Goal: Find specific page/section: Find specific page/section

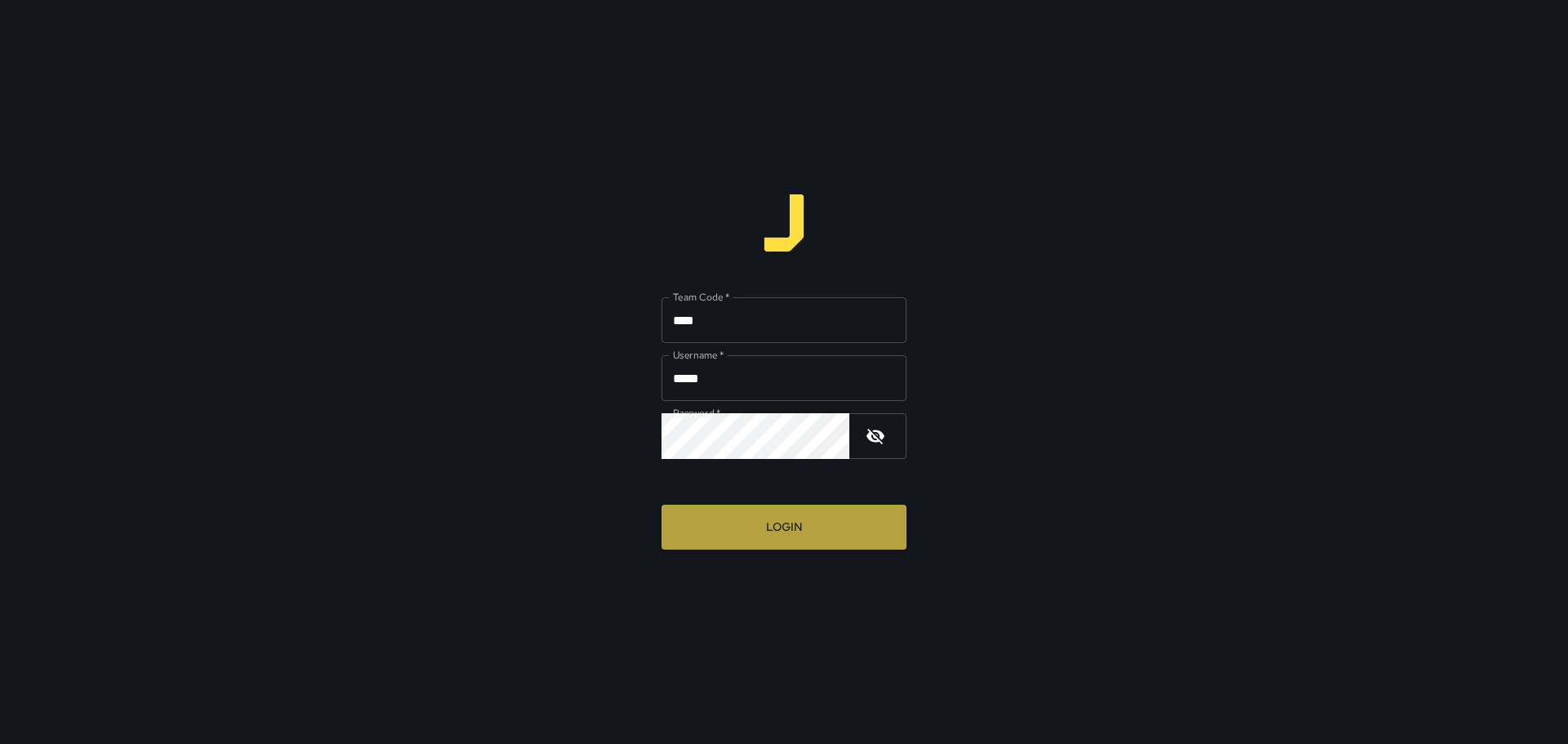
click at [798, 533] on button "Login" at bounding box center [784, 527] width 245 height 45
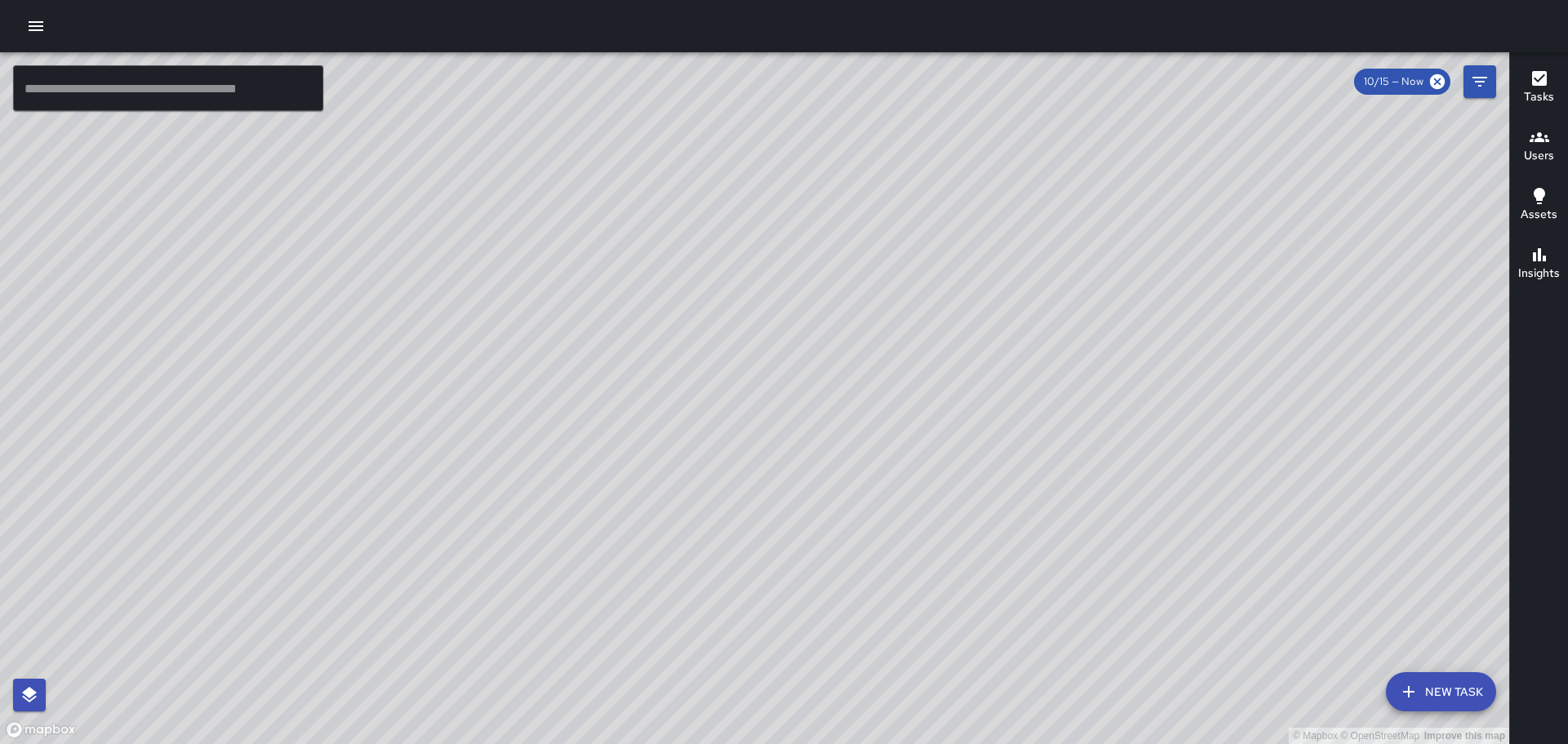
drag, startPoint x: 1155, startPoint y: 361, endPoint x: 1064, endPoint y: 350, distance: 91.7
click at [1066, 348] on div "© Mapbox © OpenStreetMap Improve this map" at bounding box center [755, 398] width 1510 height 692
drag, startPoint x: 756, startPoint y: 414, endPoint x: 933, endPoint y: 389, distance: 178.8
click at [918, 397] on div "© Mapbox © OpenStreetMap Improve this map" at bounding box center [755, 398] width 1510 height 692
drag, startPoint x: 566, startPoint y: 467, endPoint x: 877, endPoint y: 344, distance: 334.4
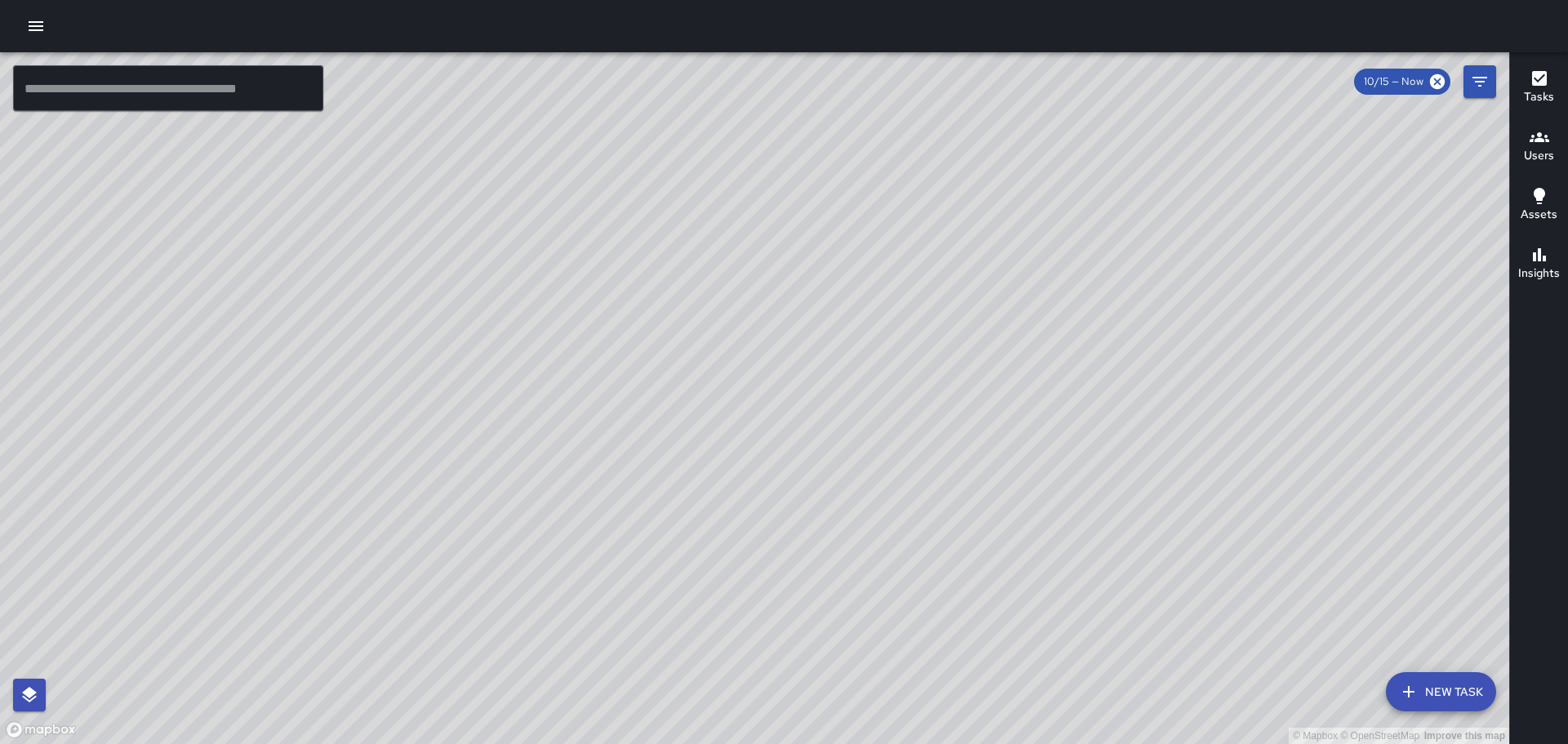
click at [894, 334] on div "© Mapbox © OpenStreetMap Improve this map" at bounding box center [755, 398] width 1510 height 692
drag, startPoint x: 713, startPoint y: 374, endPoint x: 954, endPoint y: 323, distance: 246.3
click at [1132, 265] on div "© Mapbox © OpenStreetMap Improve this map" at bounding box center [755, 398] width 1510 height 692
drag, startPoint x: 685, startPoint y: 419, endPoint x: 879, endPoint y: 463, distance: 198.9
click at [879, 463] on div "© Mapbox © OpenStreetMap Improve this map" at bounding box center [755, 398] width 1510 height 692
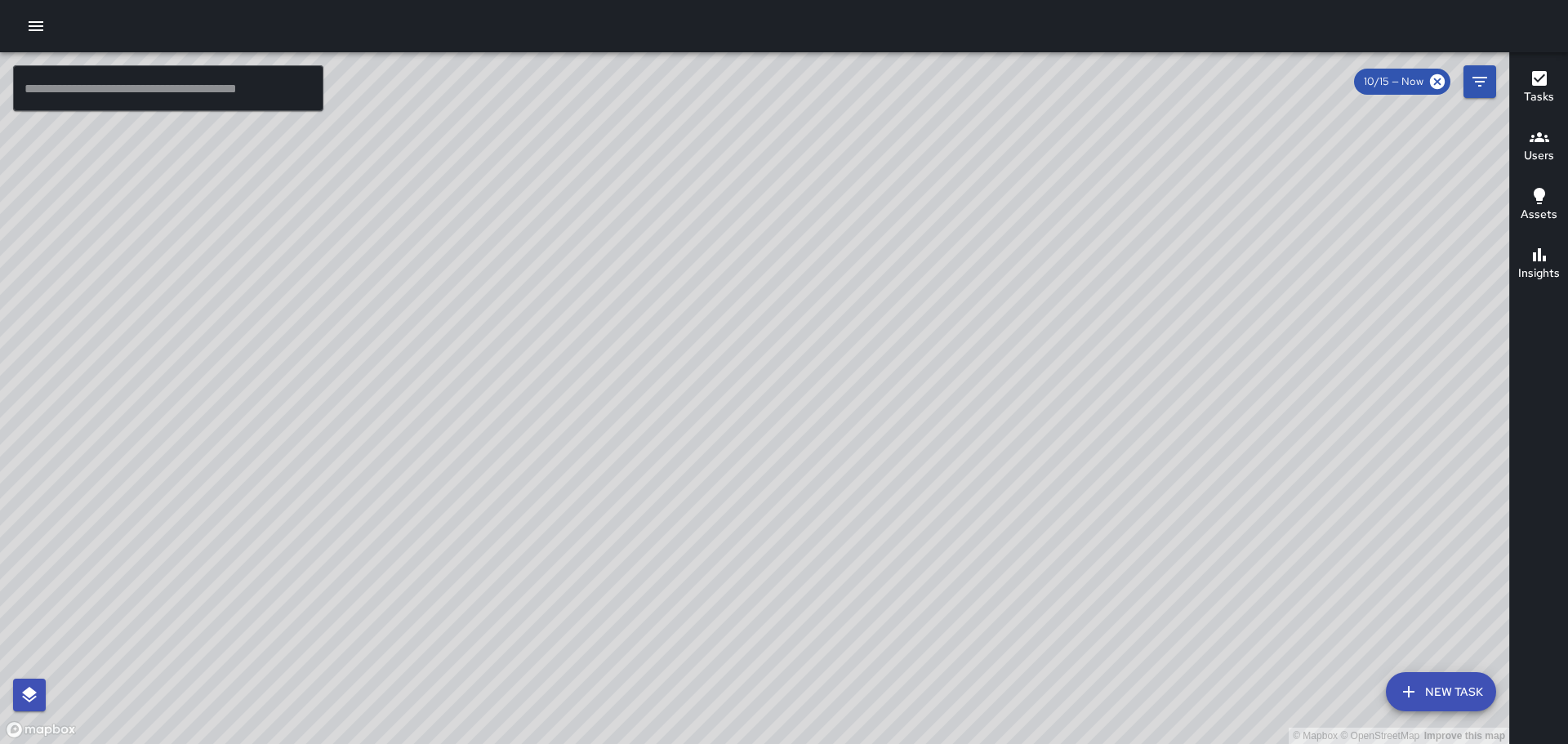
drag, startPoint x: 531, startPoint y: 365, endPoint x: 749, endPoint y: 400, distance: 220.8
click at [746, 400] on div "© Mapbox © OpenStreetMap Improve this map" at bounding box center [755, 398] width 1510 height 692
drag, startPoint x: 497, startPoint y: 361, endPoint x: 776, endPoint y: 400, distance: 281.7
click at [776, 400] on div "© Mapbox © OpenStreetMap Improve this map" at bounding box center [755, 398] width 1510 height 692
drag, startPoint x: 1086, startPoint y: 393, endPoint x: 1030, endPoint y: 263, distance: 141.5
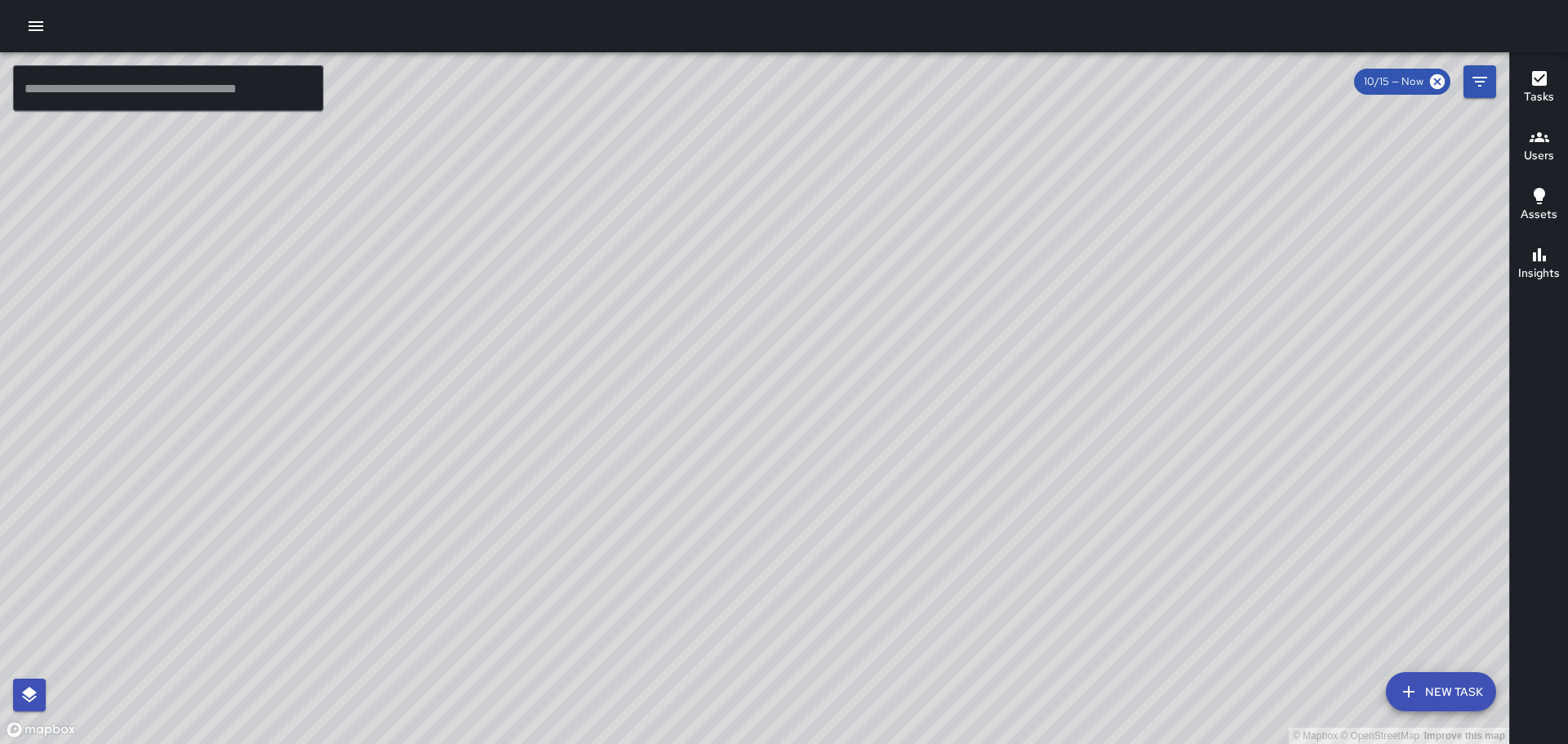
click at [1030, 263] on div "© Mapbox © OpenStreetMap Improve this map" at bounding box center [755, 398] width 1510 height 692
drag, startPoint x: 1117, startPoint y: 451, endPoint x: 1075, endPoint y: 218, distance: 236.8
click at [1061, 212] on div "© Mapbox © OpenStreetMap Improve this map" at bounding box center [755, 398] width 1510 height 692
drag, startPoint x: 1226, startPoint y: 447, endPoint x: 1162, endPoint y: 284, distance: 175.1
click at [1176, 326] on div "© Mapbox © OpenStreetMap Improve this map" at bounding box center [755, 398] width 1510 height 692
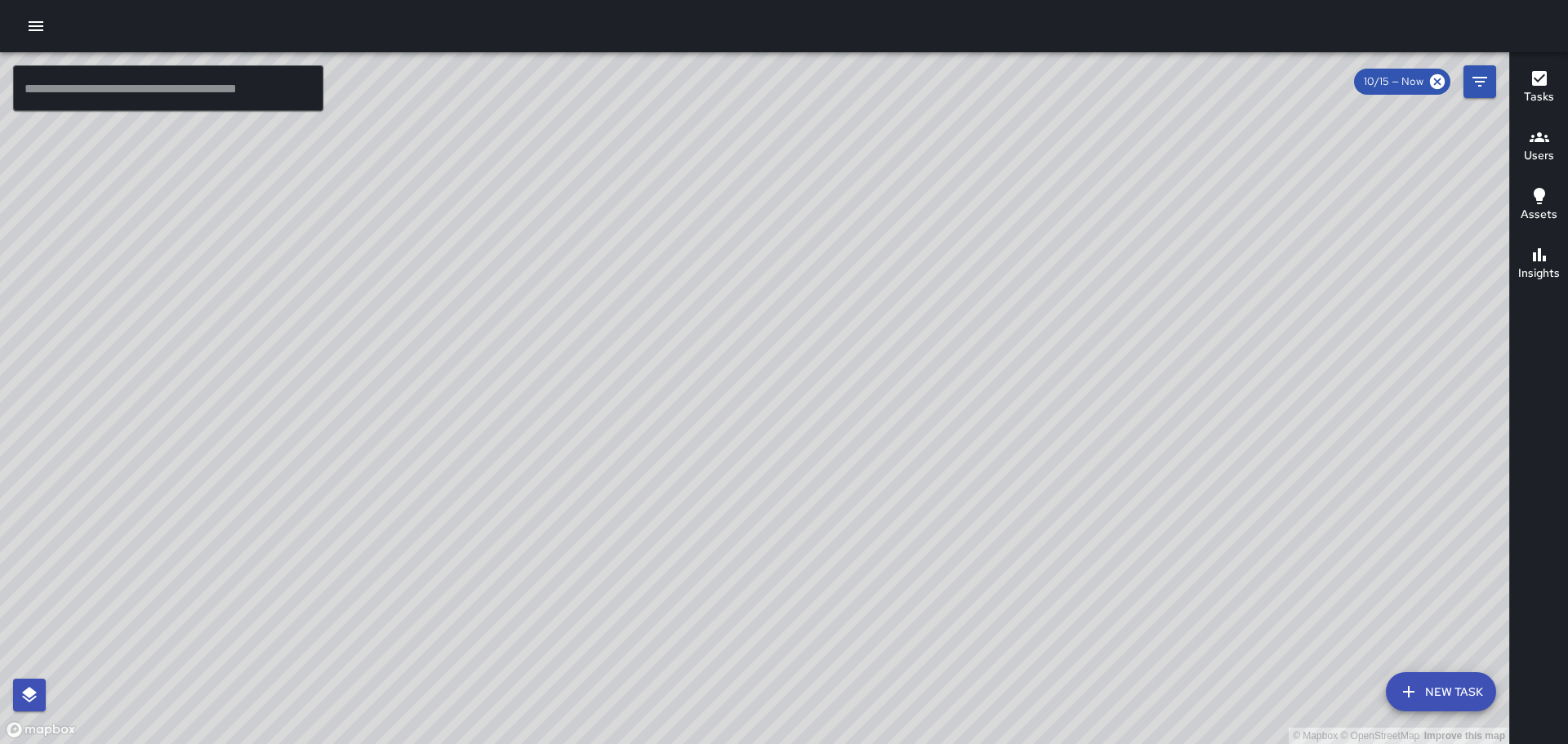
drag, startPoint x: 1087, startPoint y: 459, endPoint x: 1077, endPoint y: 297, distance: 162.3
click at [1078, 314] on div "© Mapbox © OpenStreetMap Improve this map" at bounding box center [755, 398] width 1510 height 692
drag, startPoint x: 827, startPoint y: 497, endPoint x: 862, endPoint y: 297, distance: 203.0
click at [855, 306] on div "© Mapbox © OpenStreetMap Improve this map" at bounding box center [755, 398] width 1510 height 692
drag, startPoint x: 759, startPoint y: 458, endPoint x: 925, endPoint y: 310, distance: 222.4
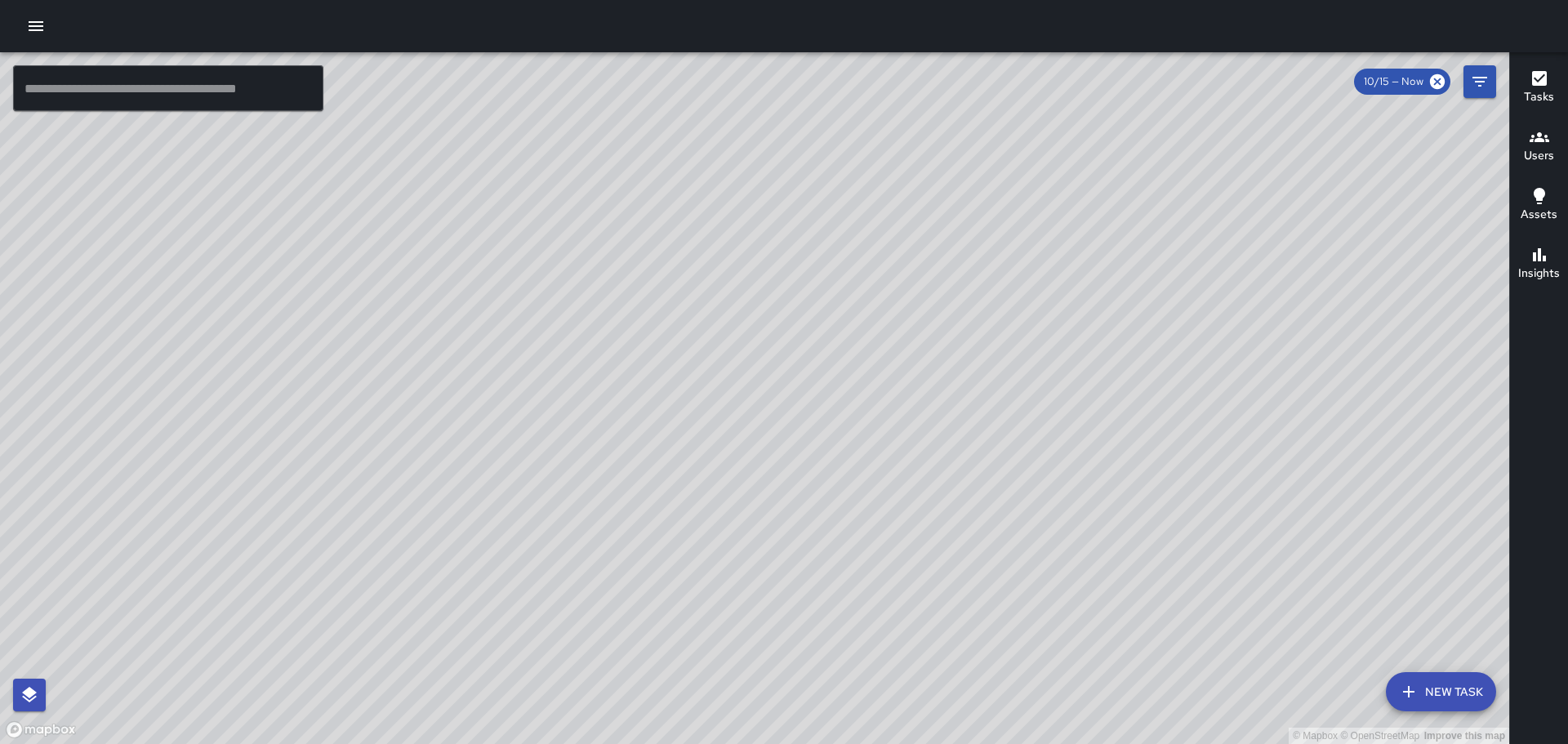
click at [913, 323] on div "© Mapbox © OpenStreetMap Improve this map" at bounding box center [755, 398] width 1510 height 692
drag, startPoint x: 674, startPoint y: 445, endPoint x: 770, endPoint y: 368, distance: 123.1
click at [770, 368] on div "© Mapbox © OpenStreetMap Improve this map" at bounding box center [755, 398] width 1510 height 692
drag, startPoint x: 904, startPoint y: 372, endPoint x: 920, endPoint y: 284, distance: 89.4
click at [920, 284] on div "© Mapbox © OpenStreetMap Improve this map" at bounding box center [755, 398] width 1510 height 692
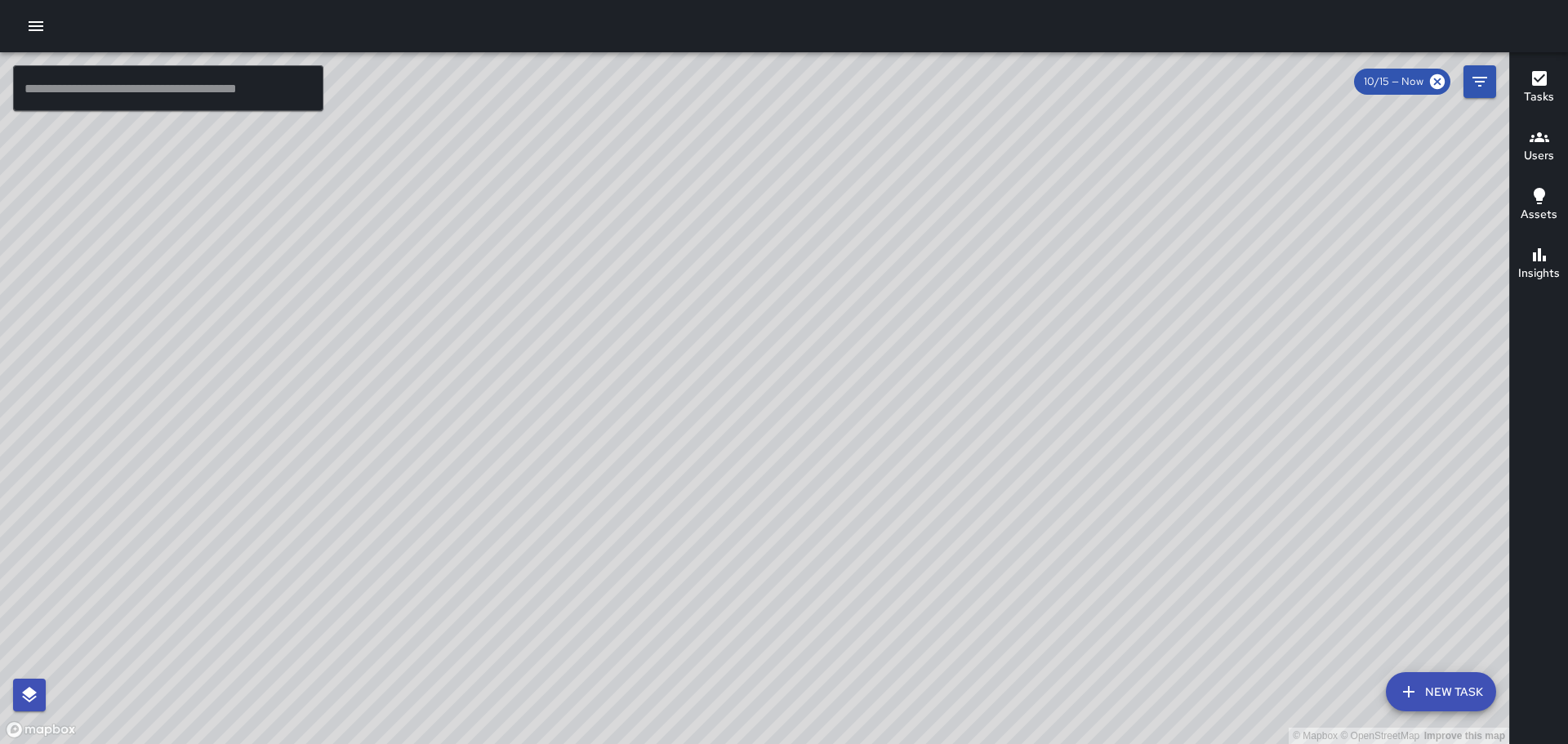
drag, startPoint x: 1046, startPoint y: 555, endPoint x: 1011, endPoint y: 480, distance: 82.8
click at [1011, 480] on div "© Mapbox © OpenStreetMap Improve this map" at bounding box center [755, 398] width 1510 height 692
drag, startPoint x: 706, startPoint y: 308, endPoint x: 763, endPoint y: 392, distance: 101.5
click at [761, 398] on div "© Mapbox © OpenStreetMap Improve this map" at bounding box center [755, 398] width 1510 height 692
drag, startPoint x: 839, startPoint y: 319, endPoint x: 849, endPoint y: 423, distance: 104.5
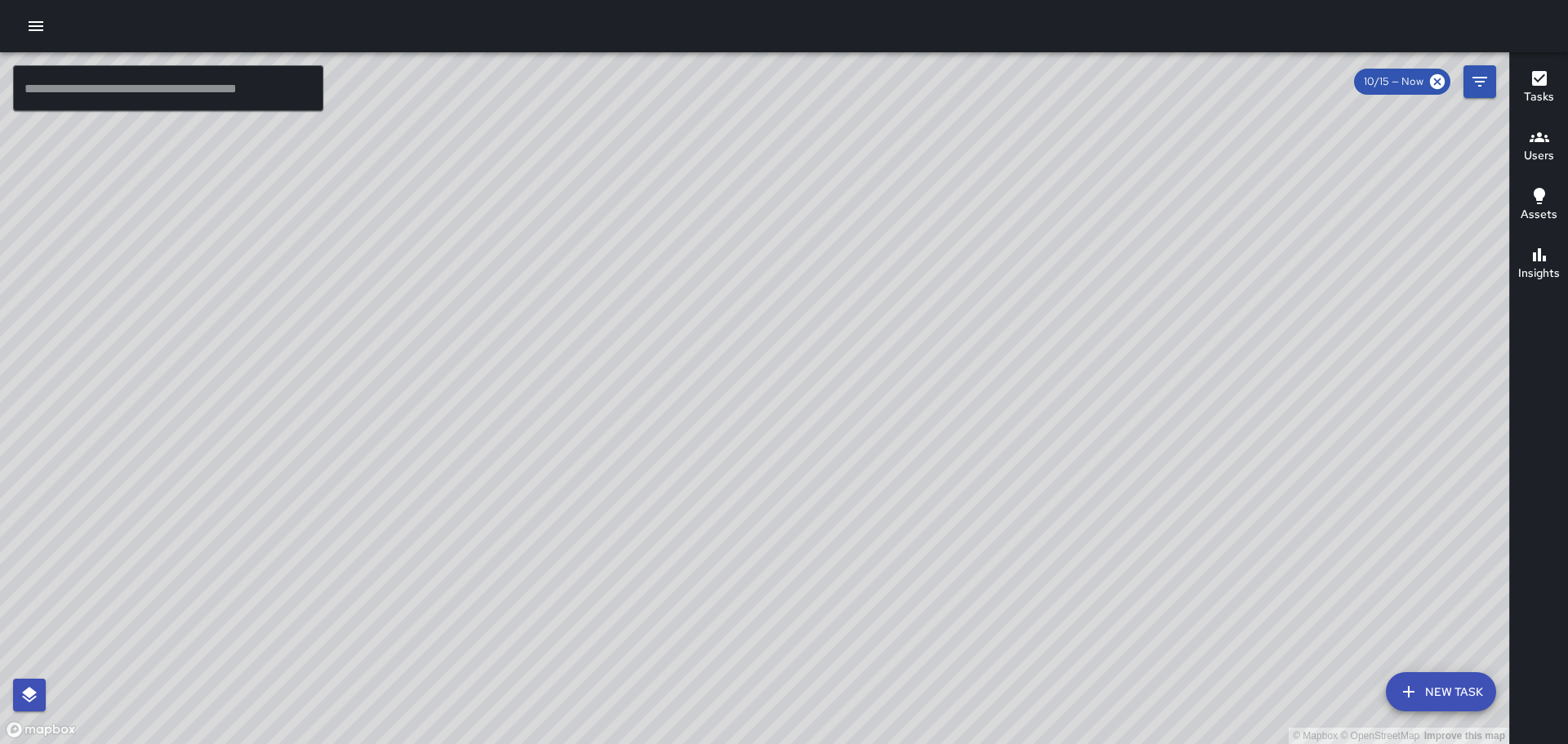
click at [835, 434] on div "© Mapbox © OpenStreetMap Improve this map" at bounding box center [755, 398] width 1510 height 692
drag, startPoint x: 879, startPoint y: 506, endPoint x: 879, endPoint y: 394, distance: 112.0
click at [879, 401] on div "© Mapbox © OpenStreetMap Improve this map" at bounding box center [755, 398] width 1510 height 692
drag, startPoint x: 1104, startPoint y: 432, endPoint x: 907, endPoint y: 243, distance: 273.0
click at [907, 243] on div "© Mapbox © OpenStreetMap Improve this map" at bounding box center [755, 398] width 1510 height 692
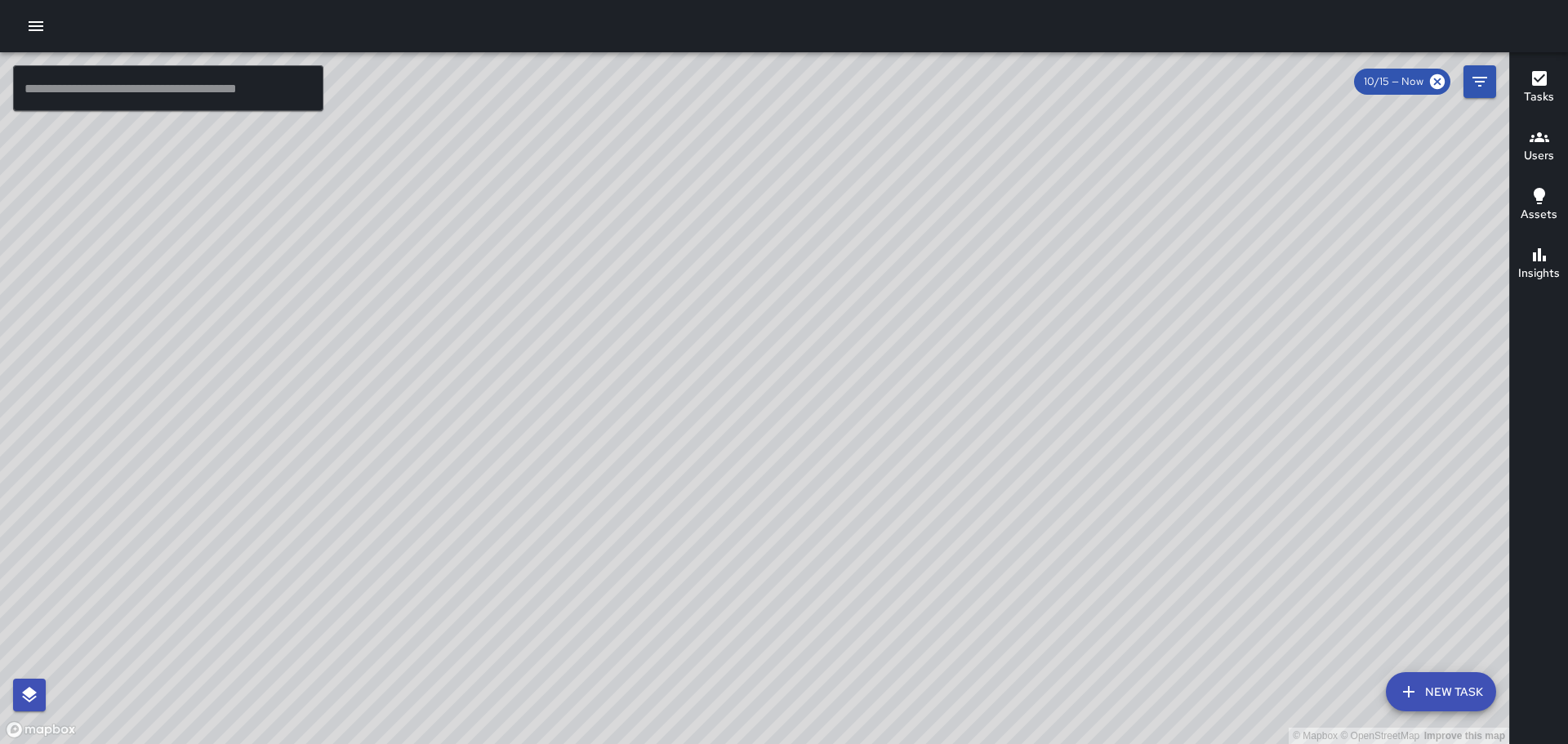
drag, startPoint x: 1209, startPoint y: 452, endPoint x: 1064, endPoint y: 292, distance: 215.9
click at [1060, 301] on div "© Mapbox © OpenStreetMap Improve this map" at bounding box center [755, 398] width 1510 height 692
drag, startPoint x: 1274, startPoint y: 460, endPoint x: 1006, endPoint y: 217, distance: 361.8
click at [1006, 218] on div "© Mapbox © OpenStreetMap Improve this map" at bounding box center [755, 398] width 1510 height 692
drag, startPoint x: 514, startPoint y: 229, endPoint x: 771, endPoint y: 388, distance: 302.2
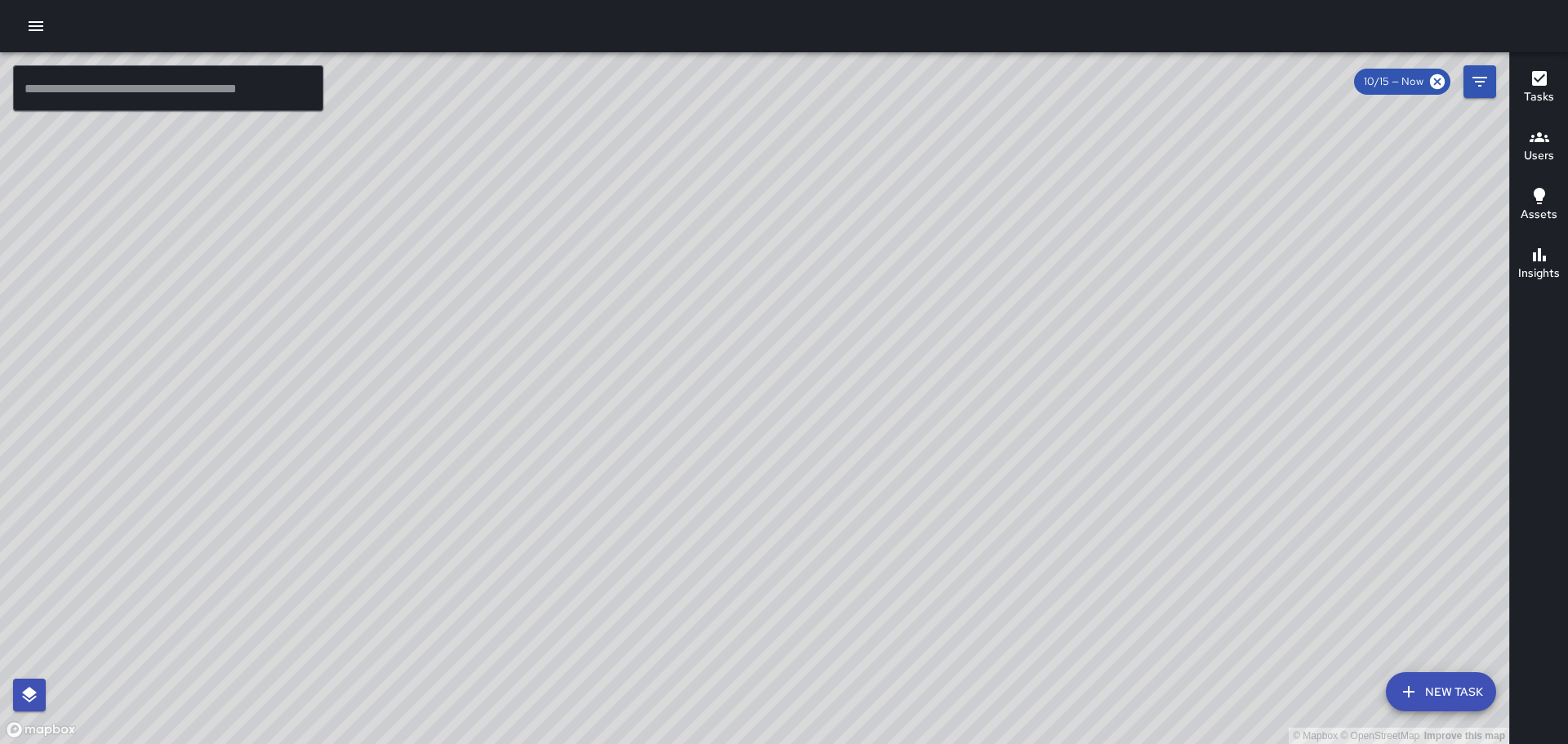
click at [765, 388] on div "© Mapbox © OpenStreetMap Improve this map" at bounding box center [755, 398] width 1510 height 692
drag, startPoint x: 701, startPoint y: 402, endPoint x: 1451, endPoint y: 498, distance: 756.1
click at [1437, 508] on div "© Mapbox © OpenStreetMap Improve this map" at bounding box center [755, 398] width 1510 height 692
drag, startPoint x: 1009, startPoint y: 252, endPoint x: 811, endPoint y: 42, distance: 288.6
click at [812, 42] on div "© Mapbox © OpenStreetMap Improve this map ​ New Task 10/15 — Now Map Layers Tas…" at bounding box center [784, 372] width 1568 height 744
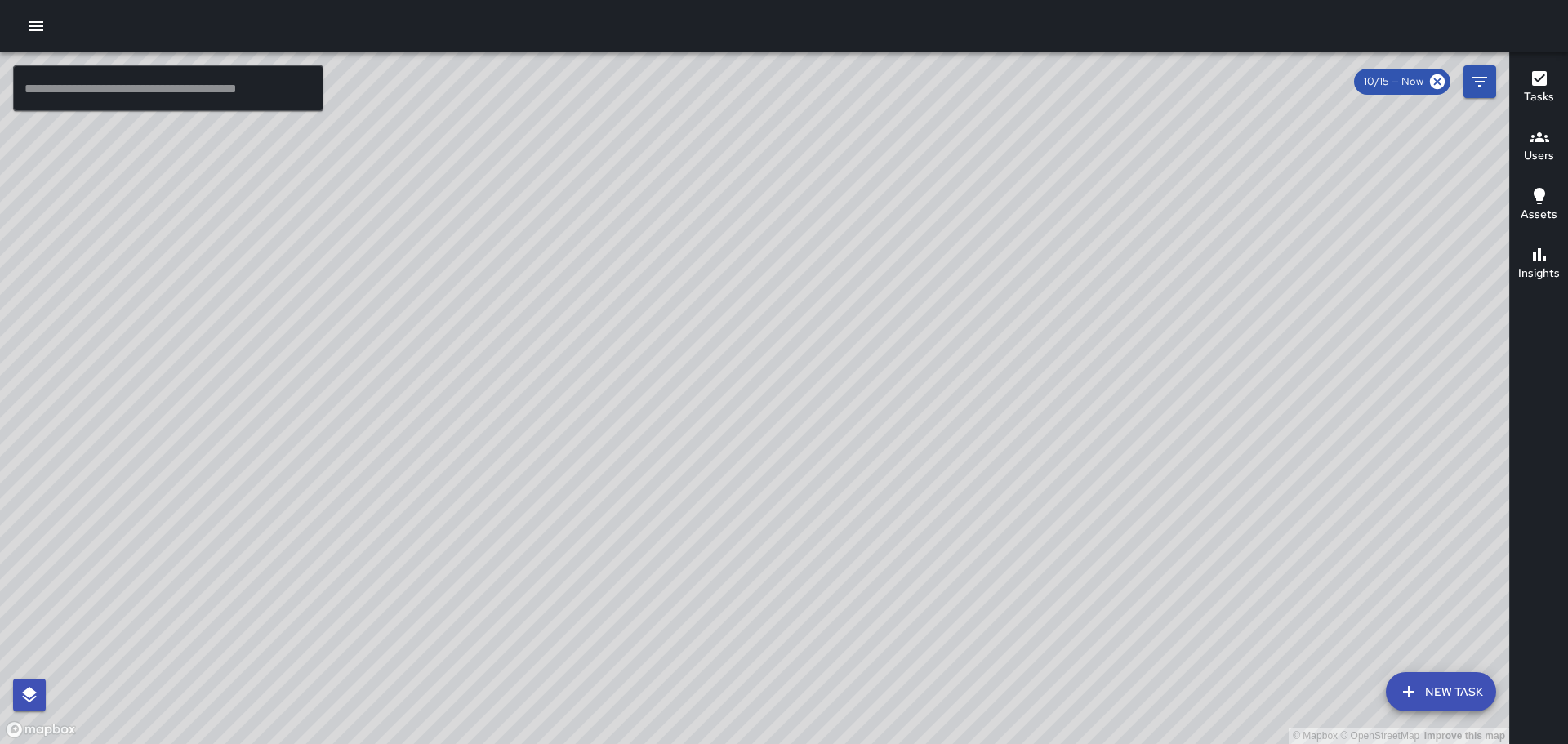
drag, startPoint x: 1268, startPoint y: 427, endPoint x: 1030, endPoint y: 475, distance: 242.8
click at [1015, 504] on div "© Mapbox © OpenStreetMap Improve this map" at bounding box center [755, 398] width 1510 height 692
drag, startPoint x: 1147, startPoint y: 344, endPoint x: 1145, endPoint y: 431, distance: 87.0
click at [1145, 431] on div "© Mapbox © OpenStreetMap Improve this map" at bounding box center [755, 398] width 1510 height 692
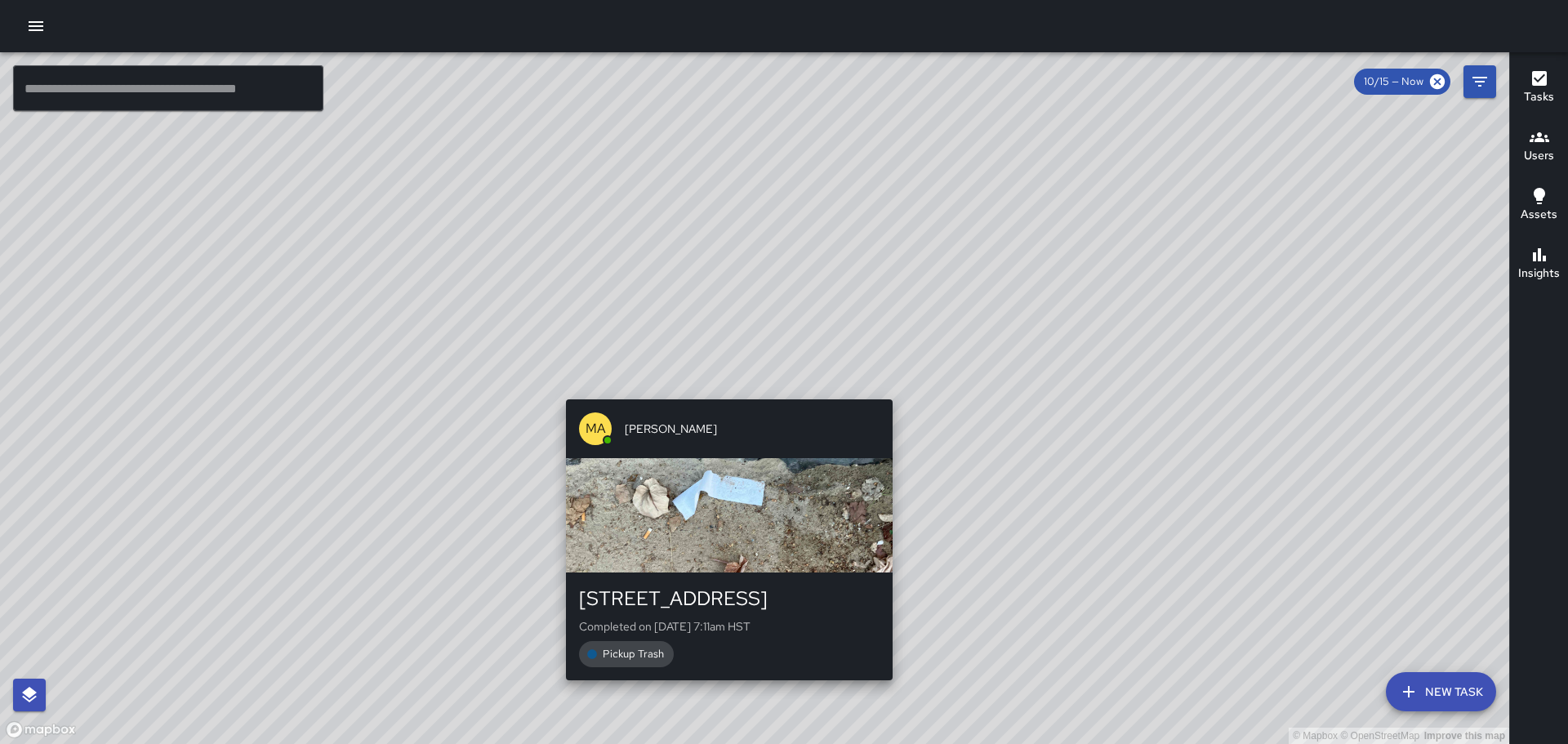
drag, startPoint x: 620, startPoint y: 464, endPoint x: 724, endPoint y: 364, distance: 144.3
click at [723, 360] on div "© Mapbox © OpenStreetMap Improve this map MA [PERSON_NAME] [STREET_ADDRESS] Com…" at bounding box center [755, 398] width 1510 height 692
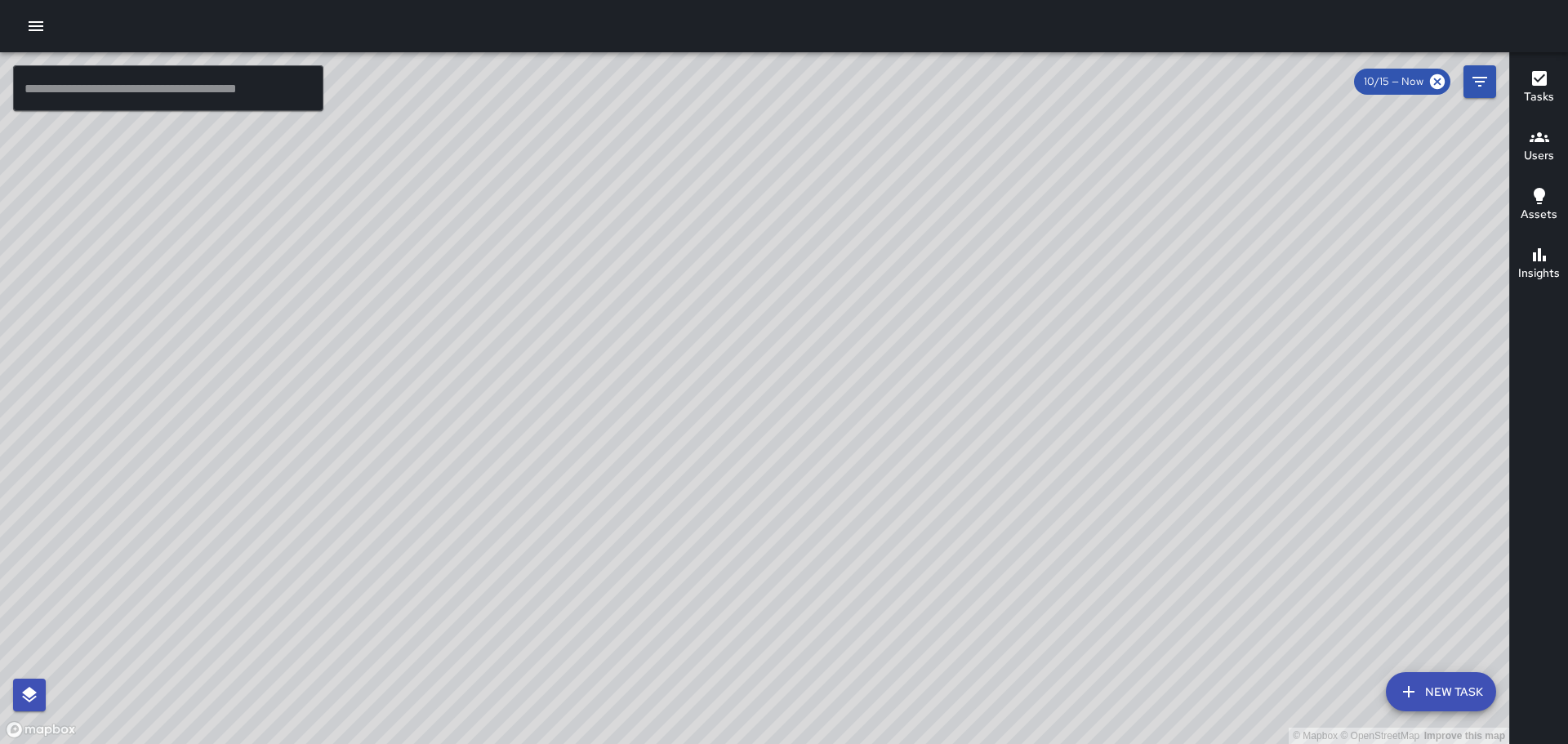
drag, startPoint x: 604, startPoint y: 262, endPoint x: 803, endPoint y: 407, distance: 246.2
click at [803, 407] on div "© Mapbox © OpenStreetMap Improve this map MA [PERSON_NAME] [STREET_ADDRESS] Com…" at bounding box center [755, 398] width 1510 height 692
drag, startPoint x: 934, startPoint y: 242, endPoint x: 1083, endPoint y: 444, distance: 251.0
click at [1159, 570] on div "© Mapbox © OpenStreetMap Improve this map" at bounding box center [755, 398] width 1510 height 692
drag, startPoint x: 965, startPoint y: 340, endPoint x: 1050, endPoint y: 524, distance: 202.7
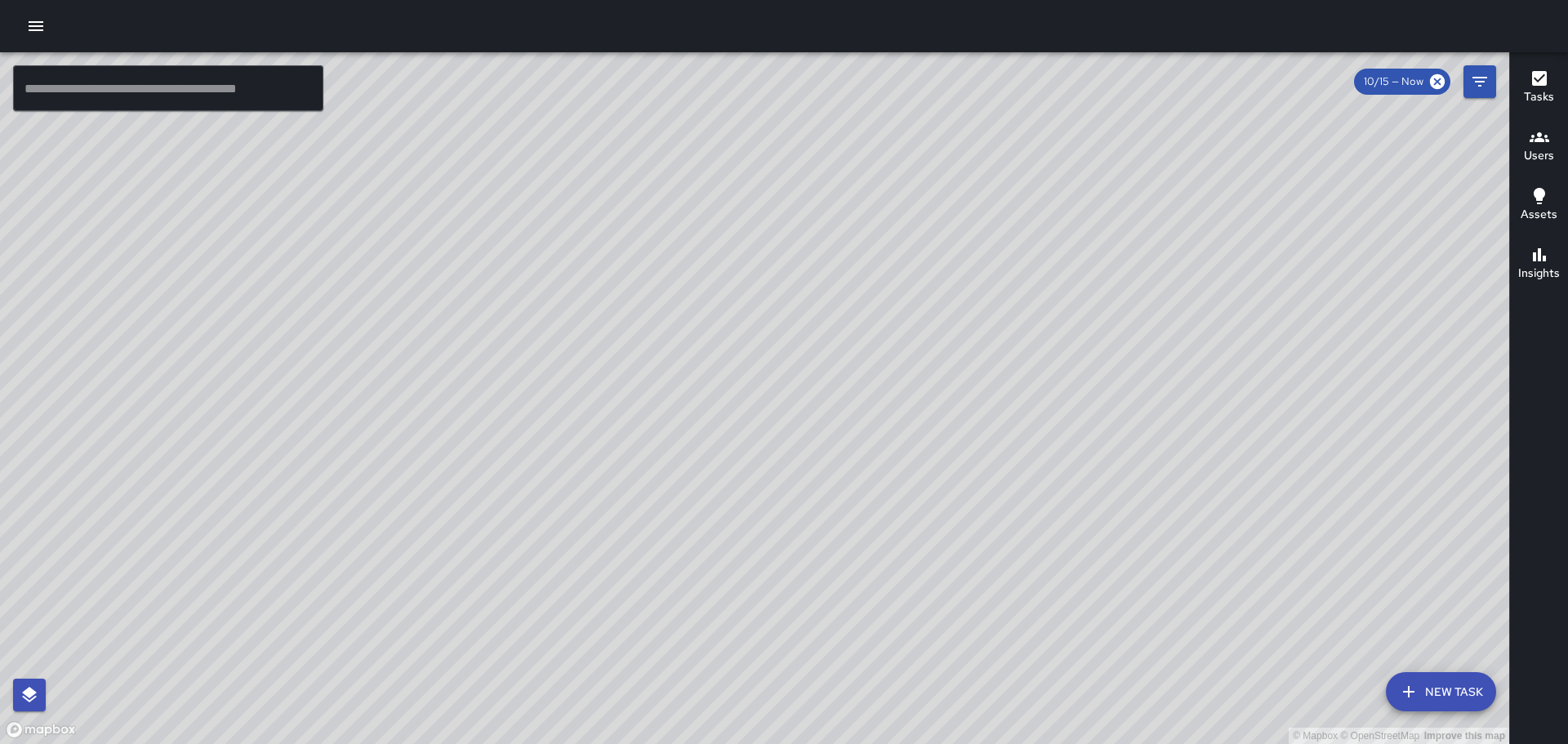
click at [1062, 550] on div "© Mapbox © OpenStreetMap Improve this map" at bounding box center [755, 398] width 1510 height 692
drag, startPoint x: 873, startPoint y: 320, endPoint x: 989, endPoint y: 589, distance: 292.9
click at [989, 589] on div "© Mapbox © OpenStreetMap Improve this map" at bounding box center [755, 398] width 1510 height 692
drag, startPoint x: 896, startPoint y: 308, endPoint x: 955, endPoint y: 444, distance: 148.2
click at [955, 444] on div "© Mapbox © OpenStreetMap Improve this map" at bounding box center [755, 398] width 1510 height 692
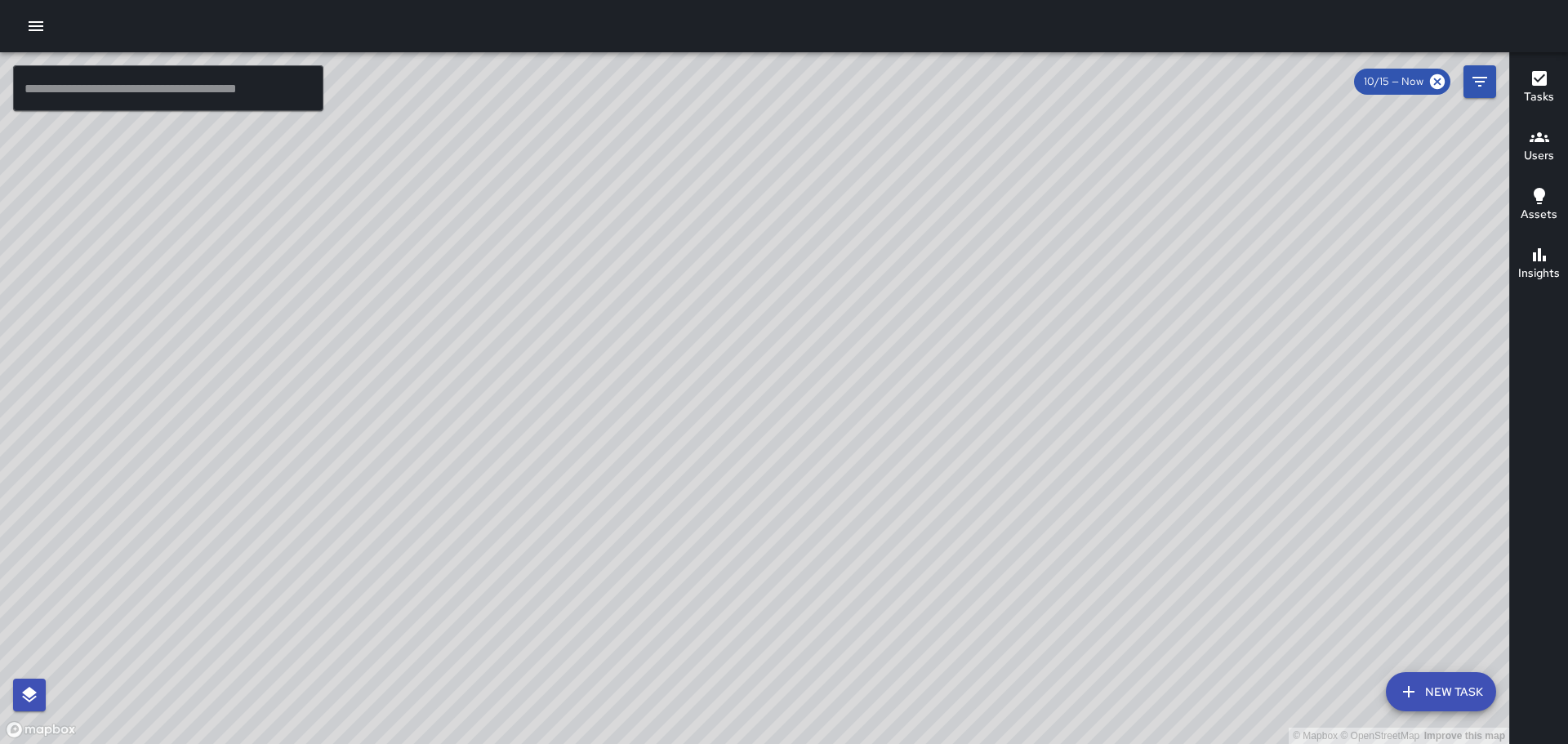
drag, startPoint x: 900, startPoint y: 356, endPoint x: 949, endPoint y: 458, distance: 113.2
click at [948, 460] on div "© Mapbox © OpenStreetMap Improve this map" at bounding box center [755, 398] width 1510 height 692
drag, startPoint x: 947, startPoint y: 498, endPoint x: 978, endPoint y: 558, distance: 67.5
click at [983, 577] on div "© Mapbox © OpenStreetMap Improve this map" at bounding box center [755, 398] width 1510 height 692
drag, startPoint x: 1039, startPoint y: 432, endPoint x: 1013, endPoint y: 468, distance: 44.4
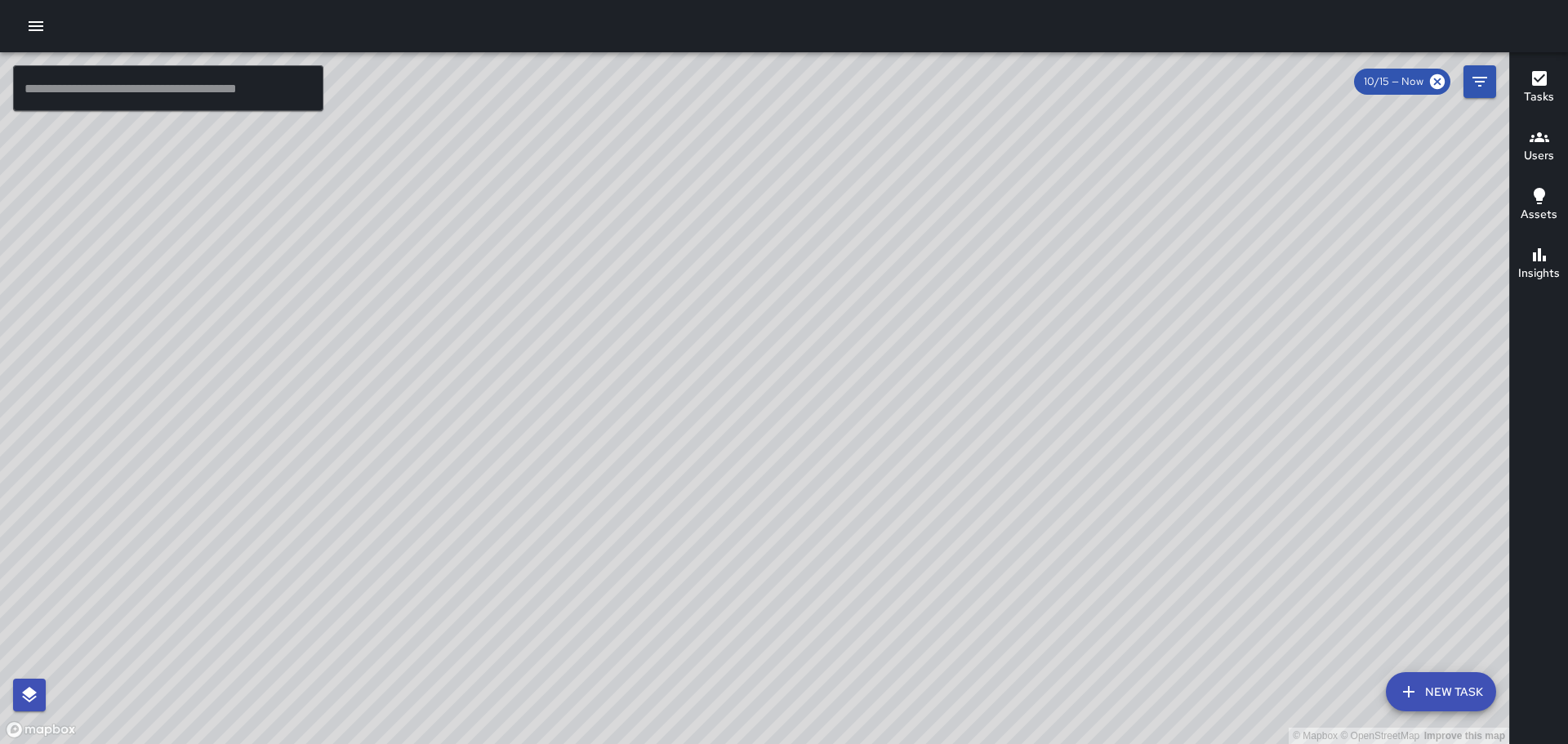
click at [1044, 485] on div "© Mapbox © OpenStreetMap Improve this map" at bounding box center [755, 398] width 1510 height 692
drag, startPoint x: 993, startPoint y: 299, endPoint x: 1029, endPoint y: 421, distance: 127.2
click at [1029, 421] on div "© Mapbox © OpenStreetMap Improve this map" at bounding box center [755, 398] width 1510 height 692
drag, startPoint x: 1001, startPoint y: 310, endPoint x: 1018, endPoint y: 378, distance: 70.1
click at [1018, 374] on div "© Mapbox © OpenStreetMap Improve this map" at bounding box center [755, 398] width 1510 height 692
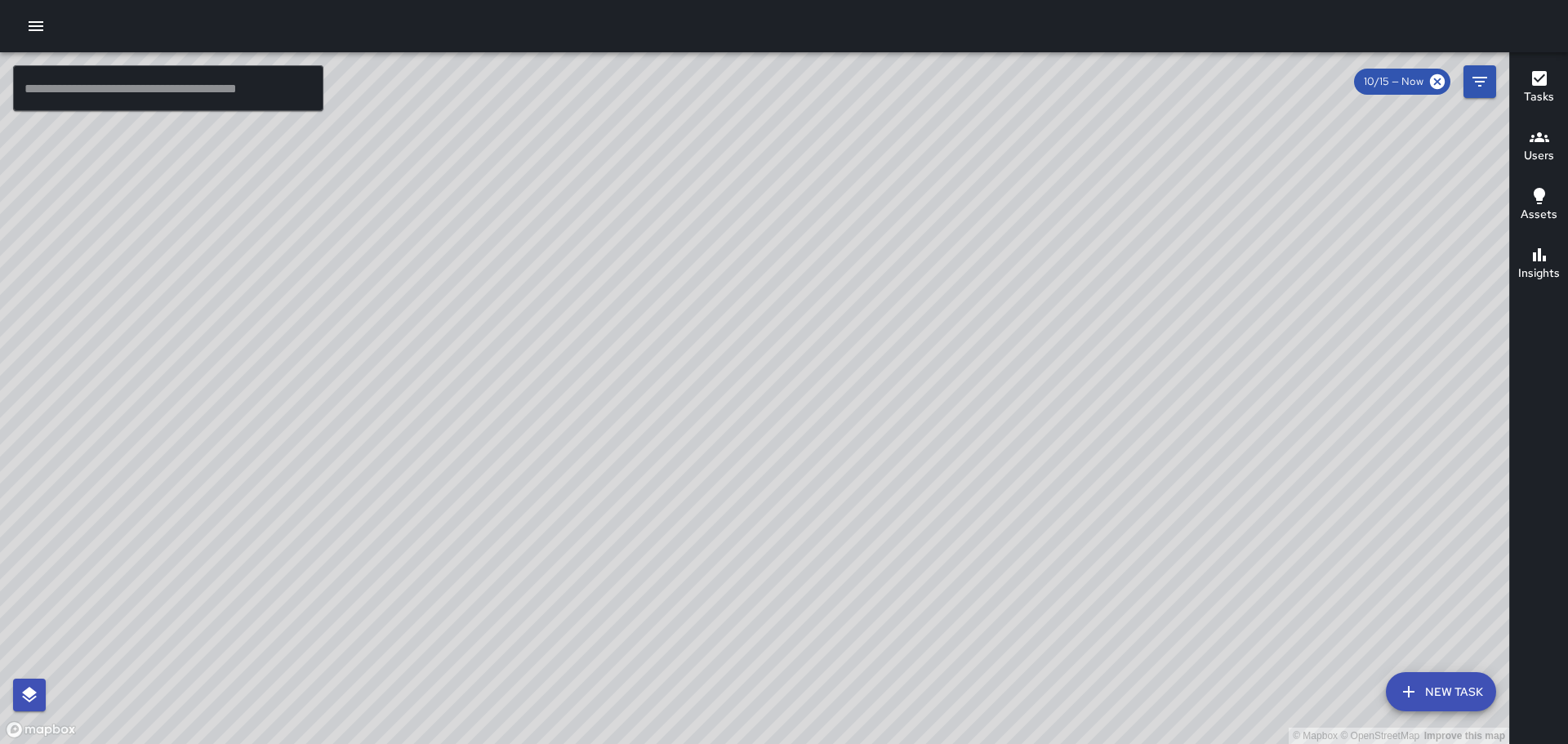
drag, startPoint x: 1020, startPoint y: 368, endPoint x: 1057, endPoint y: 483, distance: 120.8
click at [1057, 483] on div "© Mapbox © OpenStreetMap Improve this map" at bounding box center [755, 398] width 1510 height 692
drag, startPoint x: 725, startPoint y: 278, endPoint x: 870, endPoint y: 479, distance: 247.8
click at [867, 478] on div "© Mapbox © OpenStreetMap Improve this map" at bounding box center [755, 398] width 1510 height 692
drag, startPoint x: 824, startPoint y: 350, endPoint x: 833, endPoint y: 467, distance: 117.3
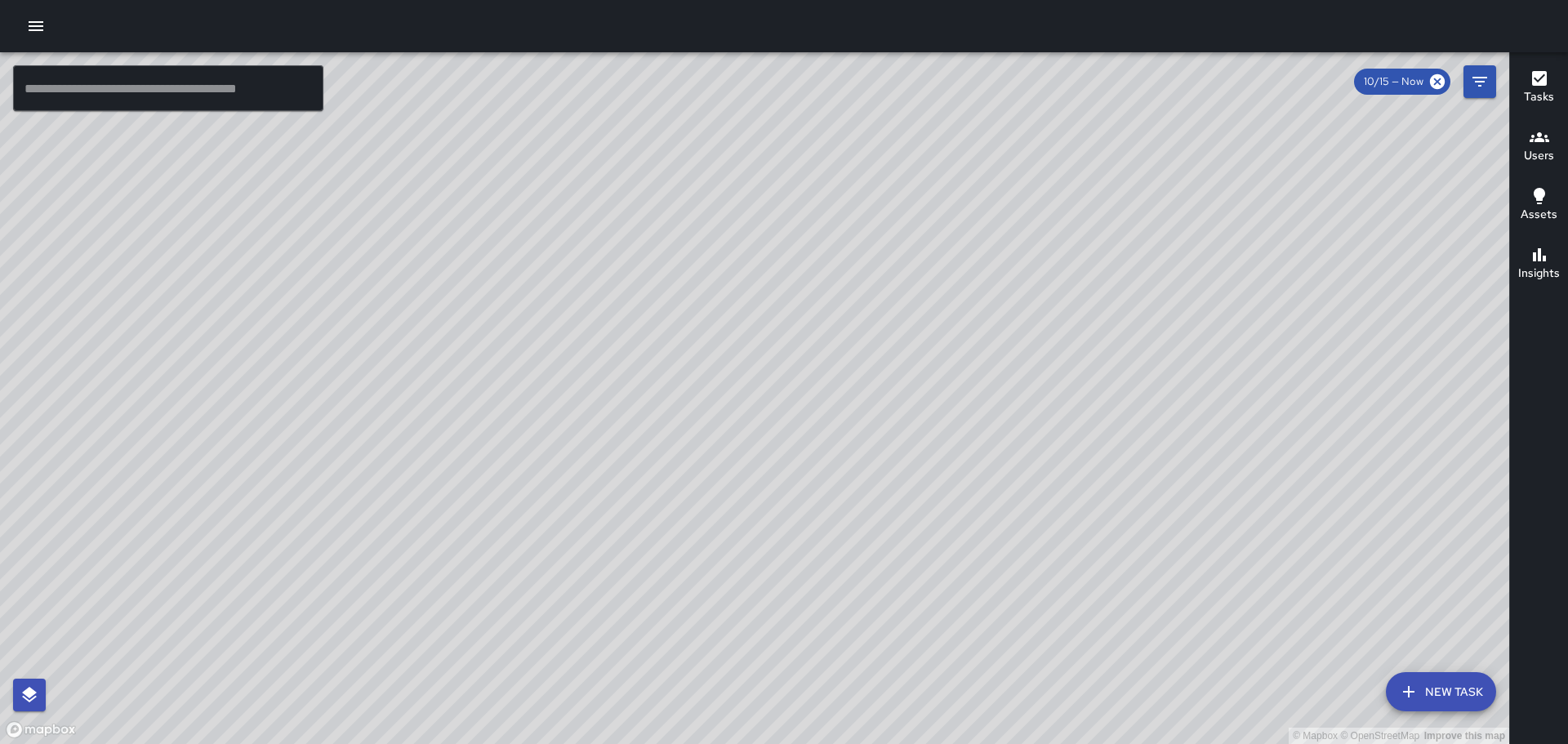
click at [841, 484] on div "© Mapbox © OpenStreetMap Improve this map" at bounding box center [755, 398] width 1510 height 692
drag, startPoint x: 779, startPoint y: 496, endPoint x: 917, endPoint y: 285, distance: 252.1
click at [904, 297] on div "© Mapbox © OpenStreetMap Improve this map" at bounding box center [755, 398] width 1510 height 692
drag, startPoint x: 842, startPoint y: 475, endPoint x: 856, endPoint y: 321, distance: 154.6
click at [856, 321] on div "© Mapbox © OpenStreetMap Improve this map" at bounding box center [755, 398] width 1510 height 692
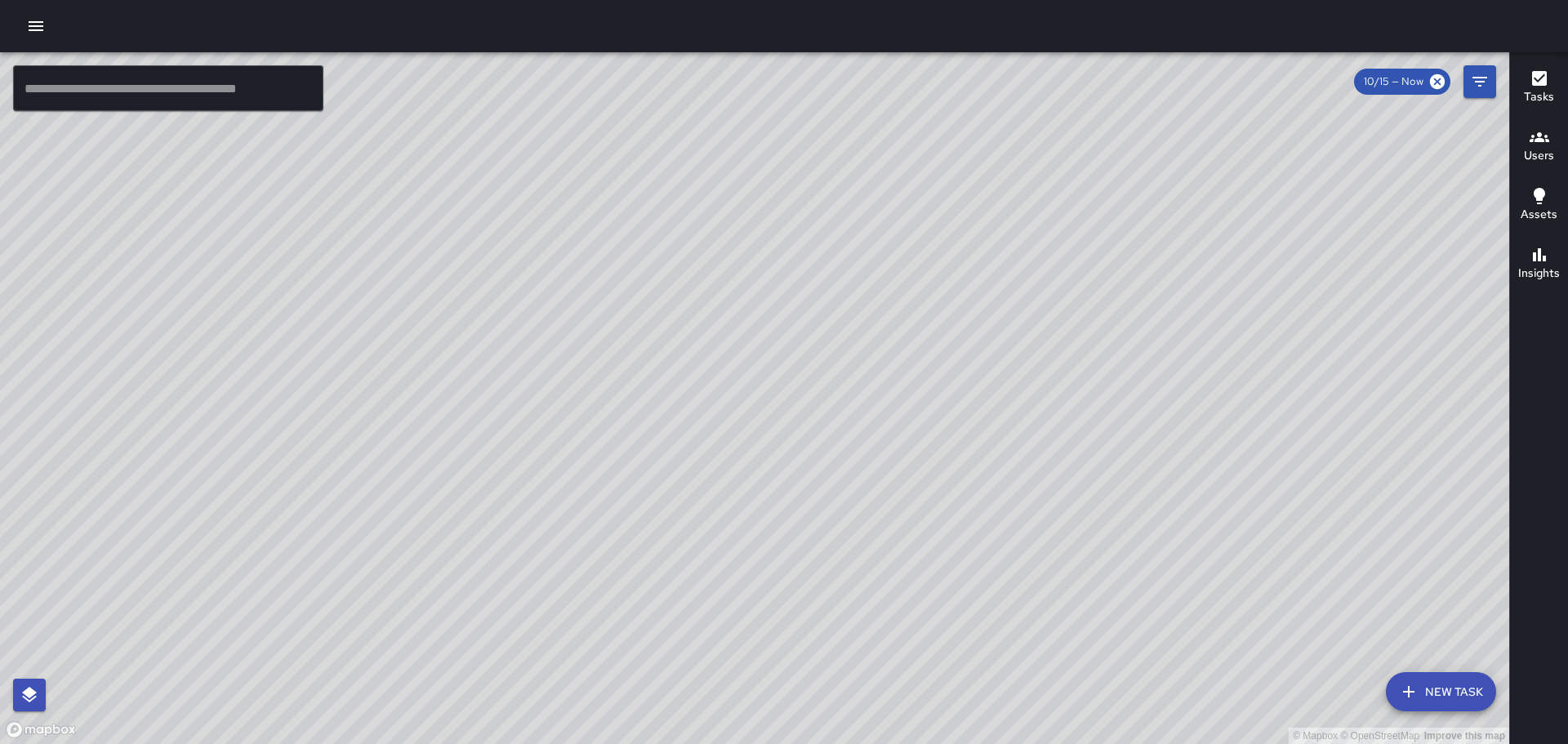
drag, startPoint x: 746, startPoint y: 437, endPoint x: 757, endPoint y: 589, distance: 152.4
click at [757, 589] on div "© Mapbox © OpenStreetMap Improve this map" at bounding box center [755, 398] width 1510 height 692
drag, startPoint x: 777, startPoint y: 528, endPoint x: 780, endPoint y: 611, distance: 83.1
click at [780, 613] on div "© Mapbox © OpenStreetMap Improve this map" at bounding box center [755, 398] width 1510 height 692
drag, startPoint x: 788, startPoint y: 538, endPoint x: 788, endPoint y: 577, distance: 39.0
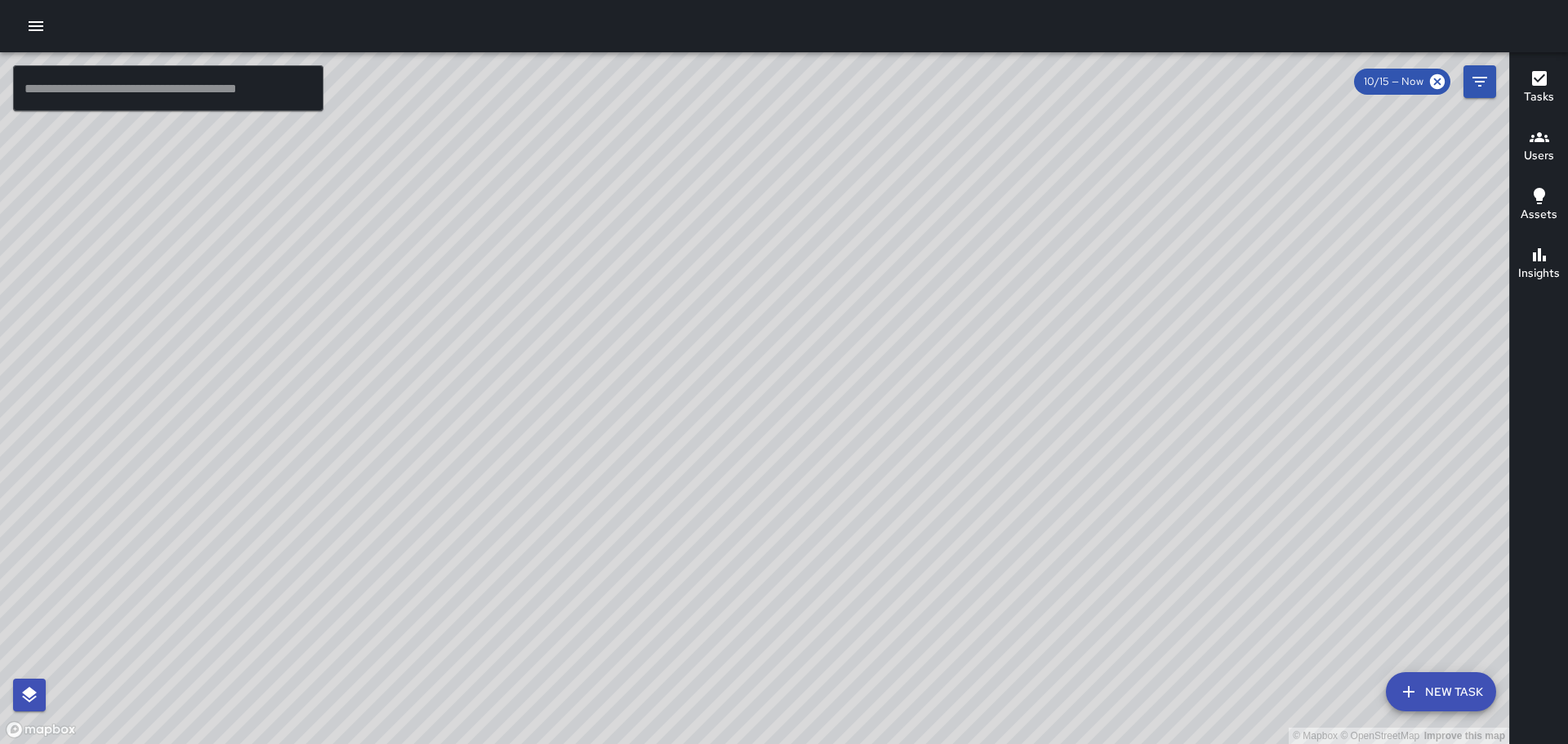
click at [788, 577] on div "© Mapbox © OpenStreetMap Improve this map" at bounding box center [755, 398] width 1510 height 692
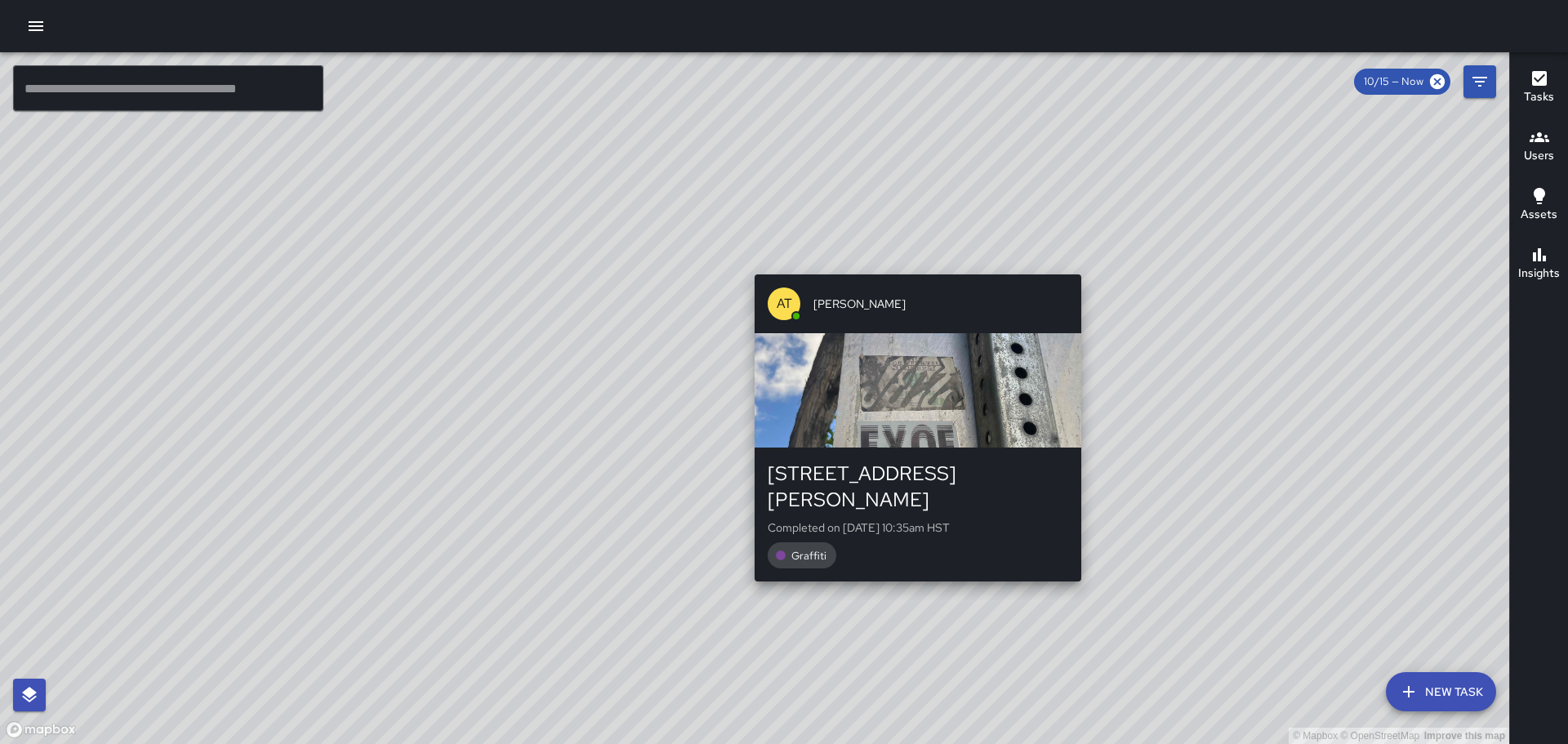
drag, startPoint x: 915, startPoint y: 268, endPoint x: 917, endPoint y: 154, distance: 114.0
click at [924, 240] on div "© Mapbox © OpenStreetMap Improve this map AT [PERSON_NAME] [STREET_ADDRESS][PER…" at bounding box center [755, 398] width 1510 height 692
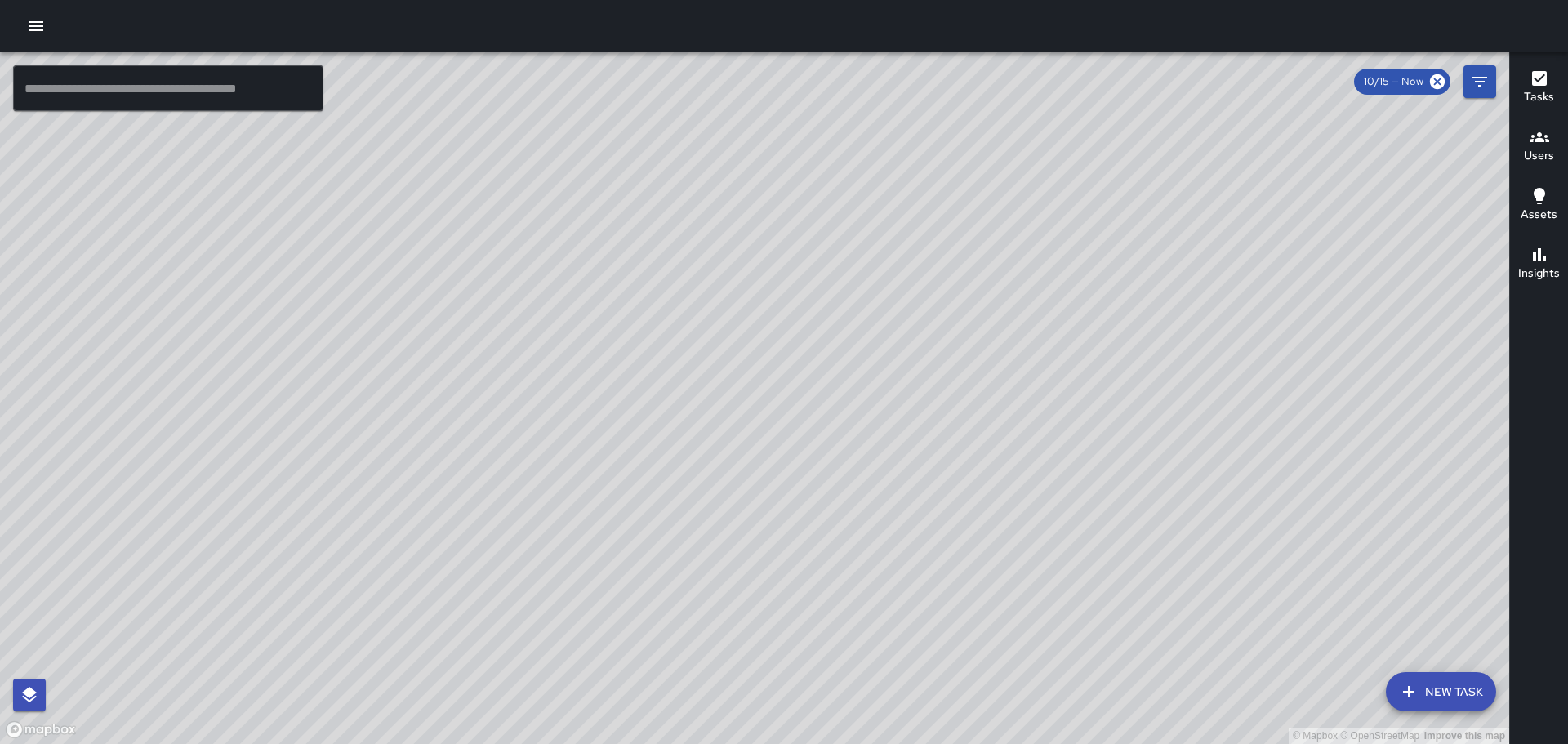
drag, startPoint x: 1072, startPoint y: 262, endPoint x: 1054, endPoint y: 441, distance: 179.9
click at [1054, 441] on div "© Mapbox © OpenStreetMap Improve this map" at bounding box center [755, 398] width 1510 height 692
click at [1030, 553] on div "© Mapbox © OpenStreetMap Improve this map" at bounding box center [755, 398] width 1510 height 692
drag, startPoint x: 1204, startPoint y: 549, endPoint x: 856, endPoint y: 167, distance: 516.7
click at [856, 167] on div "© Mapbox © OpenStreetMap Improve this map" at bounding box center [755, 398] width 1510 height 692
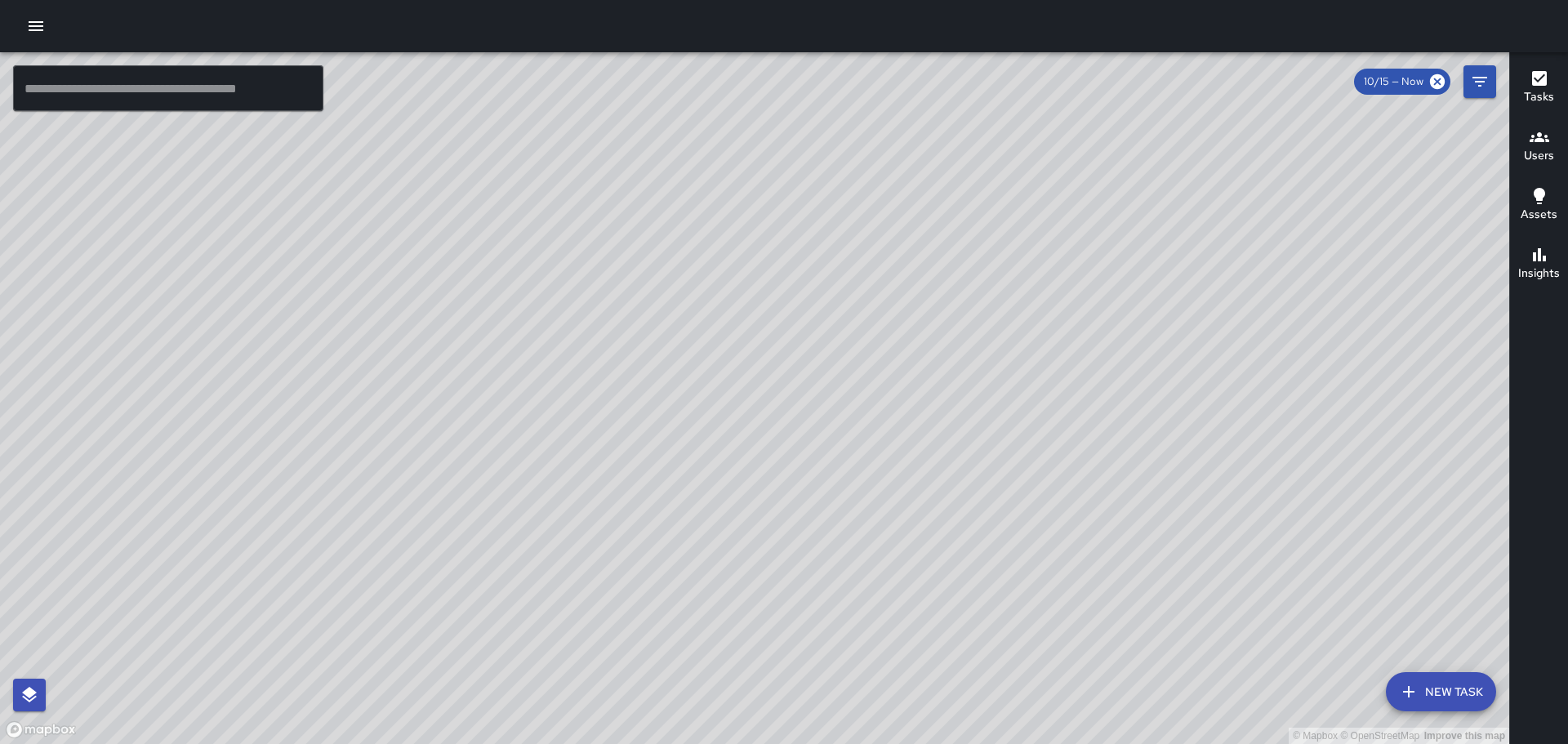
drag, startPoint x: 1306, startPoint y: 543, endPoint x: 1137, endPoint y: 290, distance: 304.3
click at [1113, 275] on div "© Mapbox © OpenStreetMap Improve this map" at bounding box center [755, 398] width 1510 height 692
drag, startPoint x: 1258, startPoint y: 520, endPoint x: 1229, endPoint y: 493, distance: 39.6
click at [1227, 484] on div "© Mapbox © OpenStreetMap Improve this map" at bounding box center [755, 398] width 1510 height 692
drag, startPoint x: 1029, startPoint y: 339, endPoint x: 1245, endPoint y: 609, distance: 345.8
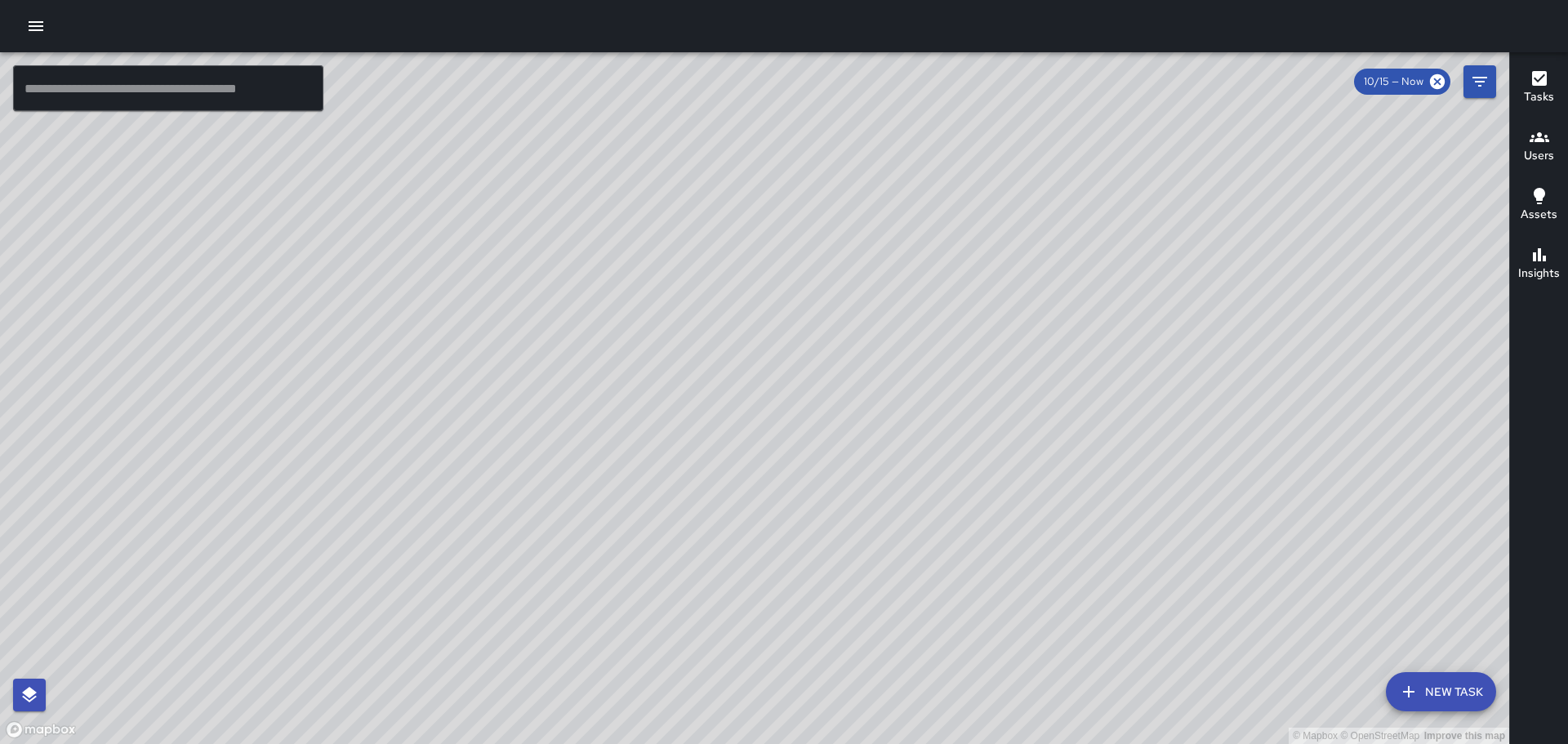
click at [1340, 690] on div "© Mapbox © OpenStreetMap Improve this map" at bounding box center [755, 398] width 1510 height 692
drag, startPoint x: 649, startPoint y: 458, endPoint x: 1028, endPoint y: 497, distance: 381.0
click at [1028, 497] on div "© Mapbox © OpenStreetMap Improve this map" at bounding box center [755, 398] width 1510 height 692
drag, startPoint x: 826, startPoint y: 372, endPoint x: 1011, endPoint y: 398, distance: 186.8
click at [980, 393] on div "© Mapbox © OpenStreetMap Improve this map" at bounding box center [755, 398] width 1510 height 692
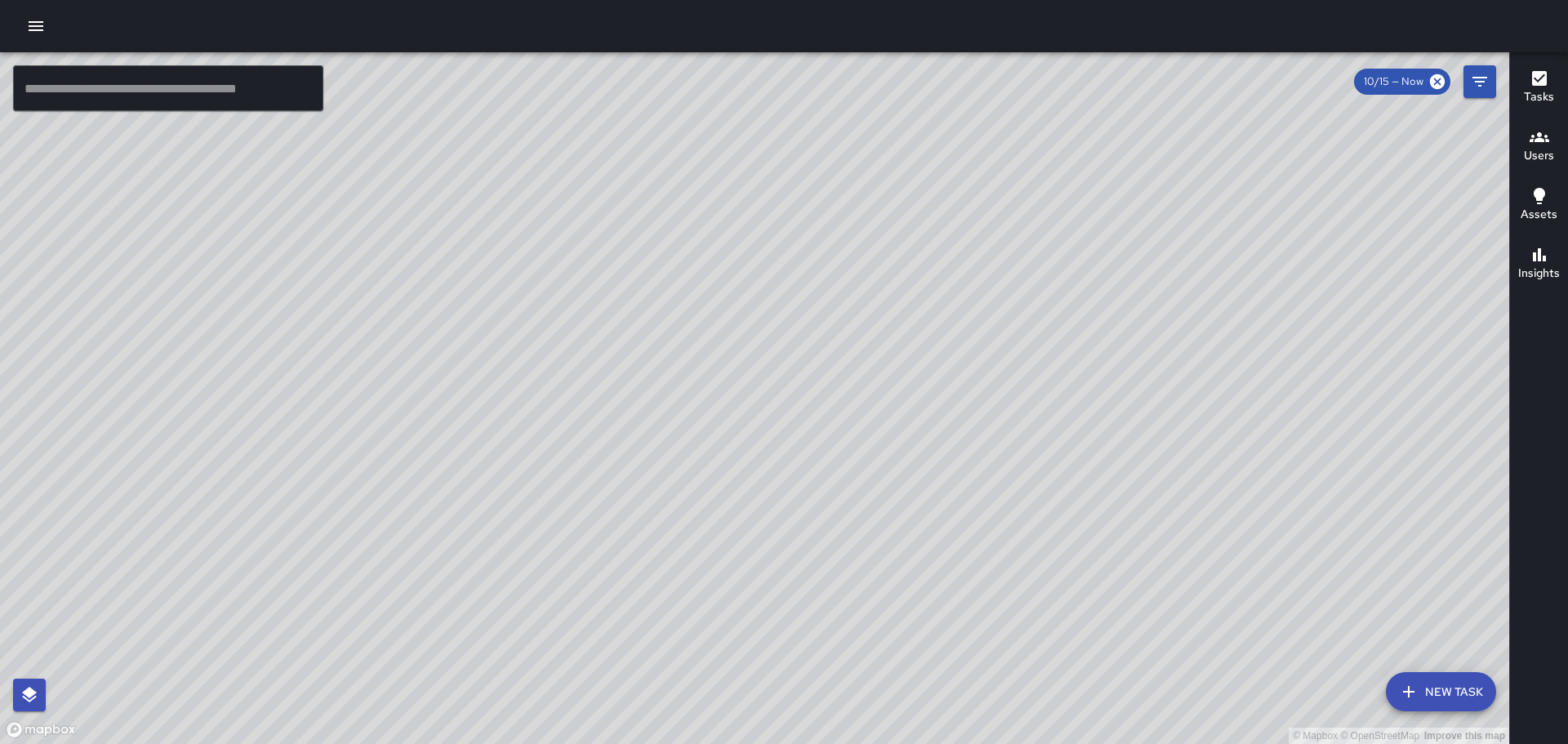
drag, startPoint x: 437, startPoint y: 417, endPoint x: 921, endPoint y: 393, distance: 484.6
click at [918, 394] on div "© Mapbox © OpenStreetMap Improve this map" at bounding box center [755, 398] width 1510 height 692
drag, startPoint x: 931, startPoint y: 235, endPoint x: 857, endPoint y: 408, distance: 188.2
click at [857, 408] on div "© Mapbox © OpenStreetMap Improve this map" at bounding box center [755, 398] width 1510 height 692
drag, startPoint x: 918, startPoint y: 279, endPoint x: 894, endPoint y: 338, distance: 63.7
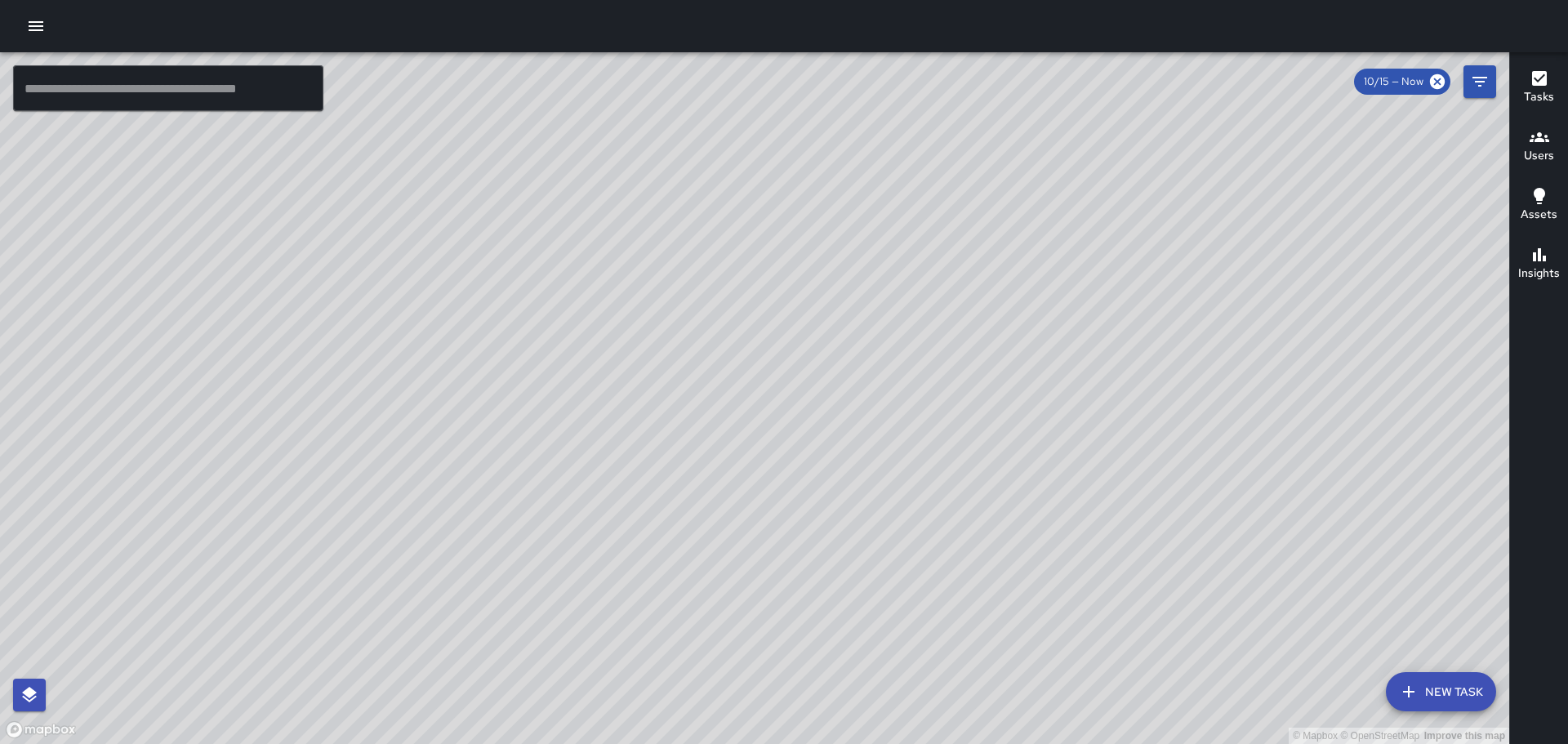
click at [894, 338] on div "© Mapbox © OpenStreetMap Improve this map" at bounding box center [755, 398] width 1510 height 692
drag, startPoint x: 651, startPoint y: 315, endPoint x: 674, endPoint y: 316, distance: 23.0
click at [667, 338] on div "© Mapbox © OpenStreetMap Improve this map" at bounding box center [755, 398] width 1510 height 692
drag, startPoint x: 599, startPoint y: 241, endPoint x: 750, endPoint y: 366, distance: 196.0
click at [750, 366] on div "© Mapbox © OpenStreetMap Improve this map" at bounding box center [755, 398] width 1510 height 692
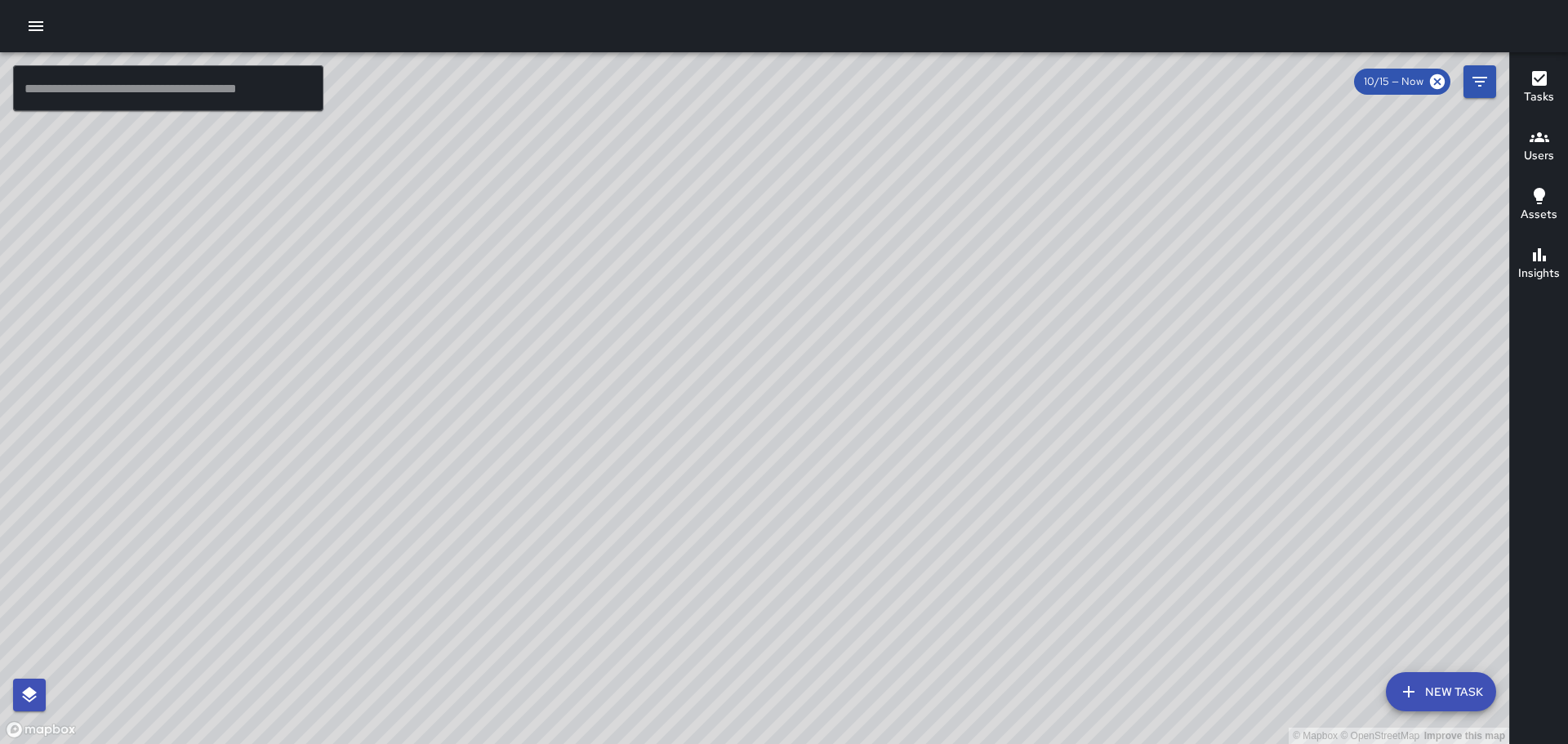
drag, startPoint x: 840, startPoint y: 342, endPoint x: 914, endPoint y: 376, distance: 81.4
click at [914, 376] on div "© Mapbox © OpenStreetMap Improve this map" at bounding box center [755, 398] width 1510 height 692
drag, startPoint x: 758, startPoint y: 369, endPoint x: 792, endPoint y: 341, distance: 44.0
click at [791, 342] on div "© Mapbox © OpenStreetMap Improve this map" at bounding box center [755, 398] width 1510 height 692
drag, startPoint x: 719, startPoint y: 425, endPoint x: 816, endPoint y: 420, distance: 97.1
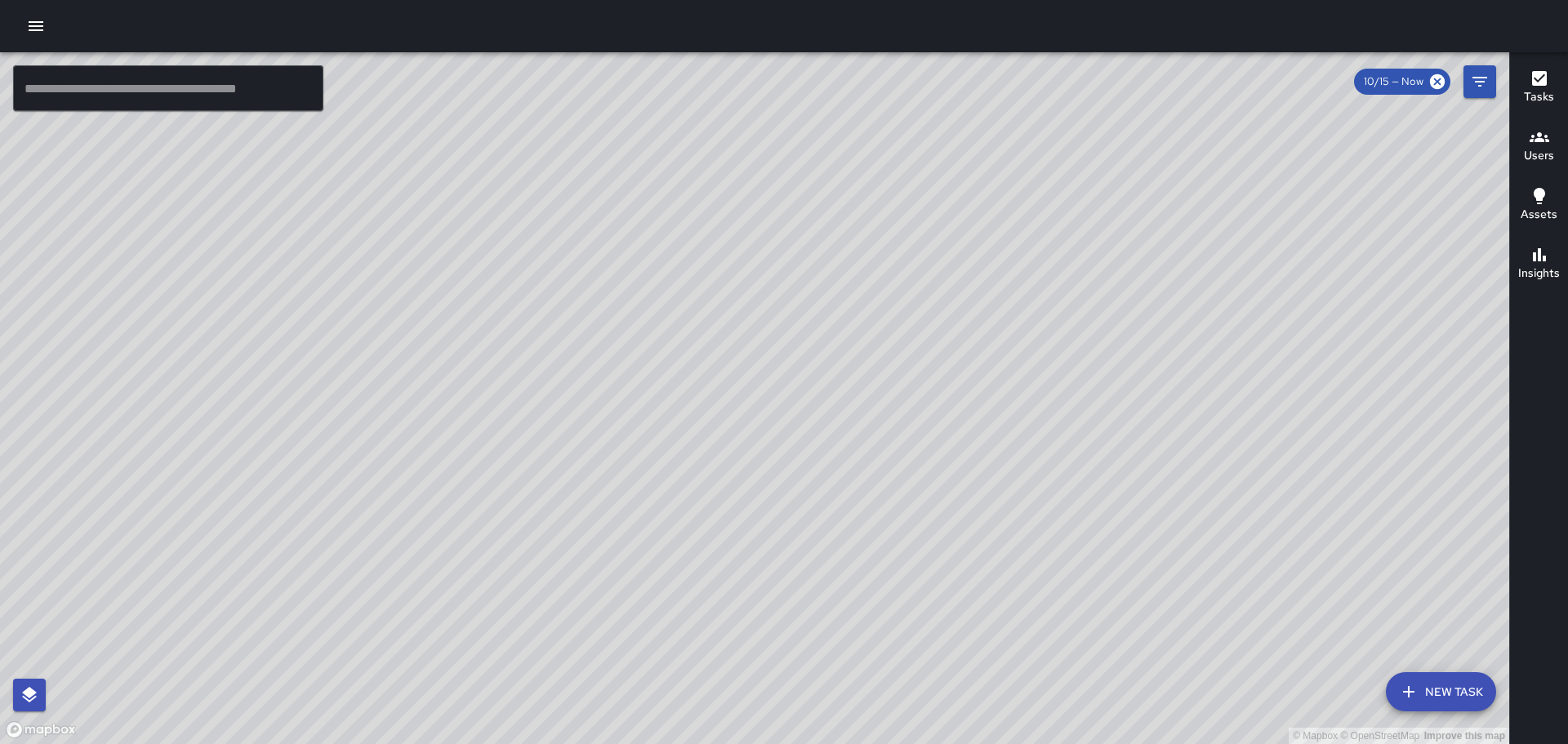
click at [806, 421] on div "© Mapbox © OpenStreetMap Improve this map" at bounding box center [755, 398] width 1510 height 692
drag, startPoint x: 798, startPoint y: 399, endPoint x: 920, endPoint y: 380, distance: 123.5
click at [918, 381] on div "© Mapbox © OpenStreetMap Improve this map" at bounding box center [755, 398] width 1510 height 692
drag, startPoint x: 1006, startPoint y: 361, endPoint x: 1012, endPoint y: 352, distance: 10.8
click at [1046, 353] on div "© Mapbox © OpenStreetMap Improve this map" at bounding box center [755, 398] width 1510 height 692
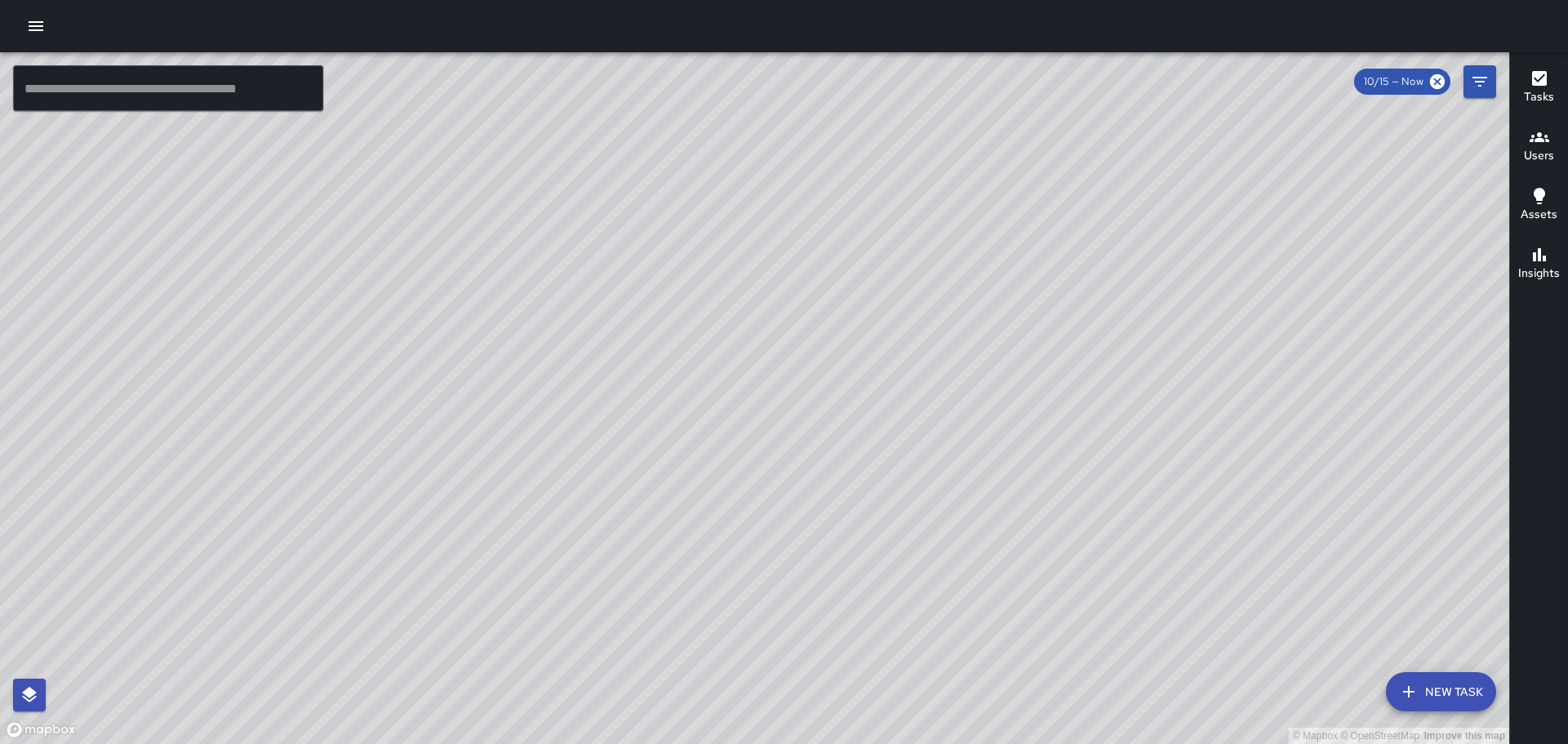
drag, startPoint x: 940, startPoint y: 439, endPoint x: 974, endPoint y: 407, distance: 46.7
click at [974, 407] on div "© Mapbox © OpenStreetMap Improve this map" at bounding box center [755, 398] width 1510 height 692
drag, startPoint x: 980, startPoint y: 414, endPoint x: 980, endPoint y: 520, distance: 106.0
click at [971, 520] on div "© Mapbox © OpenStreetMap Improve this map" at bounding box center [755, 398] width 1510 height 692
drag, startPoint x: 1061, startPoint y: 583, endPoint x: 1099, endPoint y: 432, distance: 155.7
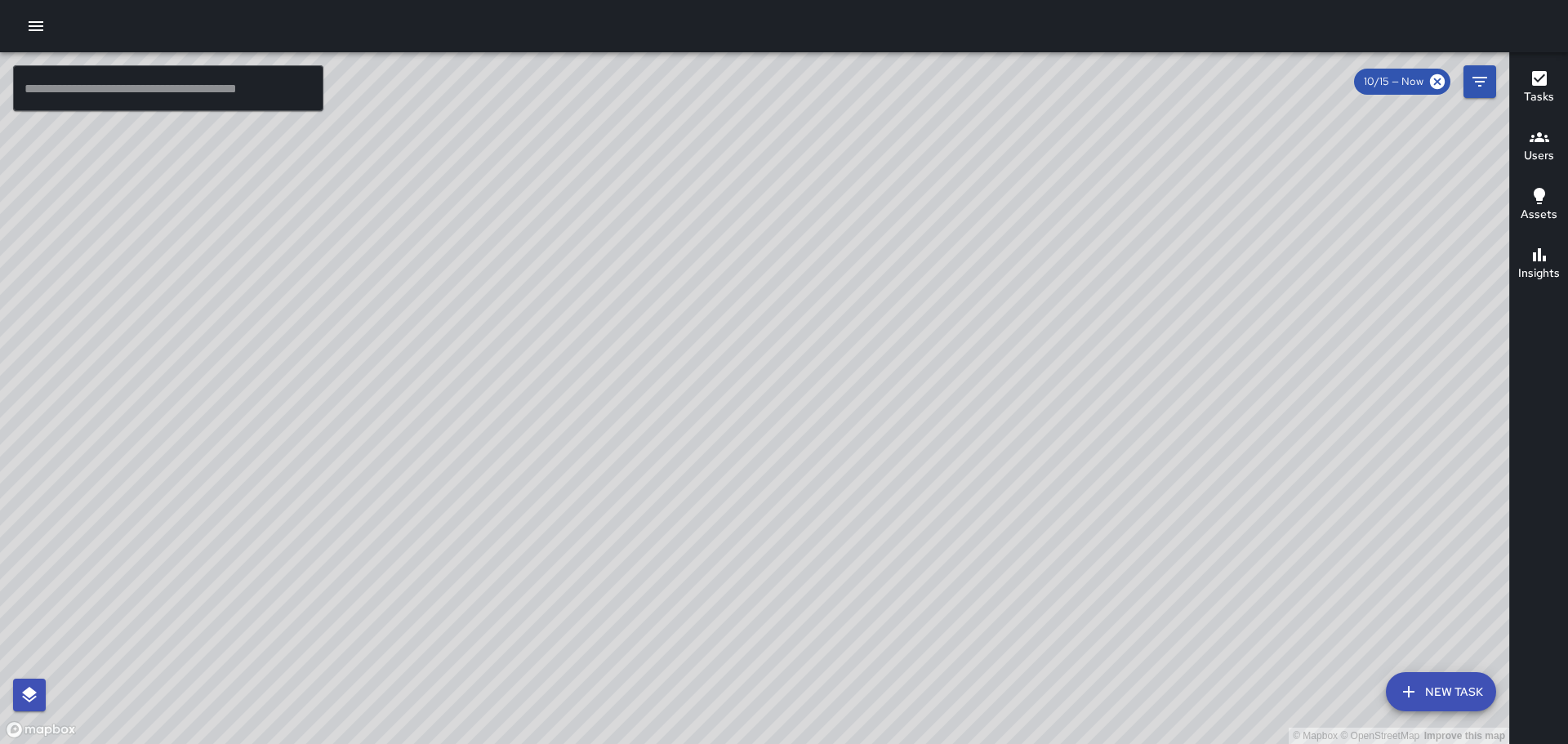
click at [1099, 432] on div "© Mapbox © OpenStreetMap Improve this map" at bounding box center [755, 398] width 1510 height 692
drag, startPoint x: 1212, startPoint y: 463, endPoint x: 1082, endPoint y: 171, distance: 319.6
click at [1089, 187] on div "© Mapbox © OpenStreetMap Improve this map" at bounding box center [755, 398] width 1510 height 692
drag, startPoint x: 1168, startPoint y: 417, endPoint x: 1077, endPoint y: 328, distance: 127.3
click at [1017, 271] on div "© Mapbox © OpenStreetMap Improve this map" at bounding box center [755, 398] width 1510 height 692
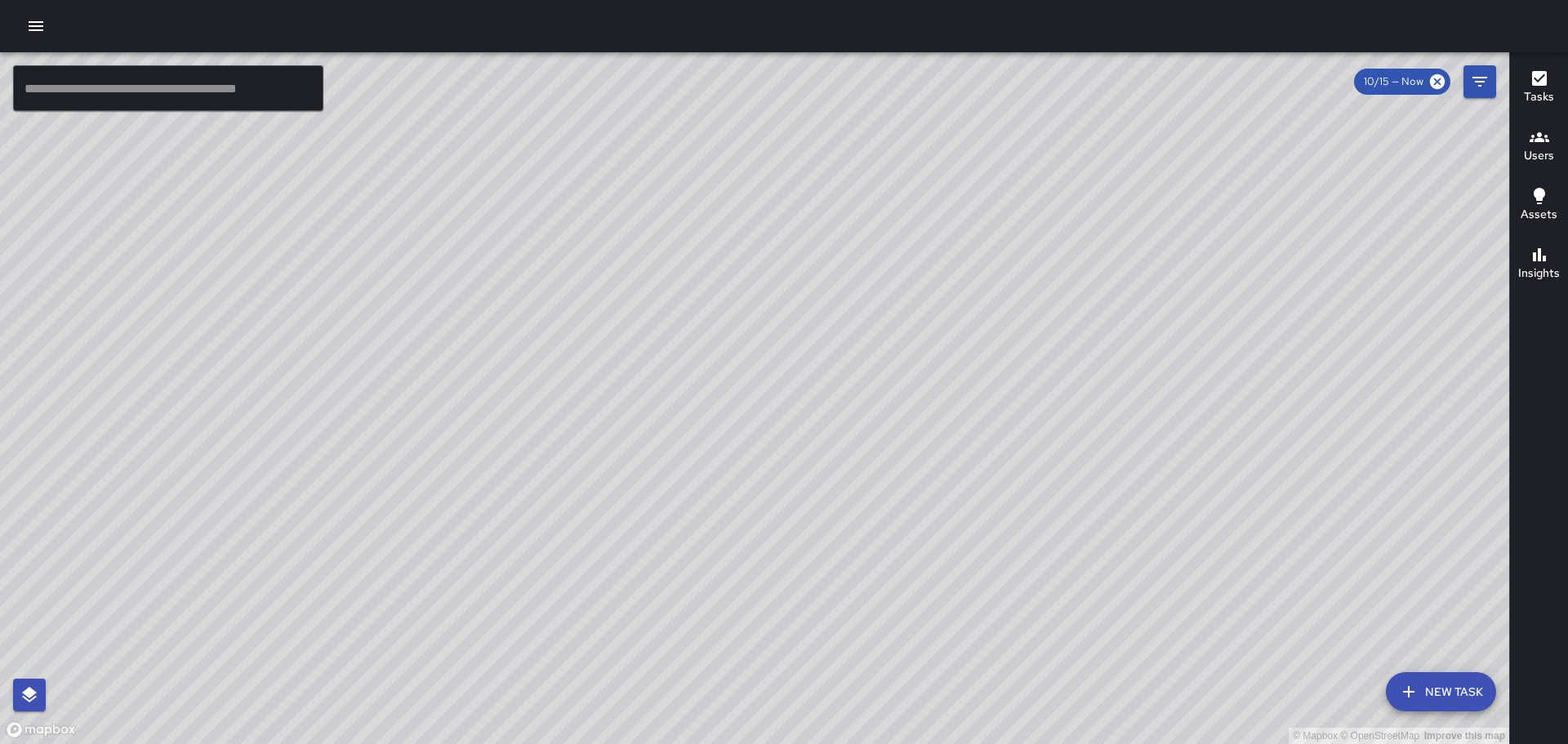
drag, startPoint x: 970, startPoint y: 469, endPoint x: 848, endPoint y: 362, distance: 162.3
click at [848, 365] on div "© Mapbox © OpenStreetMap Improve this map" at bounding box center [755, 398] width 1510 height 692
drag, startPoint x: 1237, startPoint y: 488, endPoint x: 1123, endPoint y: 324, distance: 199.7
click at [1123, 324] on div "© Mapbox © OpenStreetMap Improve this map" at bounding box center [755, 398] width 1510 height 692
drag, startPoint x: 1303, startPoint y: 526, endPoint x: 1280, endPoint y: 512, distance: 26.9
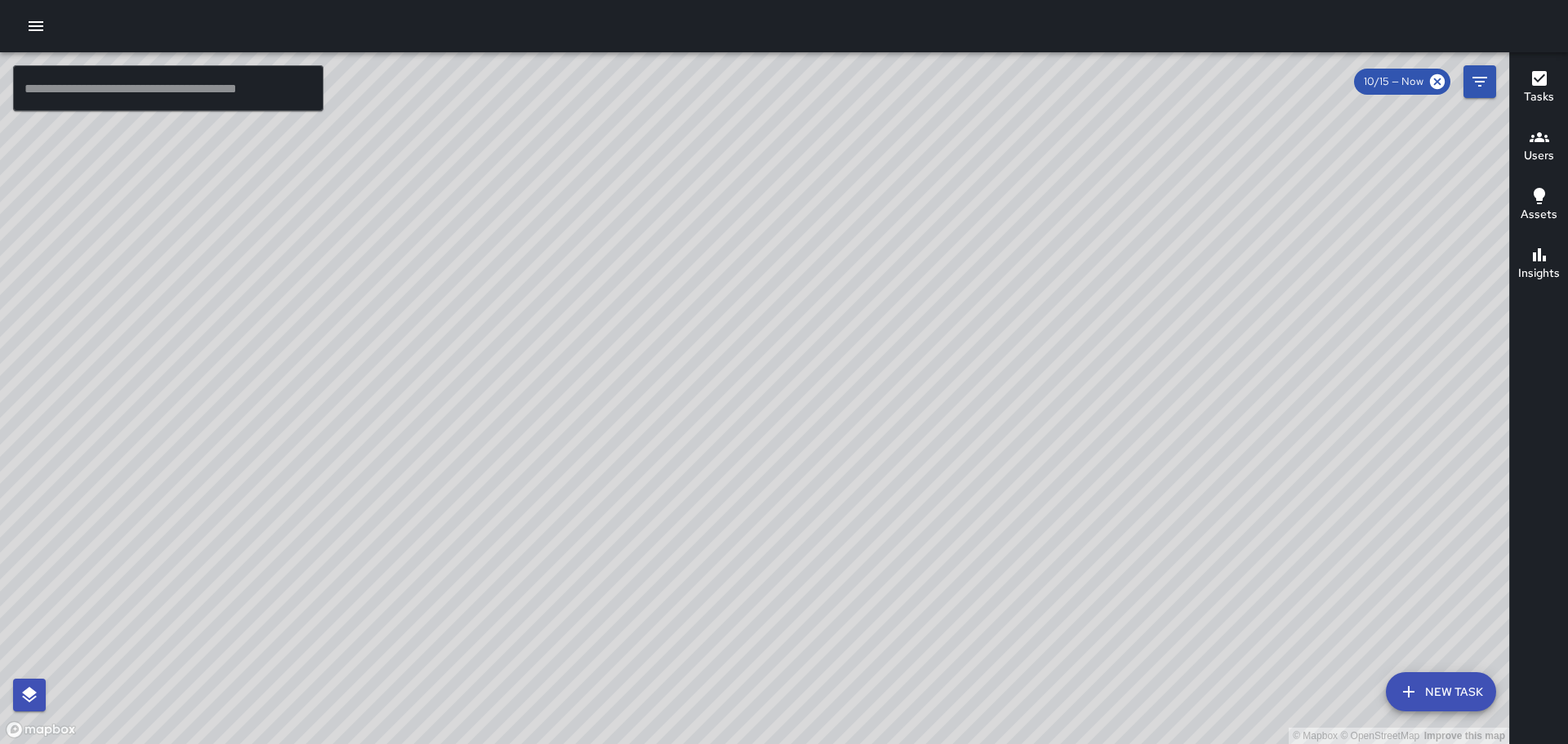
click at [1294, 519] on div "© Mapbox © OpenStreetMap Improve this map" at bounding box center [755, 398] width 1510 height 692
drag, startPoint x: 1182, startPoint y: 426, endPoint x: 1195, endPoint y: 429, distance: 13.3
click at [1195, 429] on div "© Mapbox © OpenStreetMap Improve this map" at bounding box center [755, 398] width 1510 height 692
drag, startPoint x: 756, startPoint y: 526, endPoint x: 932, endPoint y: 452, distance: 190.9
click at [905, 466] on div "© Mapbox © OpenStreetMap Improve this map" at bounding box center [755, 398] width 1510 height 692
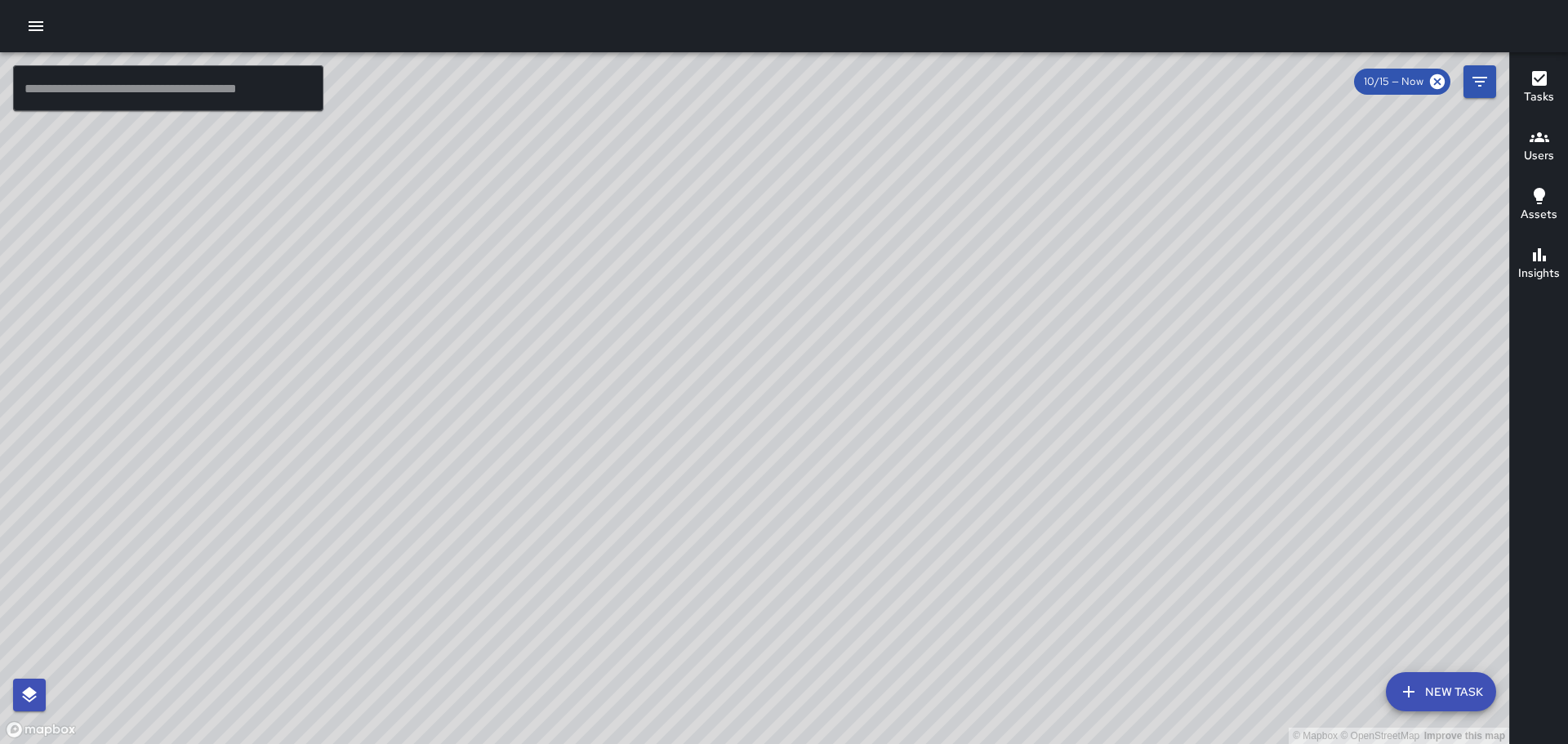
drag, startPoint x: 449, startPoint y: 359, endPoint x: 1029, endPoint y: 479, distance: 592.3
click at [1060, 512] on div "© Mapbox © OpenStreetMap Improve this map" at bounding box center [755, 398] width 1510 height 692
drag, startPoint x: 943, startPoint y: 391, endPoint x: 940, endPoint y: 429, distance: 38.1
click at [944, 426] on div "© Mapbox © OpenStreetMap Improve this map" at bounding box center [755, 398] width 1510 height 692
drag, startPoint x: 1053, startPoint y: 329, endPoint x: 987, endPoint y: 483, distance: 167.5
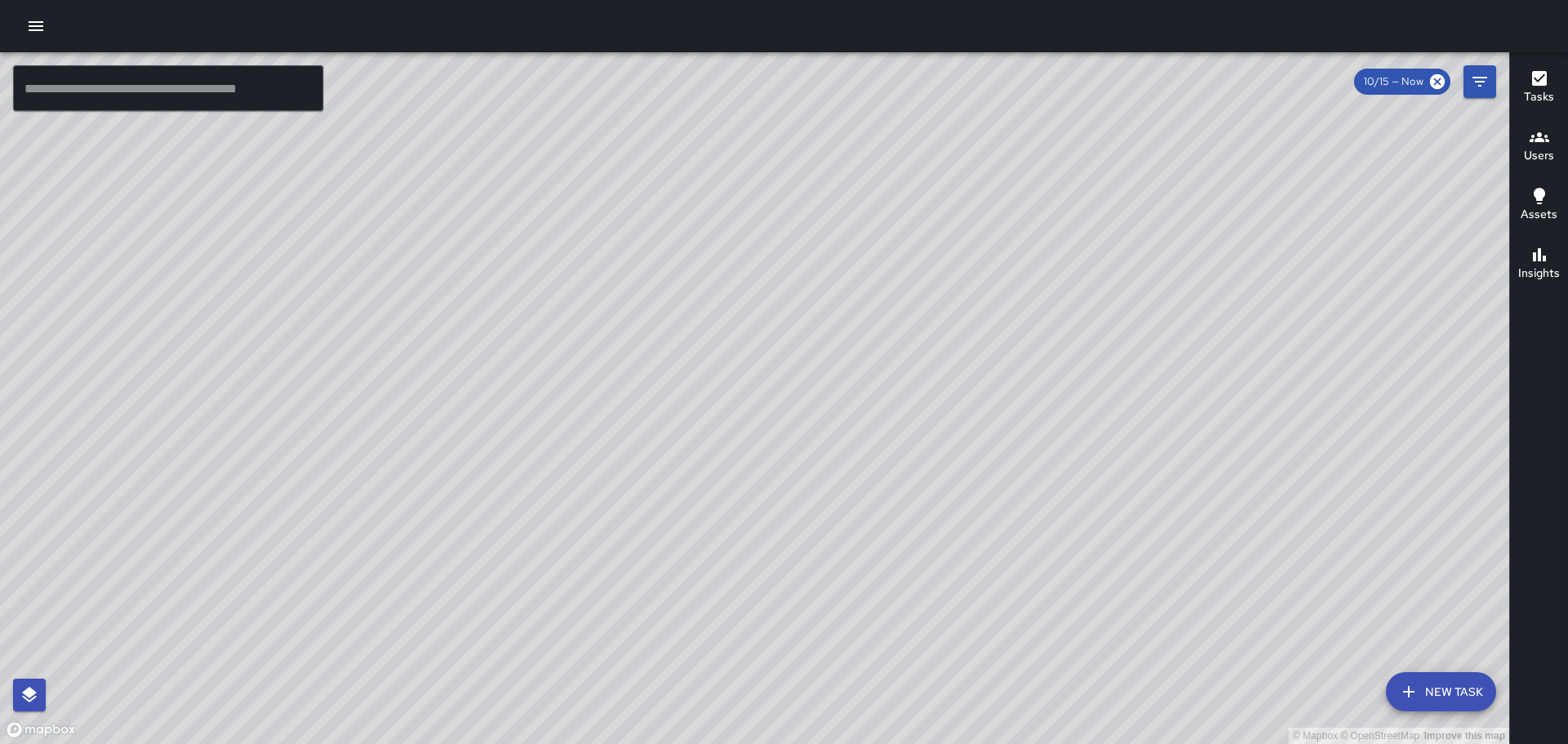
click at [987, 483] on div "© Mapbox © OpenStreetMap Improve this map" at bounding box center [755, 398] width 1510 height 692
drag, startPoint x: 1184, startPoint y: 303, endPoint x: 1081, endPoint y: 448, distance: 177.9
click at [1077, 473] on div "© Mapbox © OpenStreetMap Improve this map" at bounding box center [755, 398] width 1510 height 692
drag, startPoint x: 656, startPoint y: 292, endPoint x: 942, endPoint y: 497, distance: 351.9
click at [960, 565] on div "© Mapbox © OpenStreetMap Improve this map" at bounding box center [755, 398] width 1510 height 692
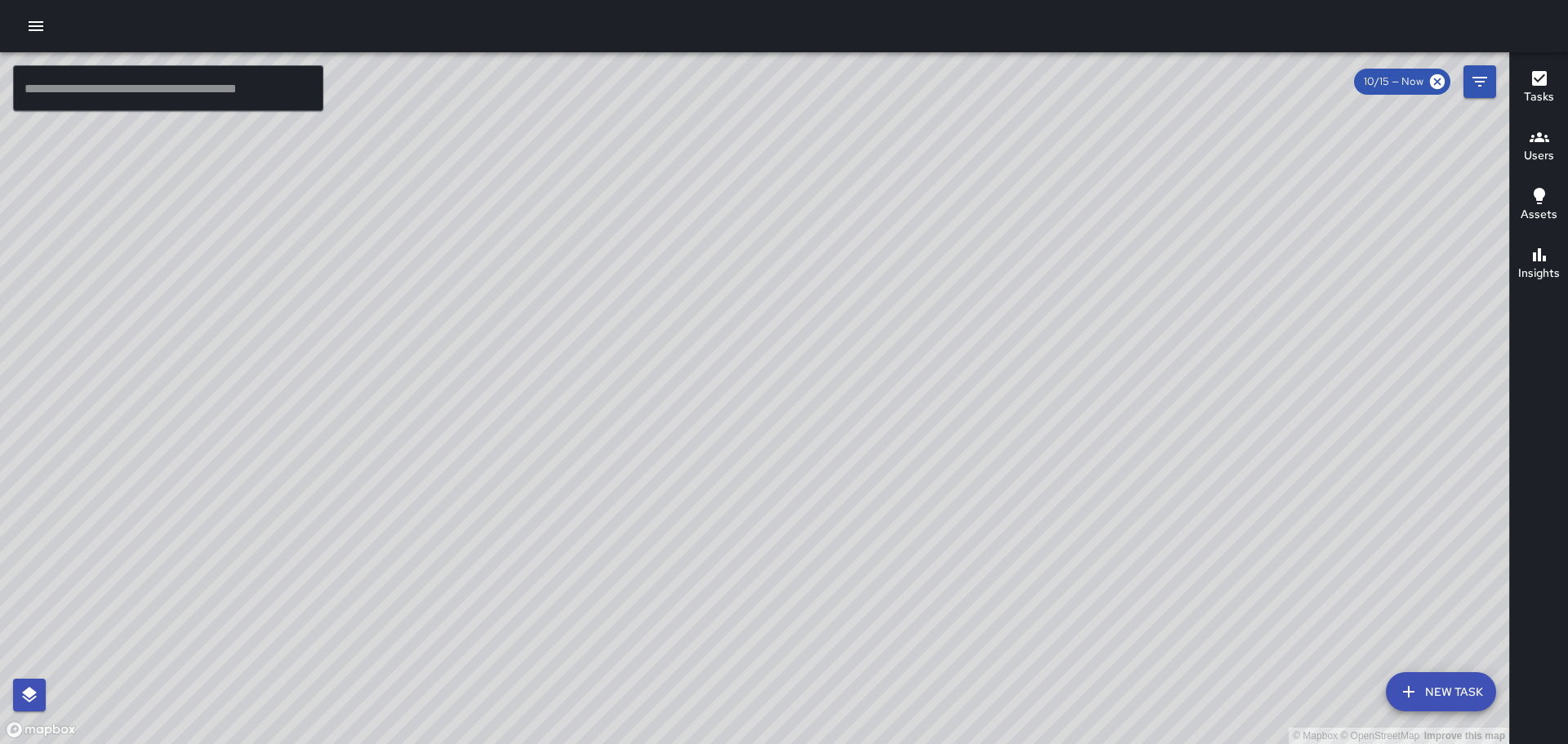
click at [856, 384] on div "© Mapbox © OpenStreetMap Improve this map" at bounding box center [755, 398] width 1510 height 692
drag, startPoint x: 1114, startPoint y: 288, endPoint x: 1106, endPoint y: 312, distance: 25.3
click at [1130, 361] on div "© Mapbox © OpenStreetMap Improve this map" at bounding box center [755, 398] width 1510 height 692
drag, startPoint x: 1036, startPoint y: 263, endPoint x: 1107, endPoint y: 425, distance: 176.9
click at [1107, 436] on div "© Mapbox © OpenStreetMap Improve this map" at bounding box center [755, 398] width 1510 height 692
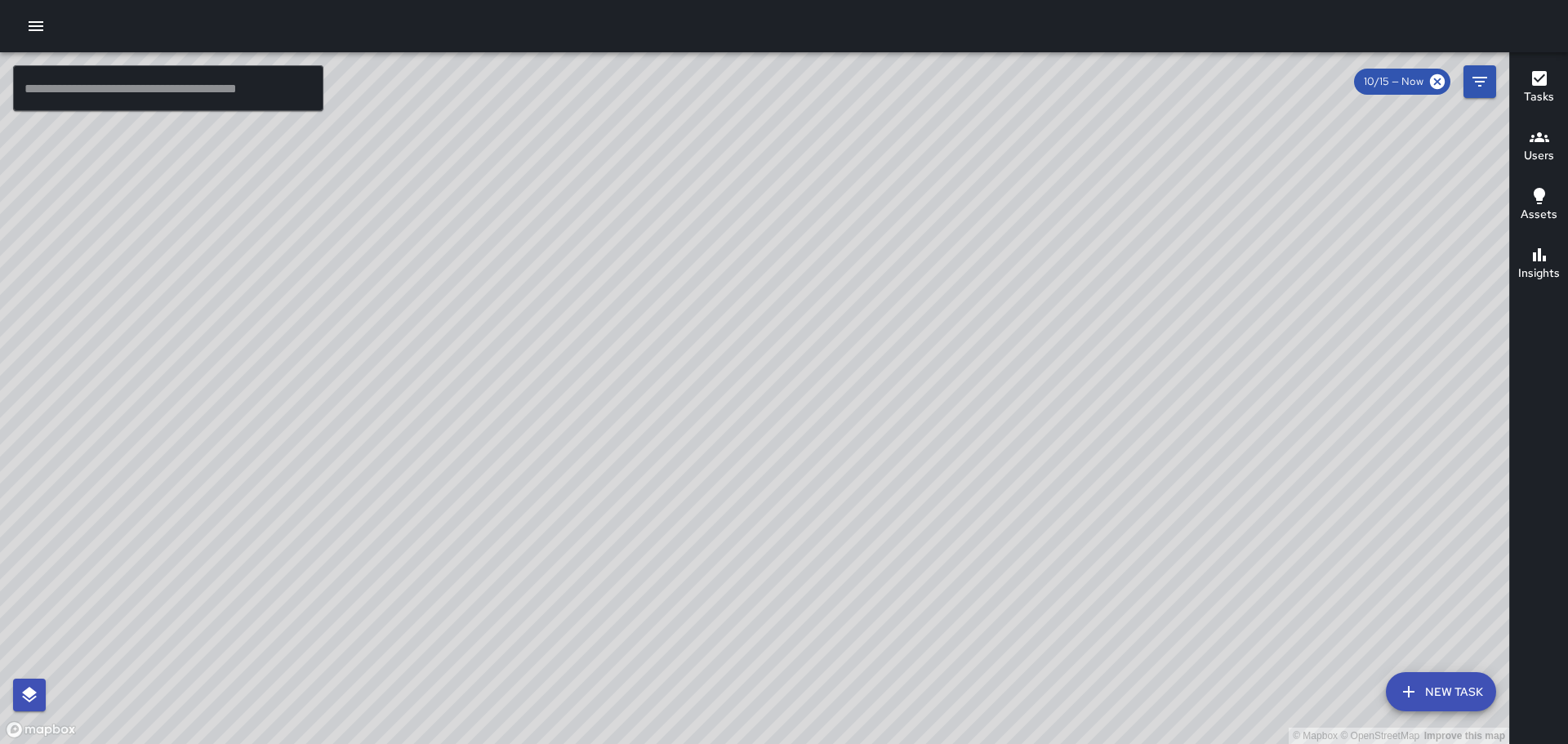
drag, startPoint x: 991, startPoint y: 275, endPoint x: 996, endPoint y: 559, distance: 284.0
click at [1031, 645] on div "© Mapbox © OpenStreetMap Improve this map" at bounding box center [755, 398] width 1510 height 692
drag, startPoint x: 1157, startPoint y: 461, endPoint x: 908, endPoint y: 191, distance: 367.3
click at [926, 210] on div "© Mapbox © OpenStreetMap Improve this map" at bounding box center [755, 398] width 1510 height 692
drag, startPoint x: 1132, startPoint y: 427, endPoint x: 1047, endPoint y: 81, distance: 356.3
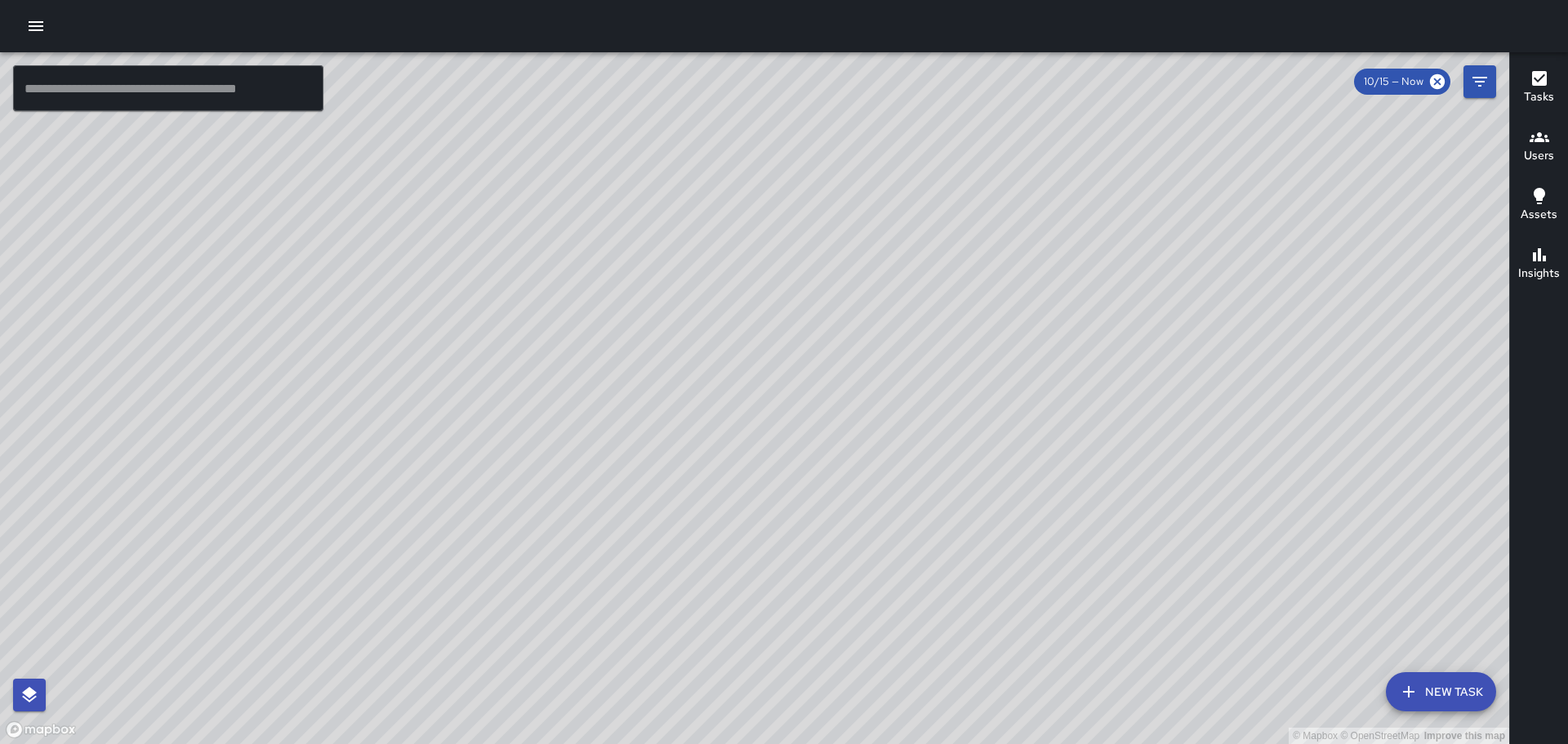
click at [1050, 108] on div "© Mapbox © OpenStreetMap Improve this map" at bounding box center [755, 398] width 1510 height 692
drag, startPoint x: 868, startPoint y: 451, endPoint x: 1159, endPoint y: 231, distance: 364.8
click at [1131, 240] on div "© Mapbox © OpenStreetMap Improve this map" at bounding box center [755, 398] width 1510 height 692
drag, startPoint x: 790, startPoint y: 331, endPoint x: 930, endPoint y: 369, distance: 145.1
click at [930, 369] on div "© Mapbox © OpenStreetMap Improve this map" at bounding box center [755, 398] width 1510 height 692
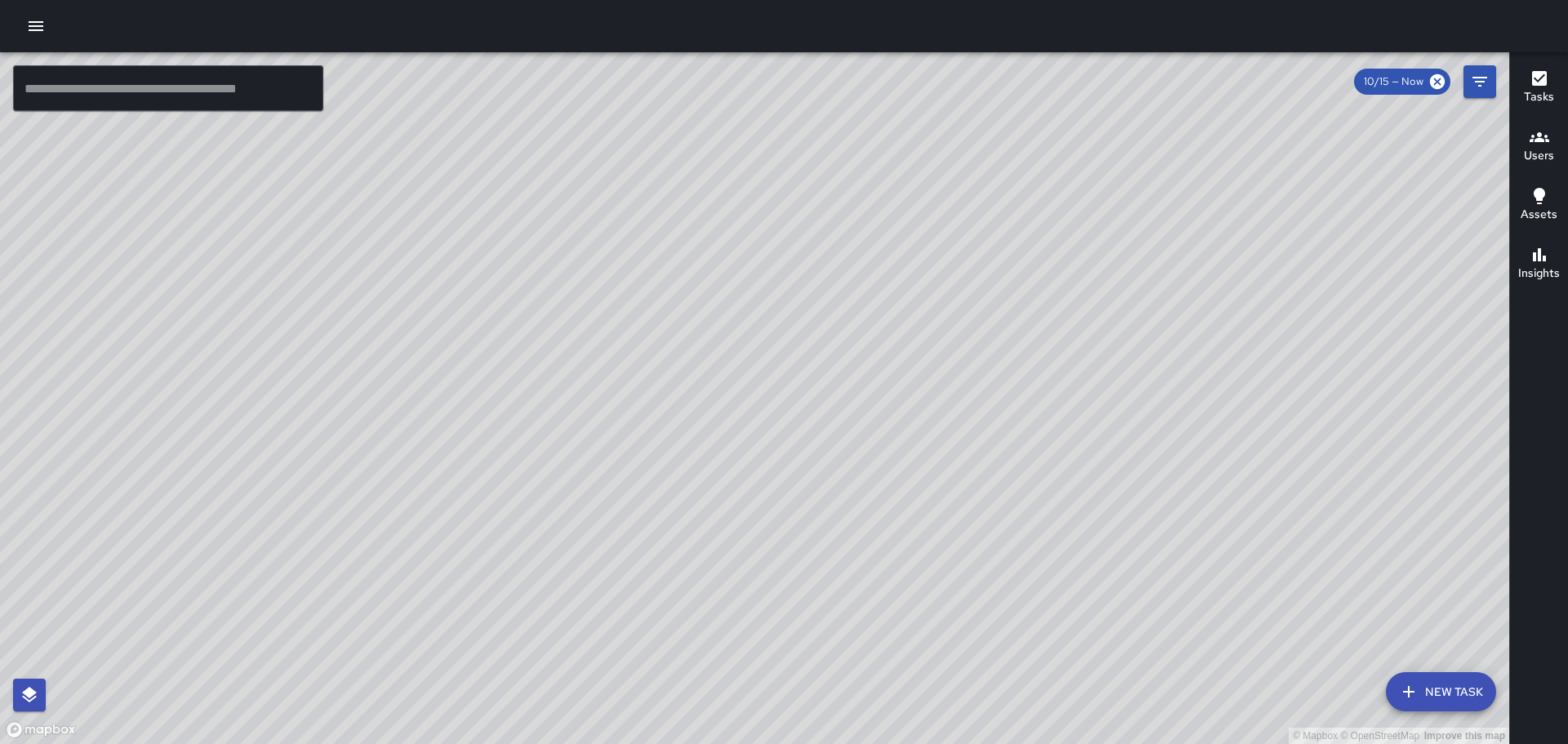
drag, startPoint x: 669, startPoint y: 366, endPoint x: 889, endPoint y: 395, distance: 221.9
click at [885, 396] on div "© Mapbox © OpenStreetMap Improve this map" at bounding box center [755, 398] width 1510 height 692
drag, startPoint x: 491, startPoint y: 252, endPoint x: 646, endPoint y: 249, distance: 155.0
click at [573, 252] on div "© Mapbox © OpenStreetMap Improve this map" at bounding box center [755, 398] width 1510 height 692
drag, startPoint x: 624, startPoint y: 283, endPoint x: 704, endPoint y: 269, distance: 81.2
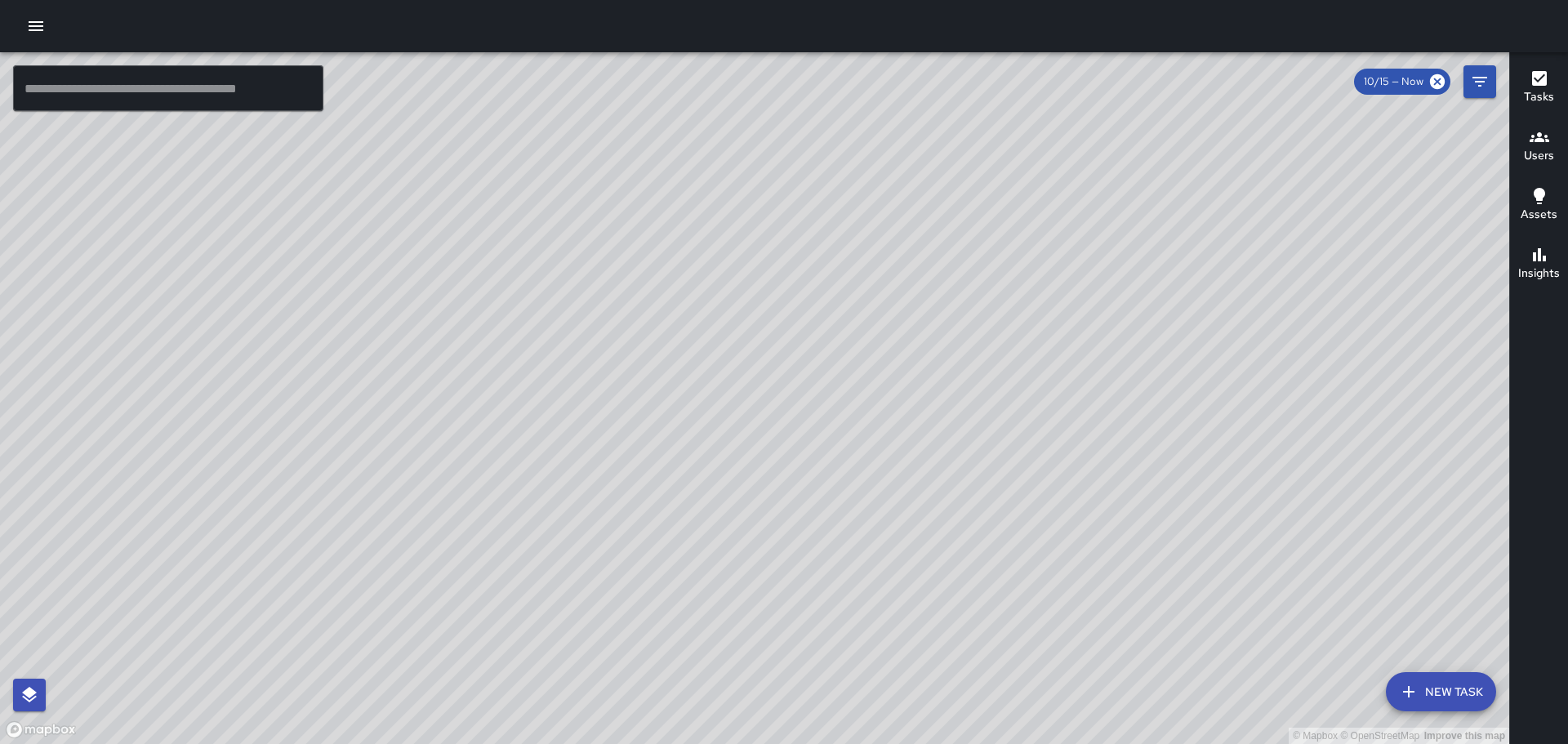
click at [700, 265] on div "© Mapbox © OpenStreetMap Improve this map" at bounding box center [755, 398] width 1510 height 692
drag, startPoint x: 1087, startPoint y: 409, endPoint x: 1023, endPoint y: 247, distance: 174.2
click at [1038, 280] on div "© Mapbox © OpenStreetMap Improve this map" at bounding box center [755, 398] width 1510 height 692
drag, startPoint x: 915, startPoint y: 515, endPoint x: 930, endPoint y: 352, distance: 163.7
click at [930, 353] on div "© Mapbox © OpenStreetMap Improve this map" at bounding box center [755, 398] width 1510 height 692
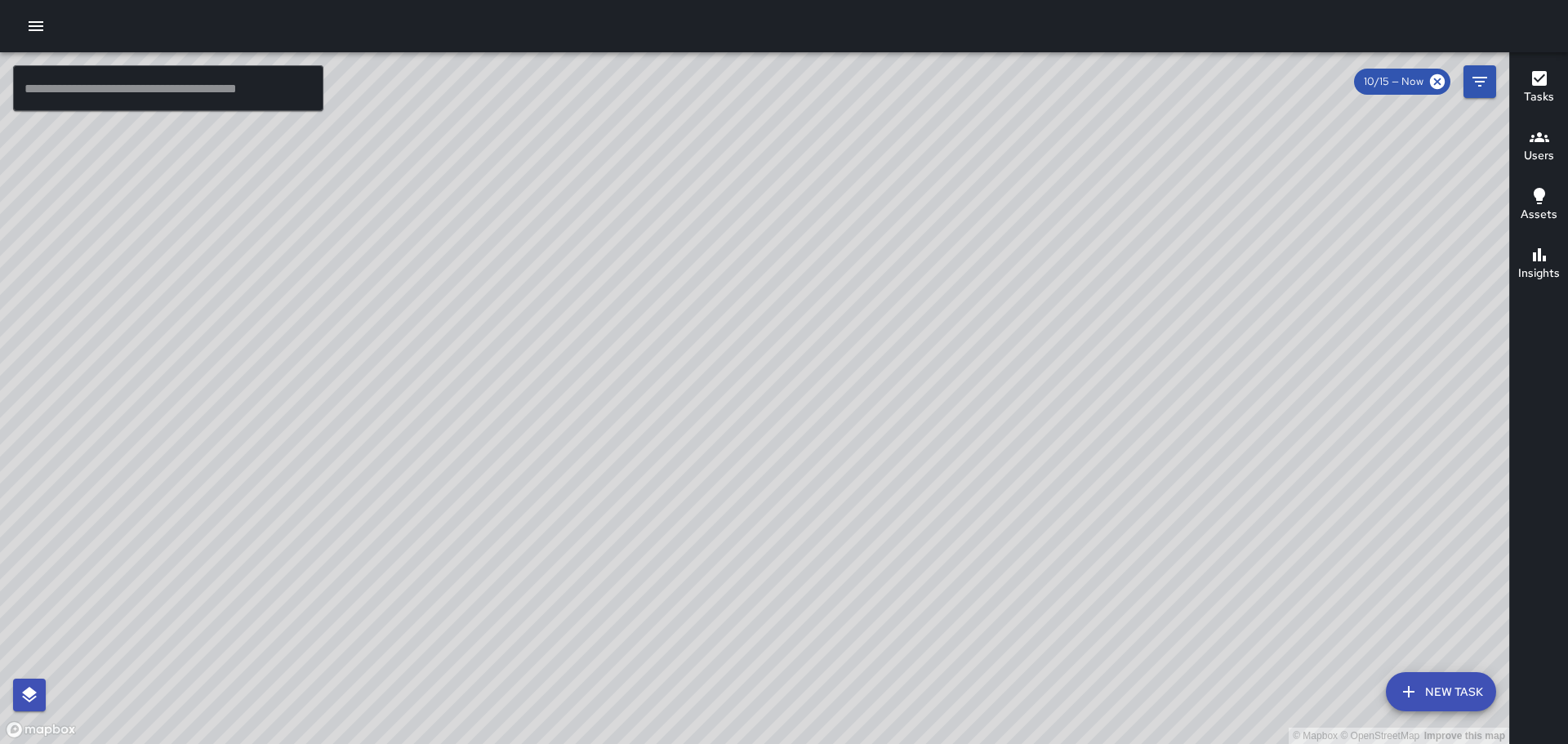
drag, startPoint x: 563, startPoint y: 336, endPoint x: 726, endPoint y: 390, distance: 171.7
click at [818, 445] on div "© Mapbox © OpenStreetMap Improve this map" at bounding box center [755, 398] width 1510 height 692
drag, startPoint x: 759, startPoint y: 350, endPoint x: 773, endPoint y: 385, distance: 37.7
click at [773, 385] on div "© Mapbox © OpenStreetMap Improve this map" at bounding box center [755, 398] width 1510 height 692
drag, startPoint x: 770, startPoint y: 328, endPoint x: 837, endPoint y: 438, distance: 128.8
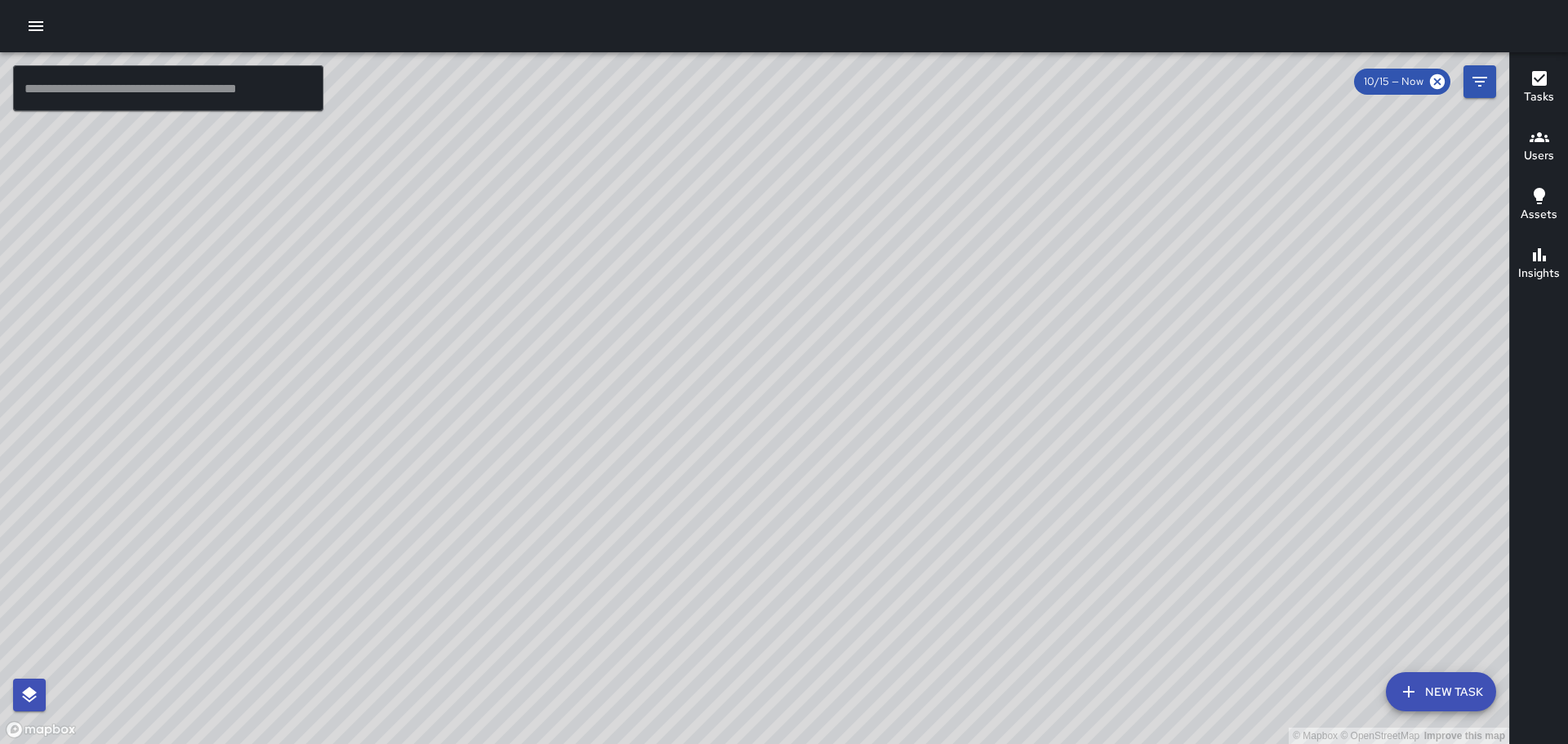
click at [837, 439] on div "© Mapbox © OpenStreetMap Improve this map" at bounding box center [755, 398] width 1510 height 692
drag, startPoint x: 1188, startPoint y: 468, endPoint x: 909, endPoint y: 146, distance: 426.1
click at [917, 155] on div "© Mapbox © OpenStreetMap Improve this map" at bounding box center [755, 398] width 1510 height 692
drag, startPoint x: 1019, startPoint y: 280, endPoint x: 788, endPoint y: 300, distance: 231.9
click at [787, 311] on div "© Mapbox © OpenStreetMap Improve this map" at bounding box center [755, 398] width 1510 height 692
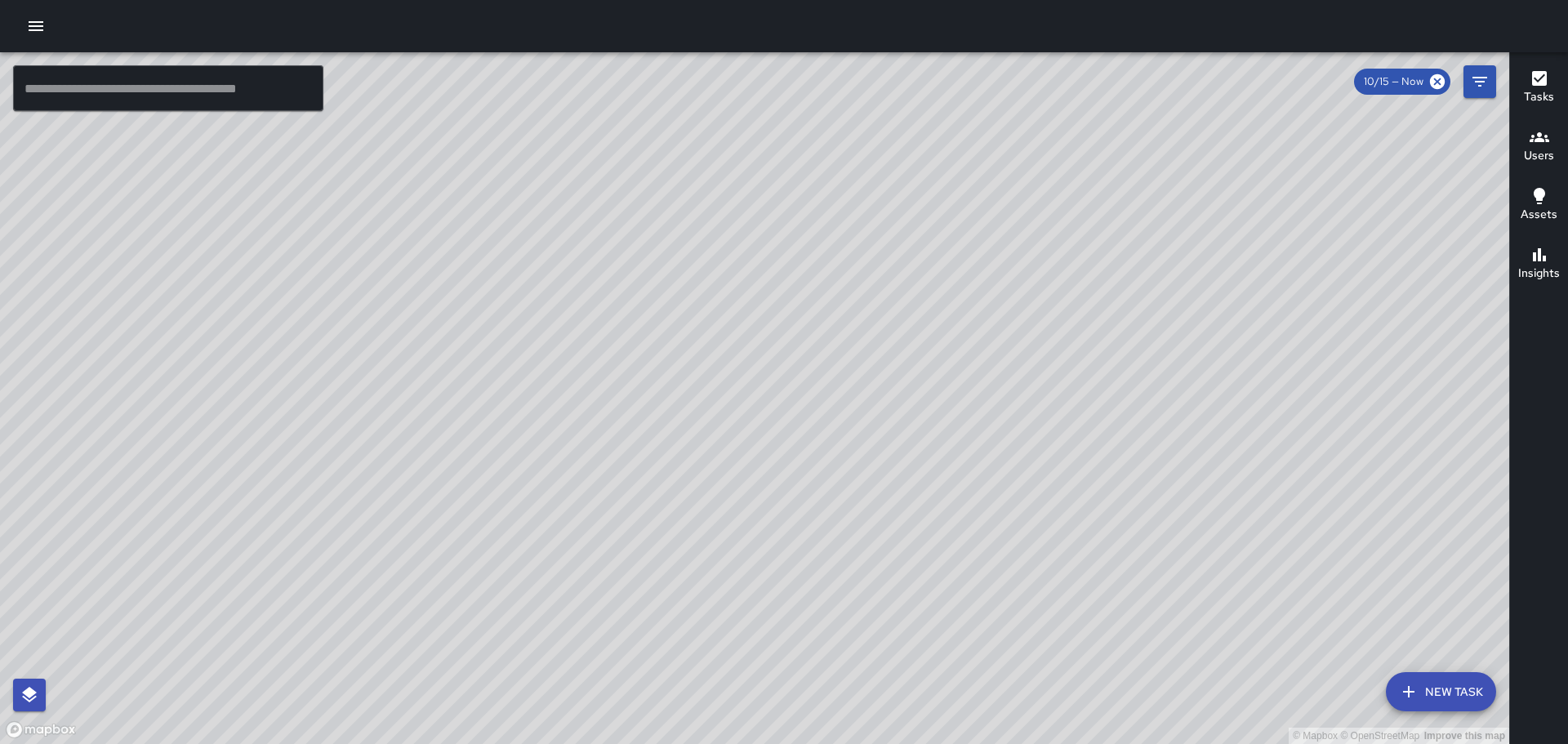
drag, startPoint x: 991, startPoint y: 309, endPoint x: 774, endPoint y: 325, distance: 217.6
click at [774, 325] on div "© Mapbox © OpenStreetMap Improve this map" at bounding box center [755, 398] width 1510 height 692
drag, startPoint x: 966, startPoint y: 294, endPoint x: 908, endPoint y: 587, distance: 298.7
click at [908, 613] on div "© Mapbox © OpenStreetMap Improve this map" at bounding box center [755, 398] width 1510 height 692
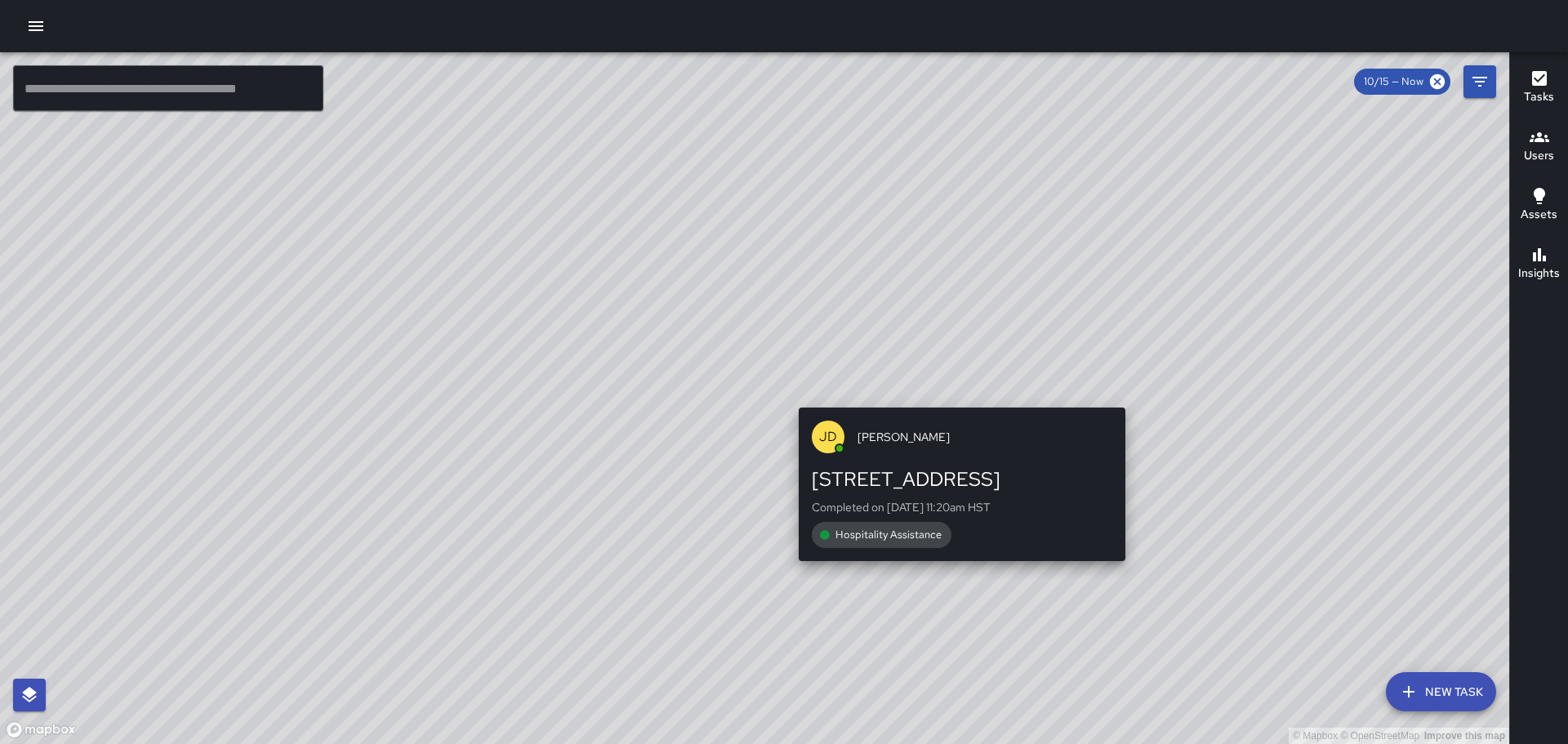
drag, startPoint x: 950, startPoint y: 345, endPoint x: 957, endPoint y: 410, distance: 65.4
click at [957, 410] on div "© Mapbox © OpenStreetMap Improve this map [PERSON_NAME] [STREET_ADDRESS] Comple…" at bounding box center [755, 398] width 1510 height 692
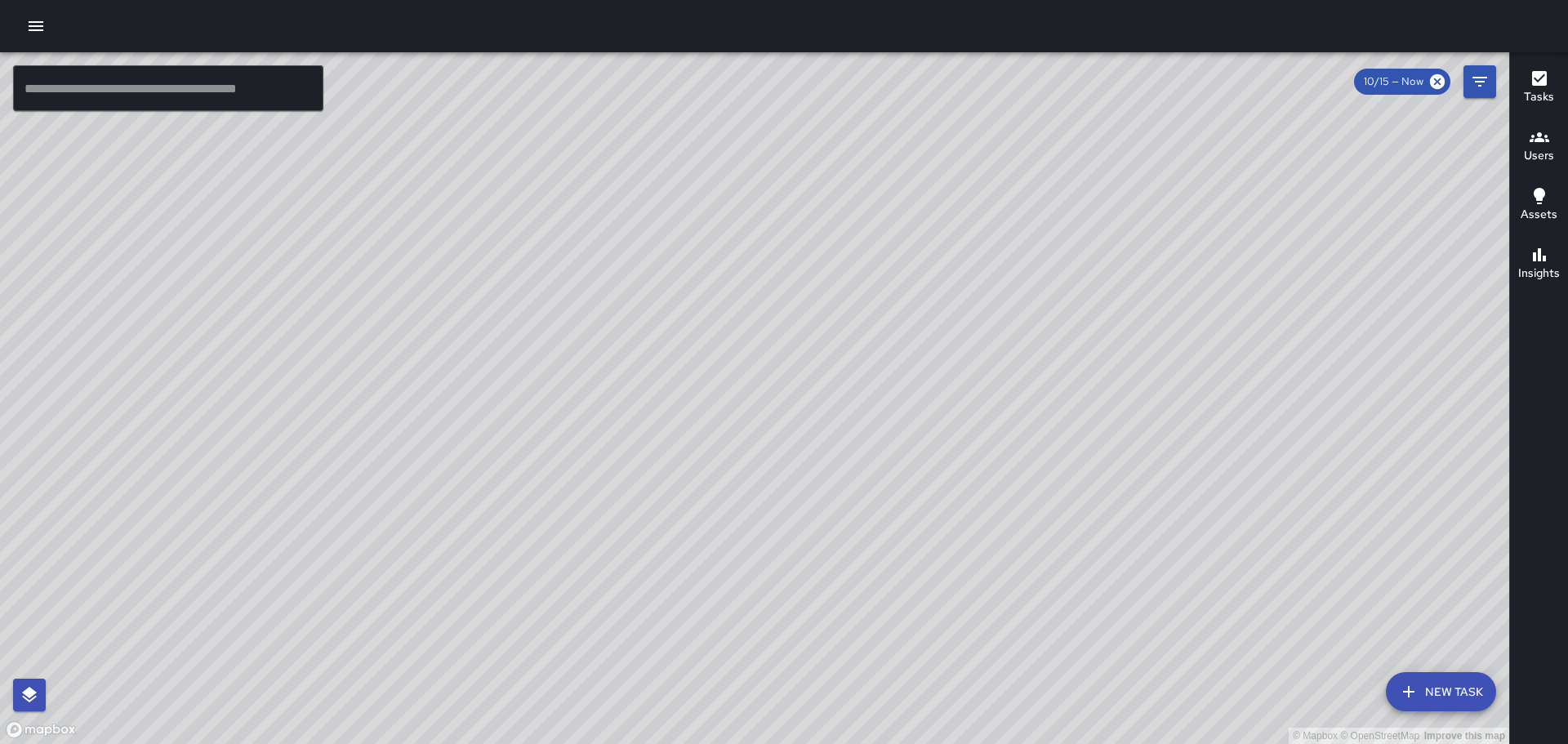
drag, startPoint x: 556, startPoint y: 326, endPoint x: 863, endPoint y: 424, distance: 322.3
click at [863, 424] on div "© Mapbox © OpenStreetMap Improve this map" at bounding box center [755, 398] width 1510 height 692
drag, startPoint x: 616, startPoint y: 376, endPoint x: 701, endPoint y: 377, distance: 85.0
click at [701, 377] on div "© Mapbox © OpenStreetMap Improve this map" at bounding box center [755, 398] width 1510 height 692
drag, startPoint x: 647, startPoint y: 412, endPoint x: 810, endPoint y: 254, distance: 227.0
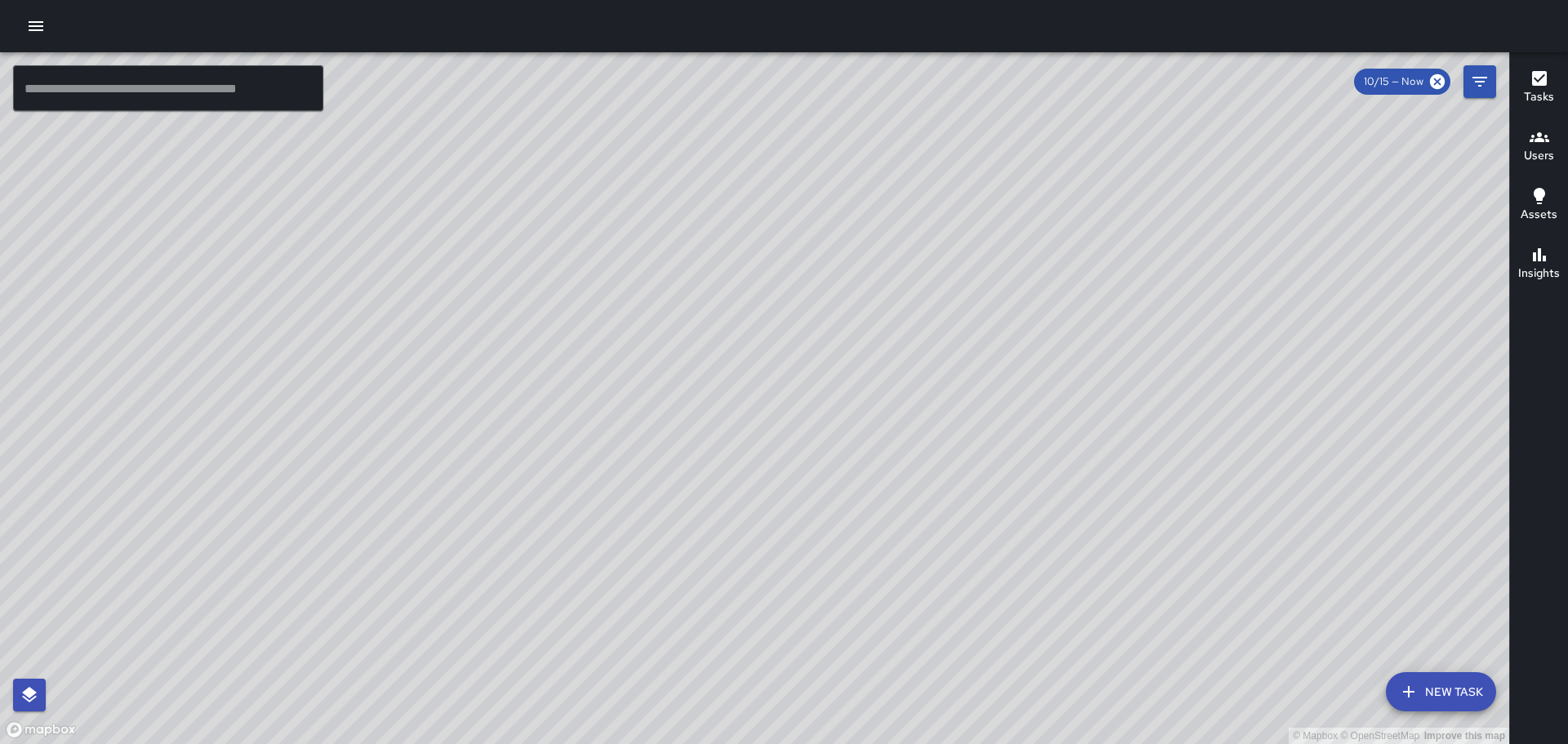
click at [786, 270] on div "© Mapbox © OpenStreetMap Improve this map" at bounding box center [755, 398] width 1510 height 692
drag, startPoint x: 764, startPoint y: 403, endPoint x: 809, endPoint y: 266, distance: 144.2
click at [808, 269] on div "© Mapbox © OpenStreetMap Improve this map" at bounding box center [755, 398] width 1510 height 692
drag, startPoint x: 846, startPoint y: 204, endPoint x: 863, endPoint y: 307, distance: 104.4
click at [842, 363] on div "© Mapbox © OpenStreetMap Improve this map" at bounding box center [755, 398] width 1510 height 692
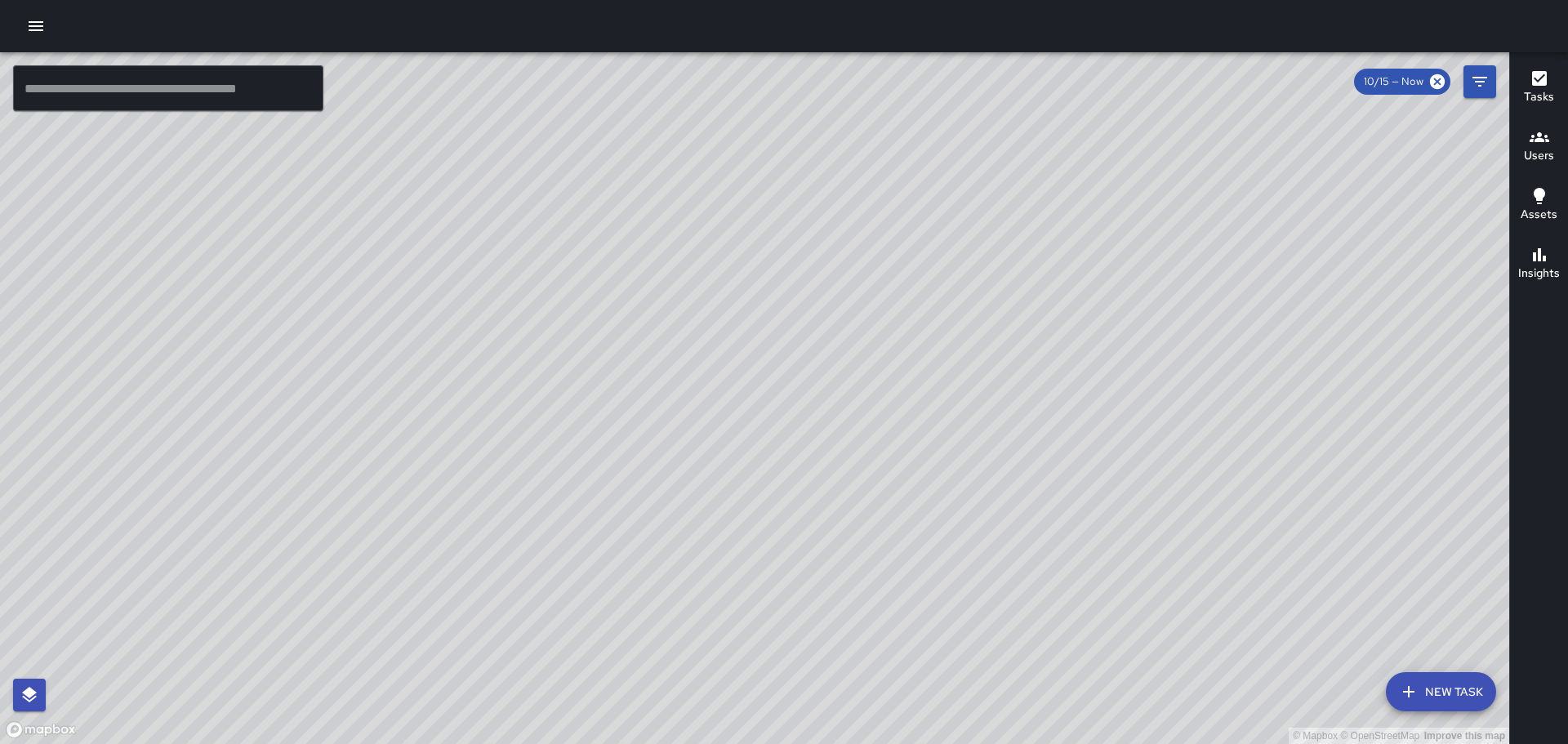
drag, startPoint x: 879, startPoint y: 257, endPoint x: 889, endPoint y: 361, distance: 104.5
click at [889, 361] on div "© Mapbox © OpenStreetMap Improve this map" at bounding box center [755, 398] width 1510 height 692
drag, startPoint x: 790, startPoint y: 379, endPoint x: 811, endPoint y: 371, distance: 22.5
click at [803, 376] on div "© Mapbox © OpenStreetMap Improve this map" at bounding box center [755, 398] width 1510 height 692
drag, startPoint x: 765, startPoint y: 407, endPoint x: 806, endPoint y: 362, distance: 60.9
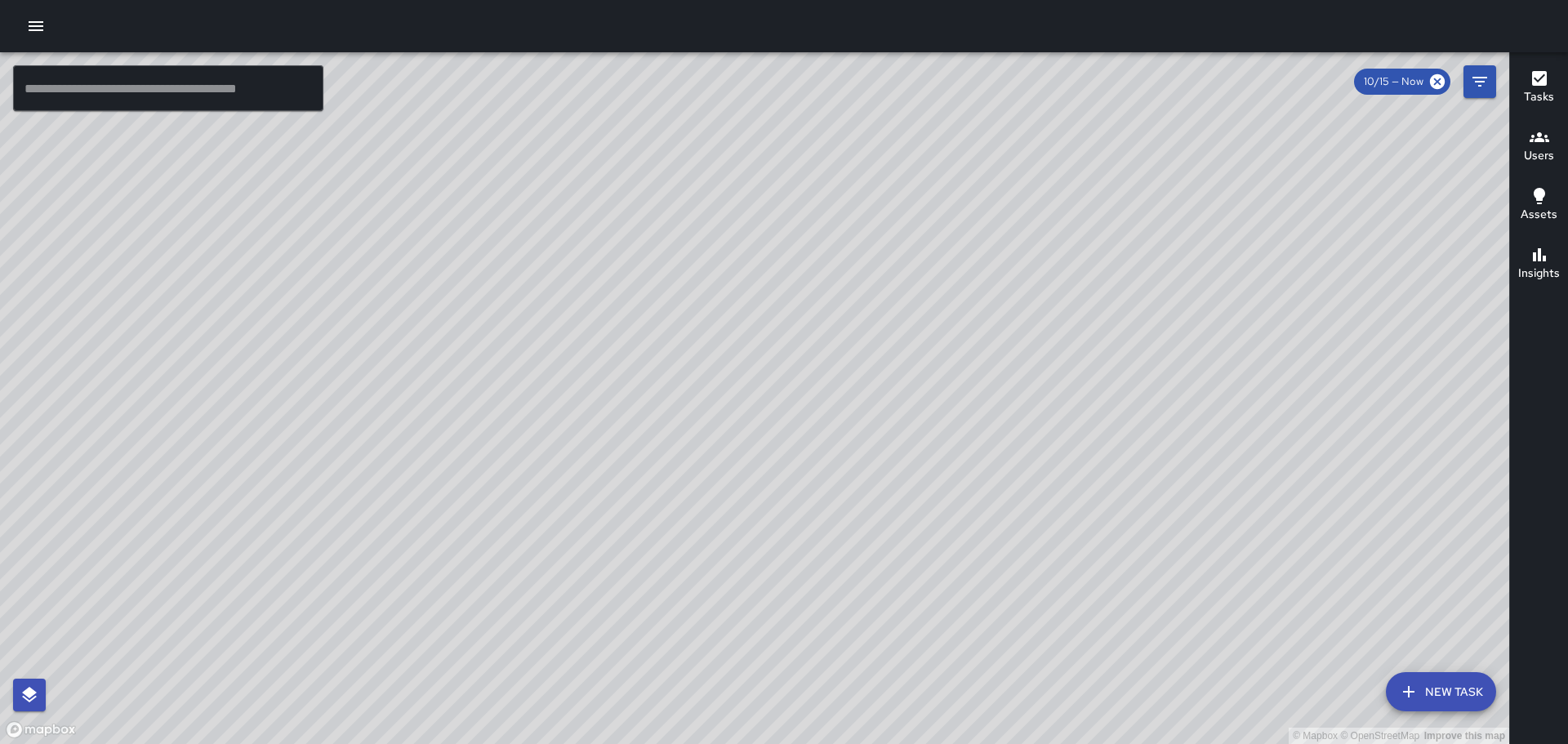
click at [795, 375] on div "© Mapbox © OpenStreetMap Improve this map" at bounding box center [755, 398] width 1510 height 692
drag, startPoint x: 996, startPoint y: 457, endPoint x: 1006, endPoint y: 376, distance: 81.6
click at [1005, 381] on div "© Mapbox © OpenStreetMap Improve this map" at bounding box center [755, 398] width 1510 height 692
drag, startPoint x: 797, startPoint y: 298, endPoint x: 904, endPoint y: 399, distance: 147.1
click at [882, 401] on div "© Mapbox © OpenStreetMap Improve this map" at bounding box center [755, 398] width 1510 height 692
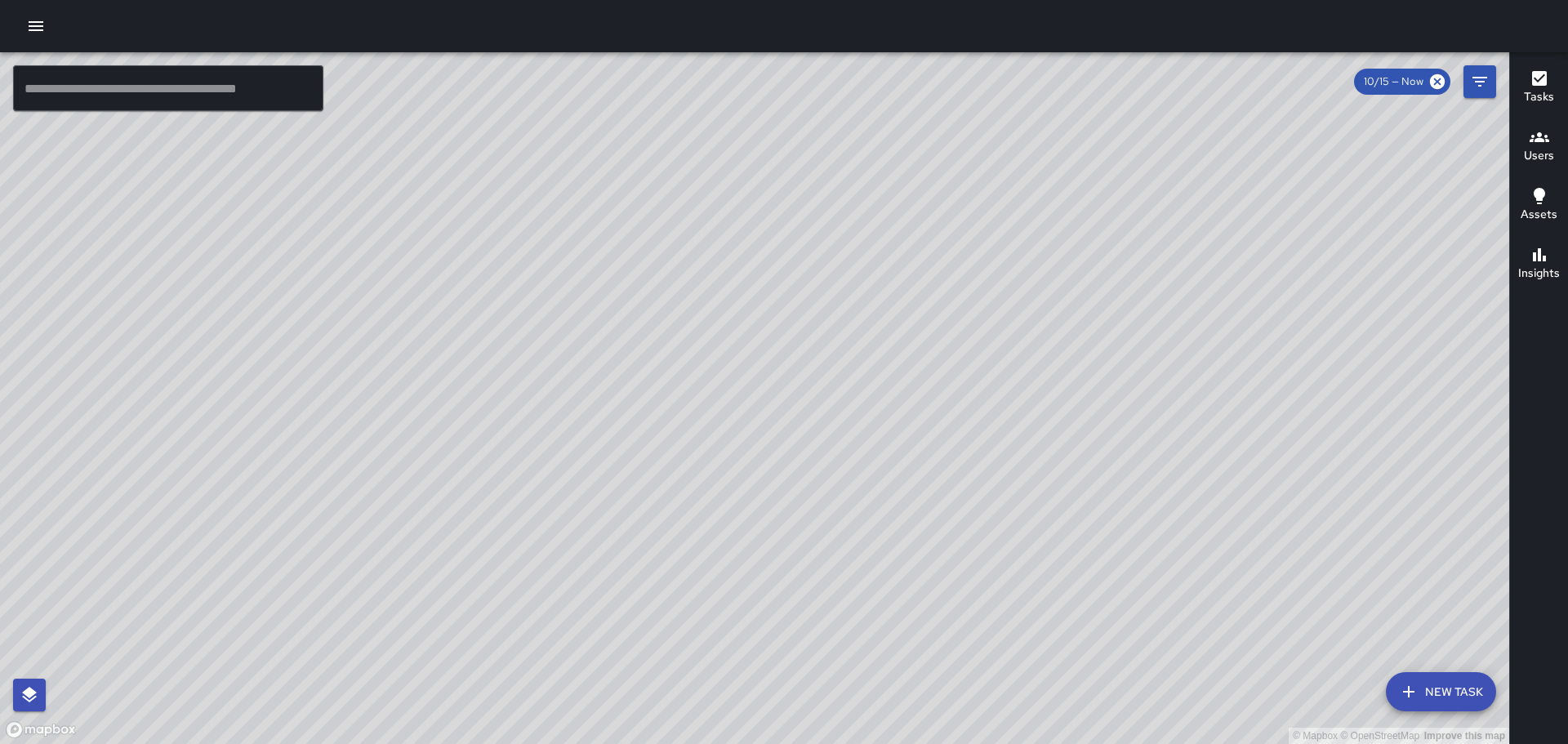
drag, startPoint x: 648, startPoint y: 421, endPoint x: 775, endPoint y: 359, distance: 141.3
click at [730, 387] on div "© Mapbox © OpenStreetMap Improve this map" at bounding box center [755, 398] width 1510 height 692
drag, startPoint x: 1151, startPoint y: 429, endPoint x: 1094, endPoint y: 269, distance: 169.8
click at [1095, 280] on div "© Mapbox © OpenStreetMap Improve this map" at bounding box center [755, 398] width 1510 height 692
drag, startPoint x: 811, startPoint y: 237, endPoint x: 932, endPoint y: 403, distance: 205.4
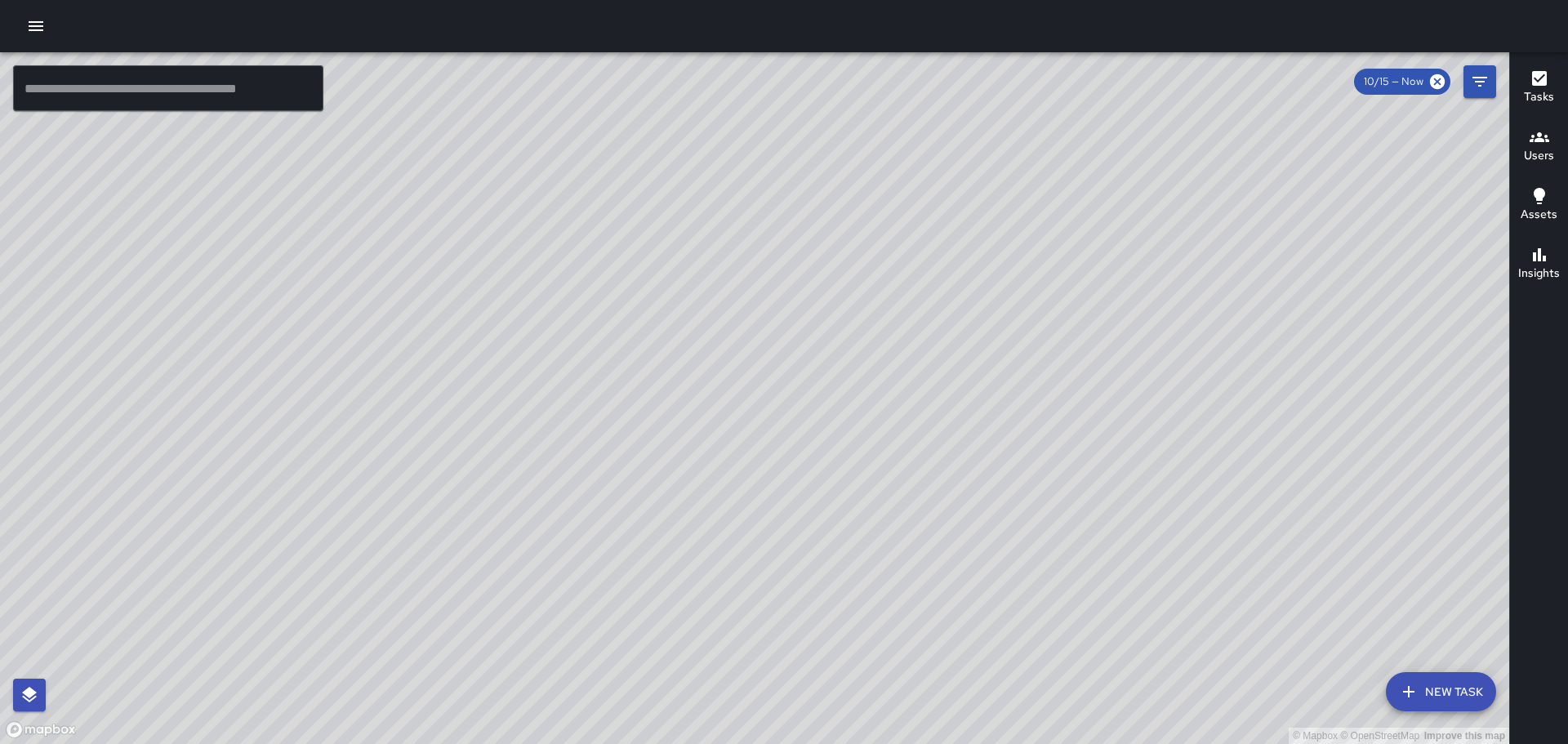
click at [931, 418] on div "© Mapbox © OpenStreetMap Improve this map" at bounding box center [755, 398] width 1510 height 692
drag, startPoint x: 748, startPoint y: 587, endPoint x: 669, endPoint y: 468, distance: 142.8
click at [670, 471] on div "© Mapbox © OpenStreetMap Improve this map" at bounding box center [755, 398] width 1510 height 692
drag, startPoint x: 701, startPoint y: 500, endPoint x: 642, endPoint y: 380, distance: 133.7
click at [642, 381] on div "© Mapbox © OpenStreetMap Improve this map" at bounding box center [755, 398] width 1510 height 692
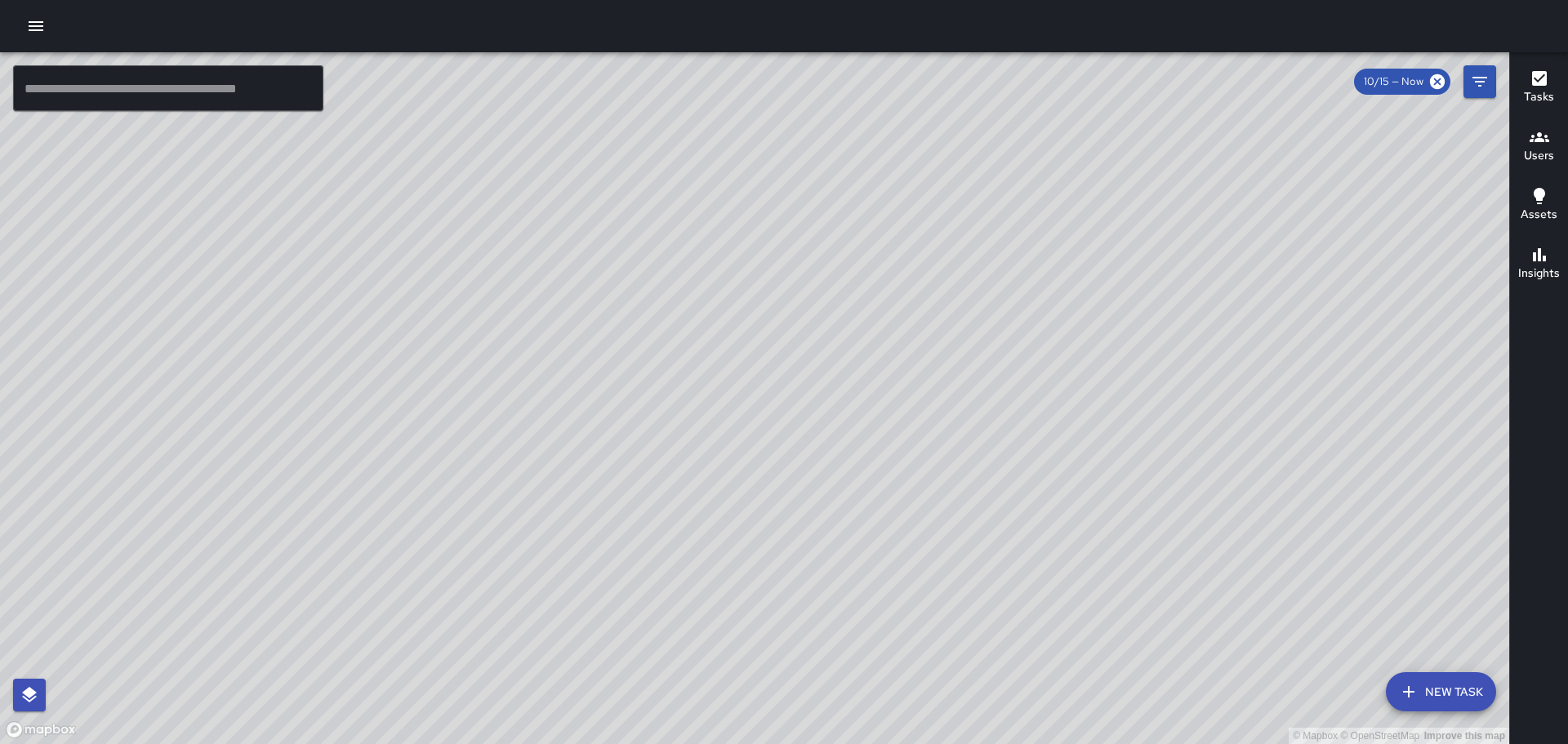
drag, startPoint x: 686, startPoint y: 476, endPoint x: 648, endPoint y: 394, distance: 90.4
click at [648, 394] on div "© Mapbox © OpenStreetMap Improve this map" at bounding box center [755, 398] width 1510 height 692
drag, startPoint x: 559, startPoint y: 480, endPoint x: 598, endPoint y: 356, distance: 130.0
click at [559, 414] on div "© Mapbox © OpenStreetMap Improve this map" at bounding box center [755, 398] width 1510 height 692
drag, startPoint x: 445, startPoint y: 646, endPoint x: 576, endPoint y: 415, distance: 265.6
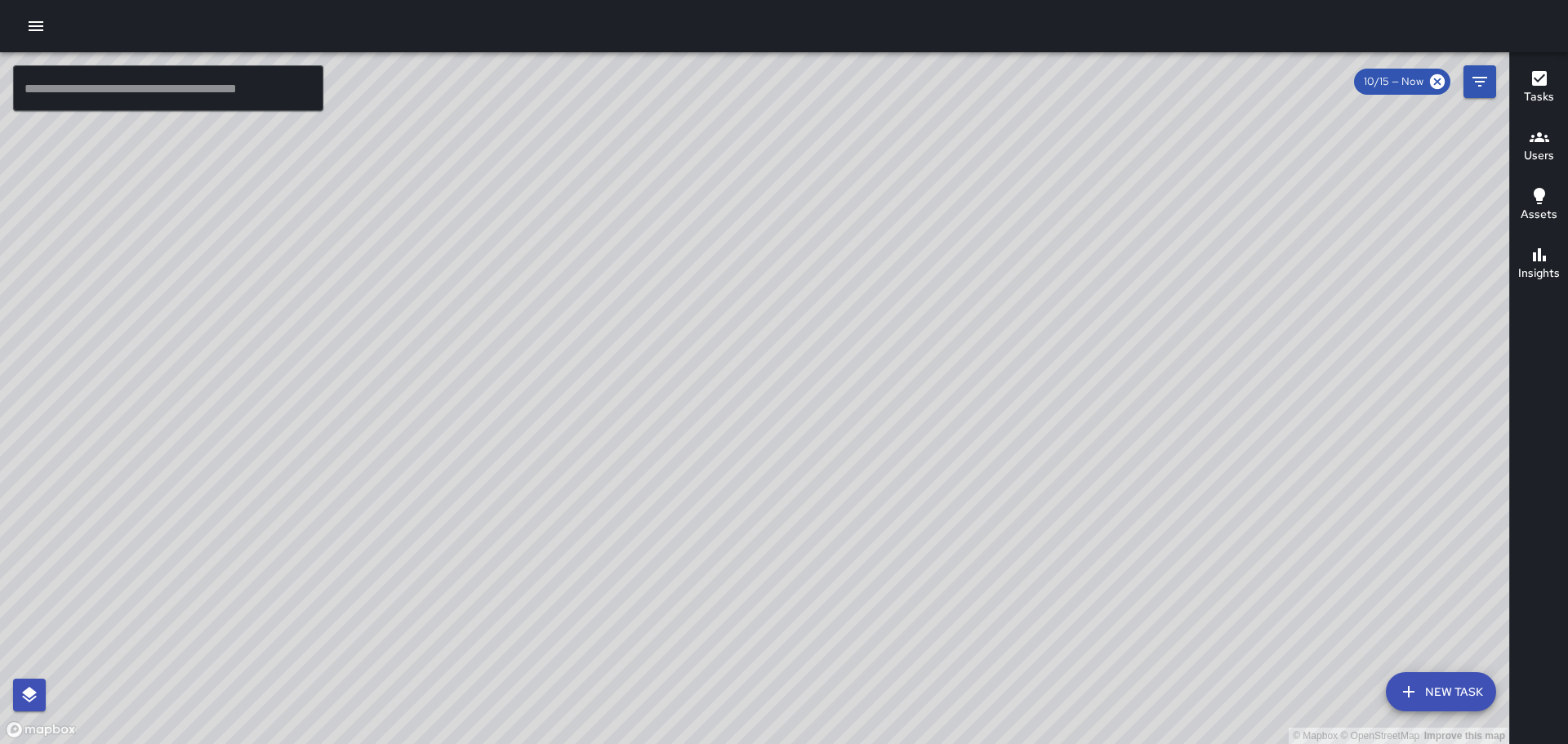
click at [562, 429] on div "© Mapbox © OpenStreetMap Improve this map" at bounding box center [755, 398] width 1510 height 692
drag, startPoint x: 230, startPoint y: 558, endPoint x: 727, endPoint y: 345, distance: 540.7
click at [614, 377] on div "© Mapbox © OpenStreetMap Improve this map" at bounding box center [755, 398] width 1510 height 692
drag, startPoint x: 345, startPoint y: 426, endPoint x: 529, endPoint y: 347, distance: 200.2
click at [510, 356] on div "© Mapbox © OpenStreetMap Improve this map" at bounding box center [755, 398] width 1510 height 692
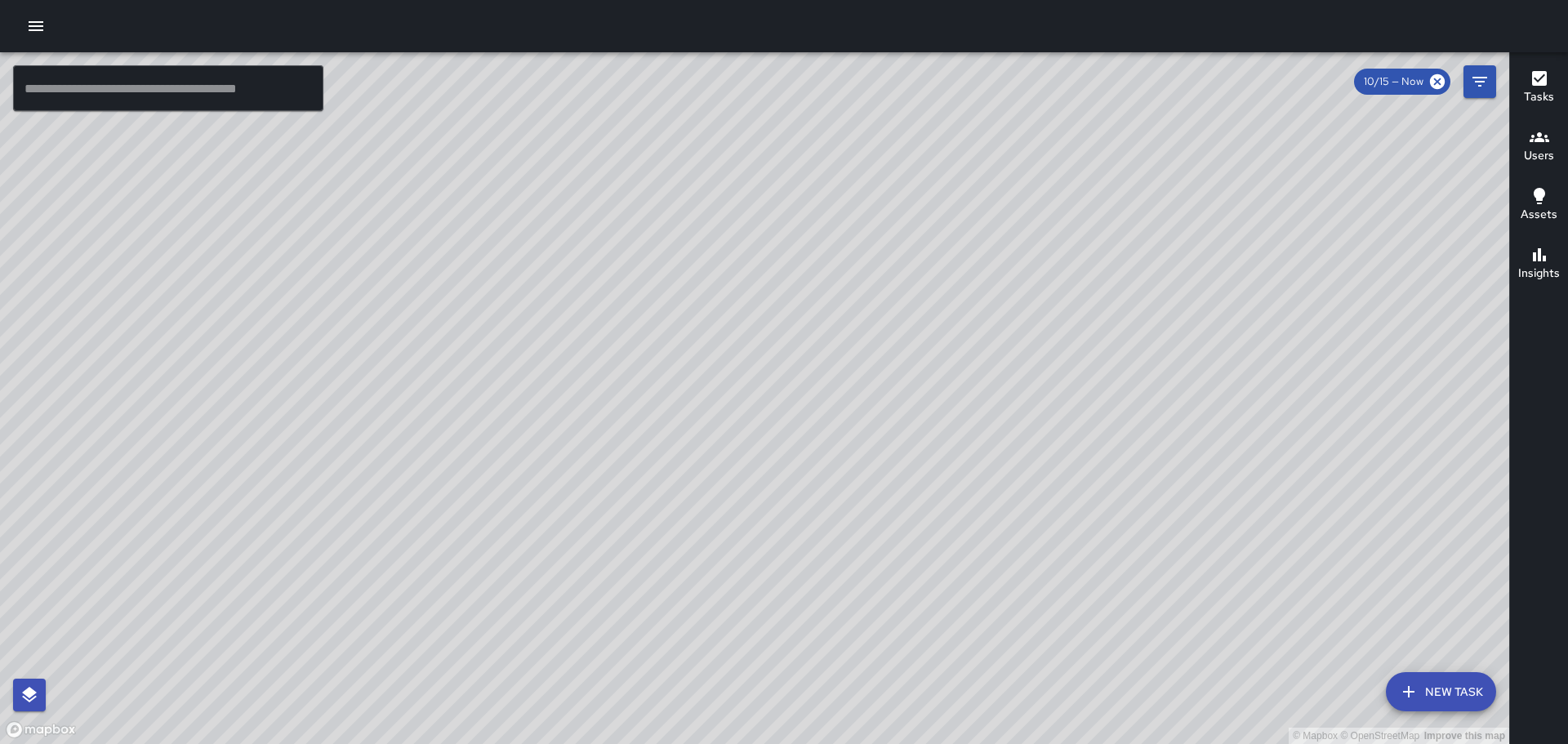
drag, startPoint x: 972, startPoint y: 337, endPoint x: 976, endPoint y: 477, distance: 140.1
click at [978, 482] on div "© Mapbox © OpenStreetMap Improve this map" at bounding box center [755, 398] width 1510 height 692
drag, startPoint x: 938, startPoint y: 314, endPoint x: 965, endPoint y: 459, distance: 147.5
click at [964, 461] on div "© Mapbox © OpenStreetMap Improve this map" at bounding box center [755, 398] width 1510 height 692
drag, startPoint x: 1055, startPoint y: 332, endPoint x: 1044, endPoint y: 479, distance: 147.4
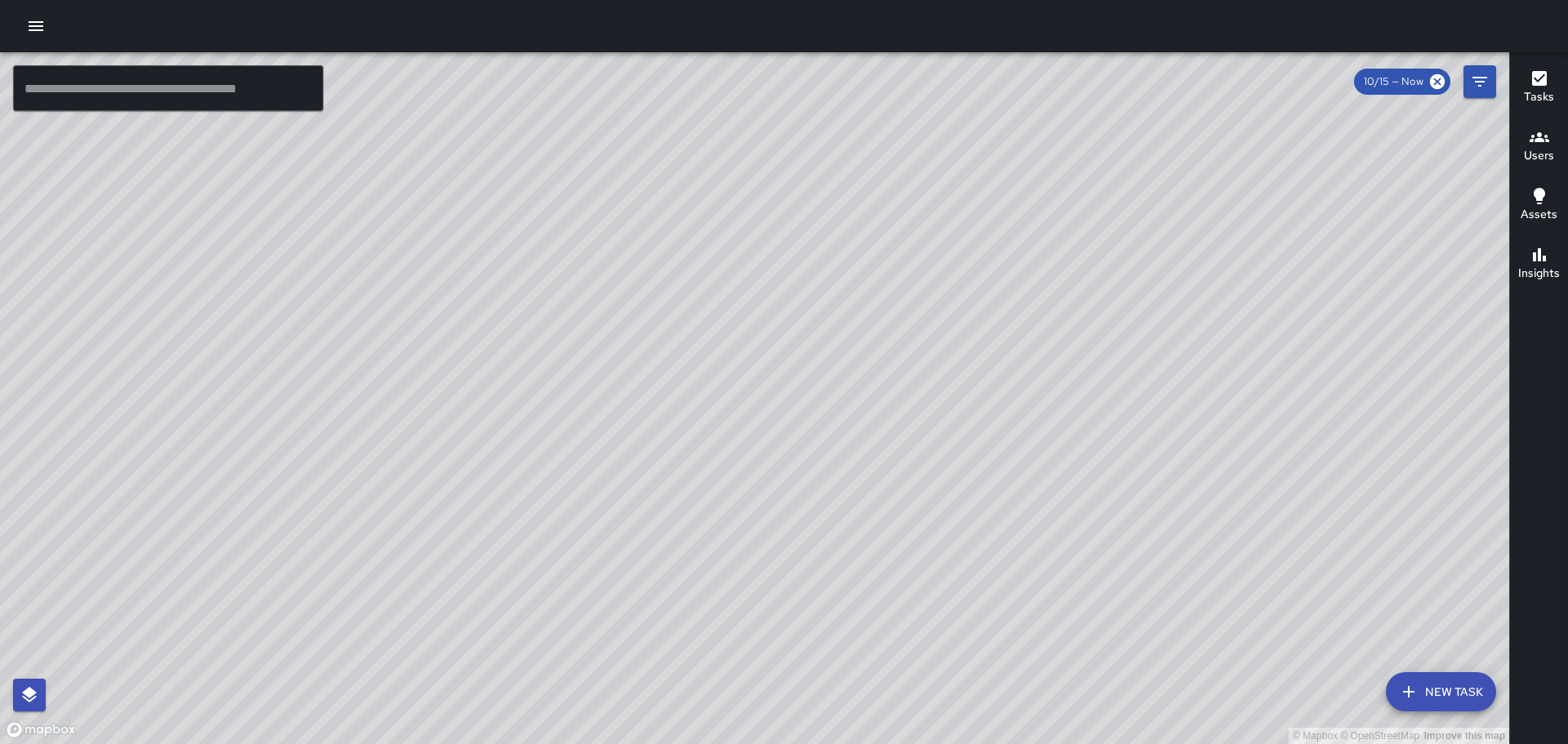
click at [1039, 490] on div "© Mapbox © OpenStreetMap Improve this map" at bounding box center [755, 398] width 1510 height 692
drag, startPoint x: 1090, startPoint y: 422, endPoint x: 1074, endPoint y: 418, distance: 16.5
click at [1074, 421] on div "© Mapbox © OpenStreetMap Improve this map" at bounding box center [755, 398] width 1510 height 692
drag, startPoint x: 832, startPoint y: 202, endPoint x: 574, endPoint y: 127, distance: 268.7
click at [574, 127] on div "© Mapbox © OpenStreetMap Improve this map" at bounding box center [755, 398] width 1510 height 692
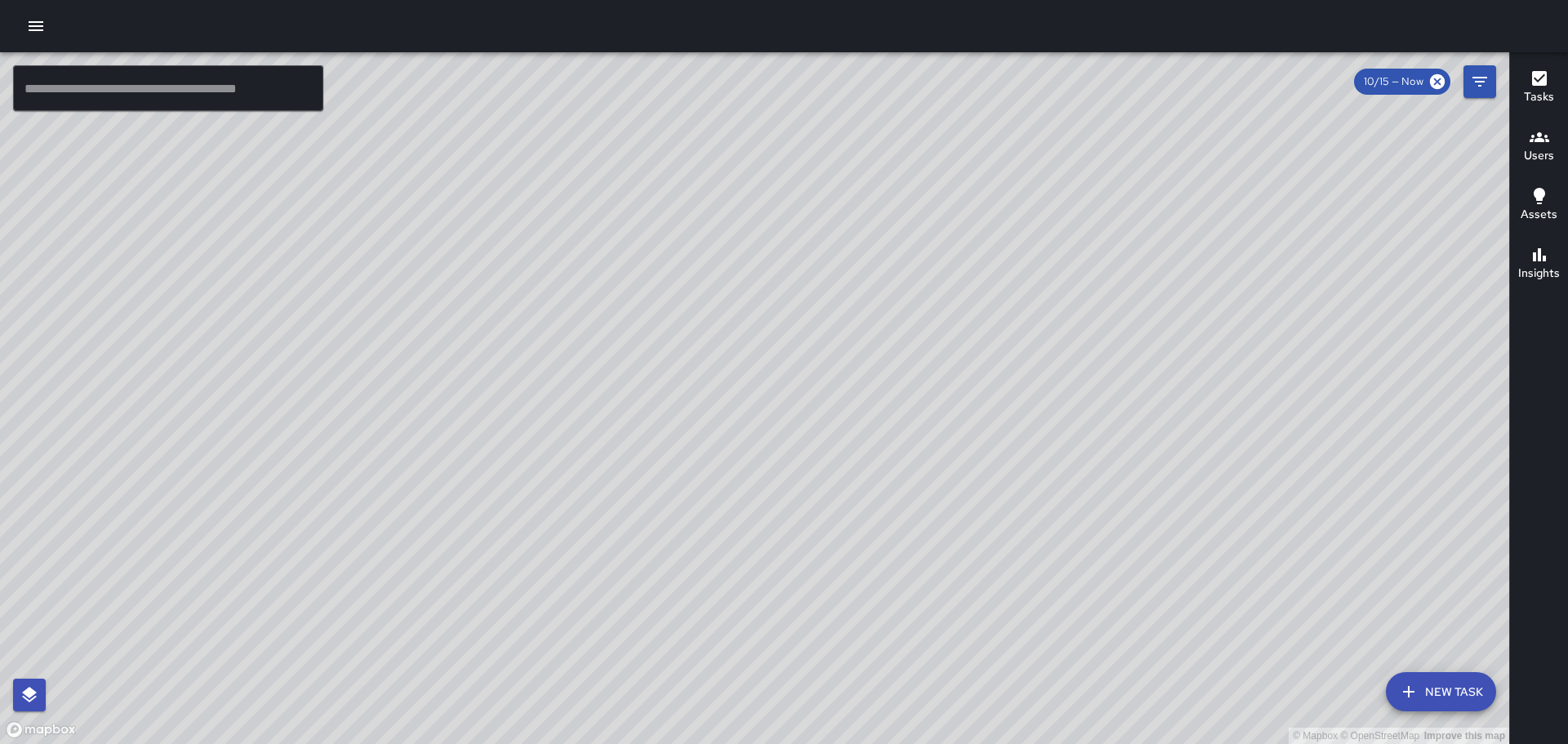
drag, startPoint x: 988, startPoint y: 470, endPoint x: 918, endPoint y: 226, distance: 253.8
click at [918, 232] on div "© Mapbox © OpenStreetMap Improve this map" at bounding box center [755, 398] width 1510 height 692
drag, startPoint x: 1115, startPoint y: 446, endPoint x: 1100, endPoint y: 491, distance: 47.4
click at [1104, 499] on div "© Mapbox © OpenStreetMap Improve this map" at bounding box center [755, 398] width 1510 height 692
drag, startPoint x: 757, startPoint y: 147, endPoint x: 790, endPoint y: 272, distance: 129.3
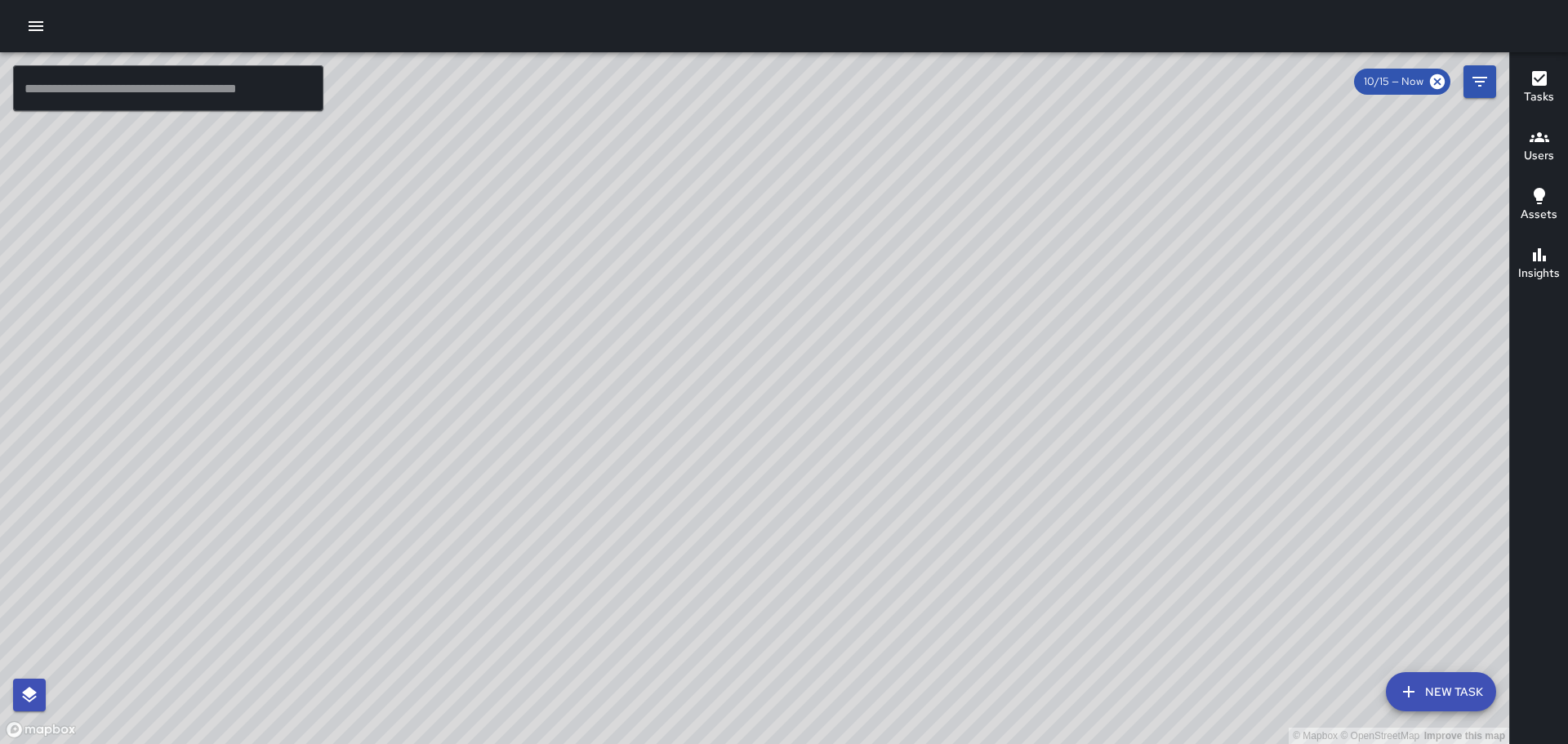
click at [790, 273] on div "© Mapbox © OpenStreetMap Improve this map" at bounding box center [755, 398] width 1510 height 692
drag, startPoint x: 988, startPoint y: 511, endPoint x: 874, endPoint y: 302, distance: 238.1
click at [777, 184] on div "© Mapbox © OpenStreetMap Improve this map" at bounding box center [755, 398] width 1510 height 692
drag, startPoint x: 1290, startPoint y: 519, endPoint x: 1153, endPoint y: 365, distance: 206.1
click at [1156, 377] on div "© Mapbox © OpenStreetMap Improve this map" at bounding box center [755, 398] width 1510 height 692
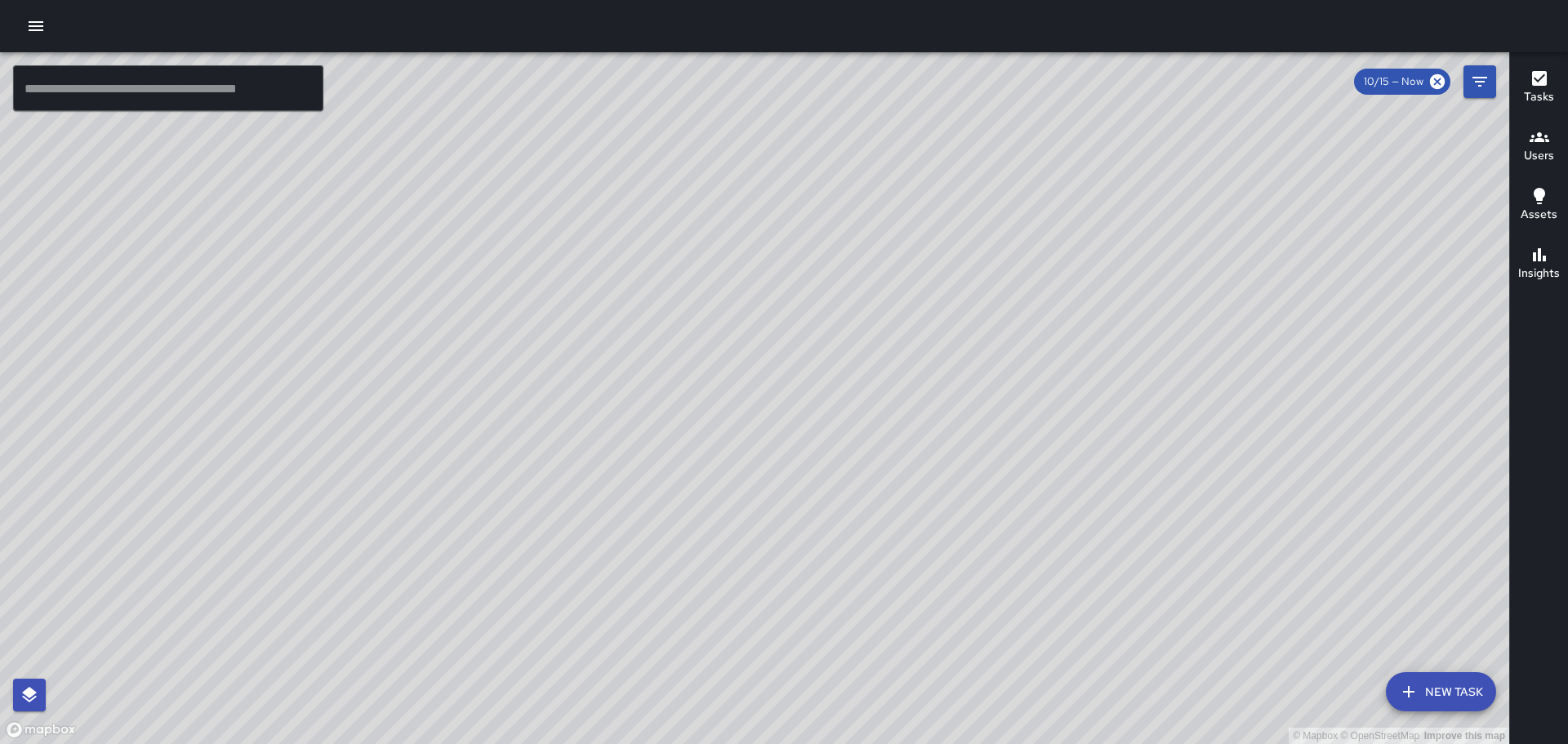
drag, startPoint x: 1243, startPoint y: 399, endPoint x: 1160, endPoint y: 265, distance: 157.6
click at [1161, 266] on div "© Mapbox © OpenStreetMap Improve this map" at bounding box center [755, 398] width 1510 height 692
drag, startPoint x: 1194, startPoint y: 578, endPoint x: 1139, endPoint y: 371, distance: 214.2
click at [1140, 375] on div "© Mapbox © OpenStreetMap Improve this map" at bounding box center [755, 398] width 1510 height 692
drag, startPoint x: 900, startPoint y: 307, endPoint x: 910, endPoint y: 211, distance: 96.5
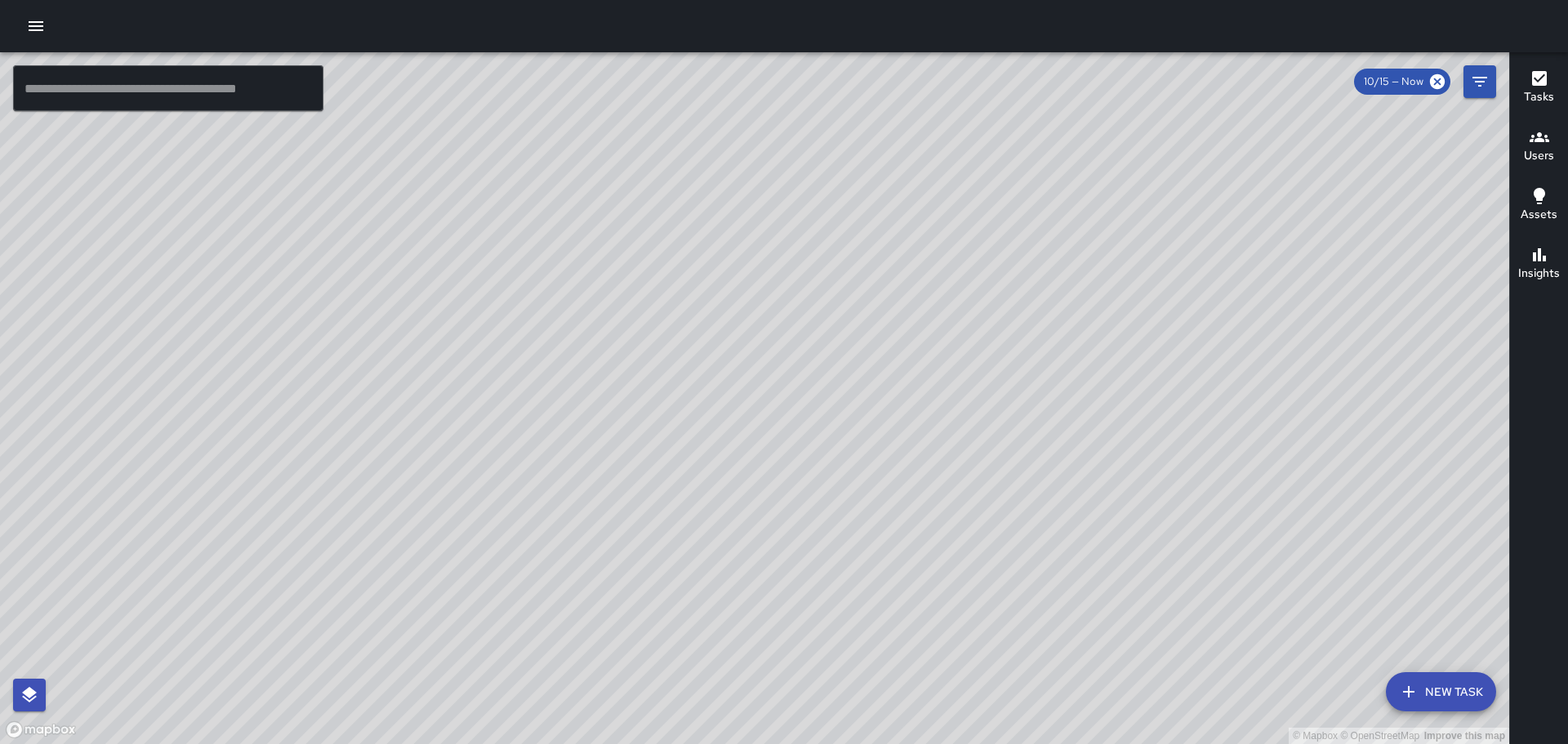
click at [902, 555] on div "© Mapbox © OpenStreetMap Improve this map" at bounding box center [755, 398] width 1510 height 692
drag, startPoint x: 984, startPoint y: 307, endPoint x: 999, endPoint y: 345, distance: 40.9
click at [999, 345] on div "© Mapbox © OpenStreetMap Improve this map" at bounding box center [755, 398] width 1510 height 692
drag, startPoint x: 688, startPoint y: 479, endPoint x: 838, endPoint y: 253, distance: 271.2
click at [824, 272] on div "© Mapbox © OpenStreetMap Improve this map" at bounding box center [755, 398] width 1510 height 692
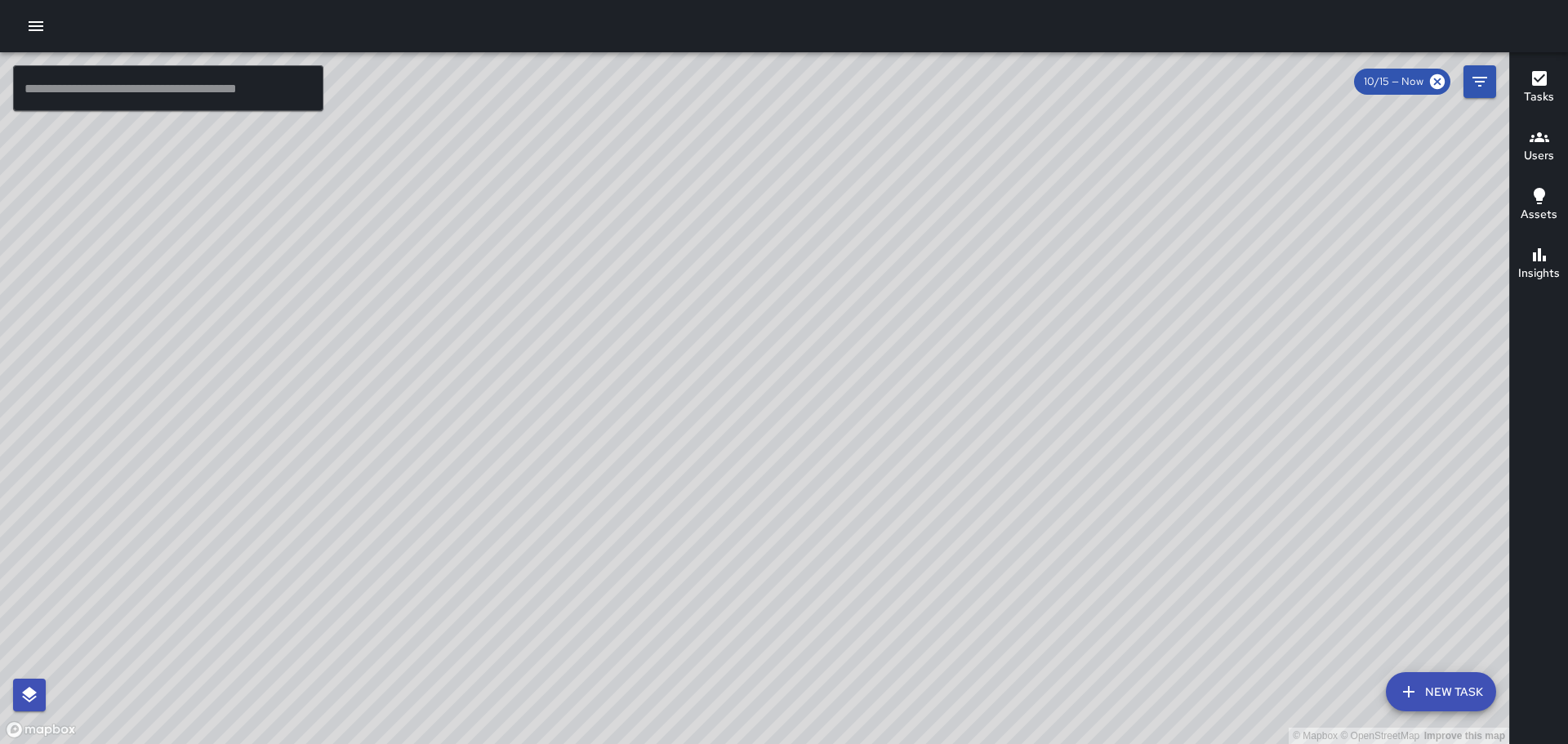
drag, startPoint x: 692, startPoint y: 463, endPoint x: 948, endPoint y: 281, distance: 314.1
click at [936, 288] on div "© Mapbox © OpenStreetMap Improve this map" at bounding box center [755, 398] width 1510 height 692
drag, startPoint x: 693, startPoint y: 376, endPoint x: 992, endPoint y: 297, distance: 309.3
click at [921, 296] on div "© Mapbox © OpenStreetMap Improve this map" at bounding box center [755, 398] width 1510 height 692
drag, startPoint x: 544, startPoint y: 327, endPoint x: 964, endPoint y: 223, distance: 432.7
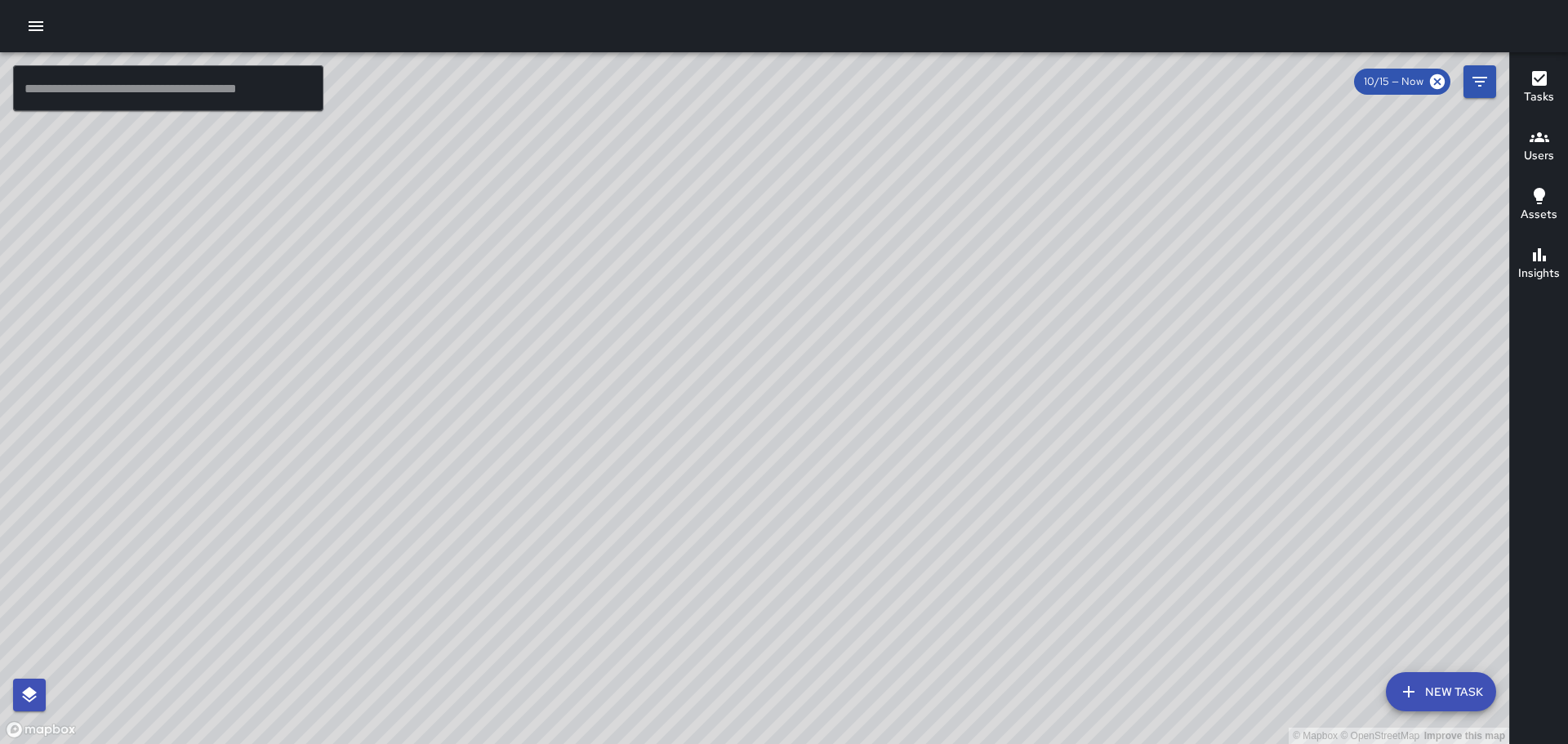
click at [943, 228] on div "© Mapbox © OpenStreetMap Improve this map" at bounding box center [755, 398] width 1510 height 692
drag, startPoint x: 572, startPoint y: 236, endPoint x: 954, endPoint y: 354, distance: 399.8
click at [955, 357] on div "© Mapbox © OpenStreetMap Improve this map" at bounding box center [755, 398] width 1510 height 692
drag, startPoint x: 601, startPoint y: 377, endPoint x: 779, endPoint y: 291, distance: 197.7
click at [775, 292] on div "© Mapbox © OpenStreetMap Improve this map" at bounding box center [755, 398] width 1510 height 692
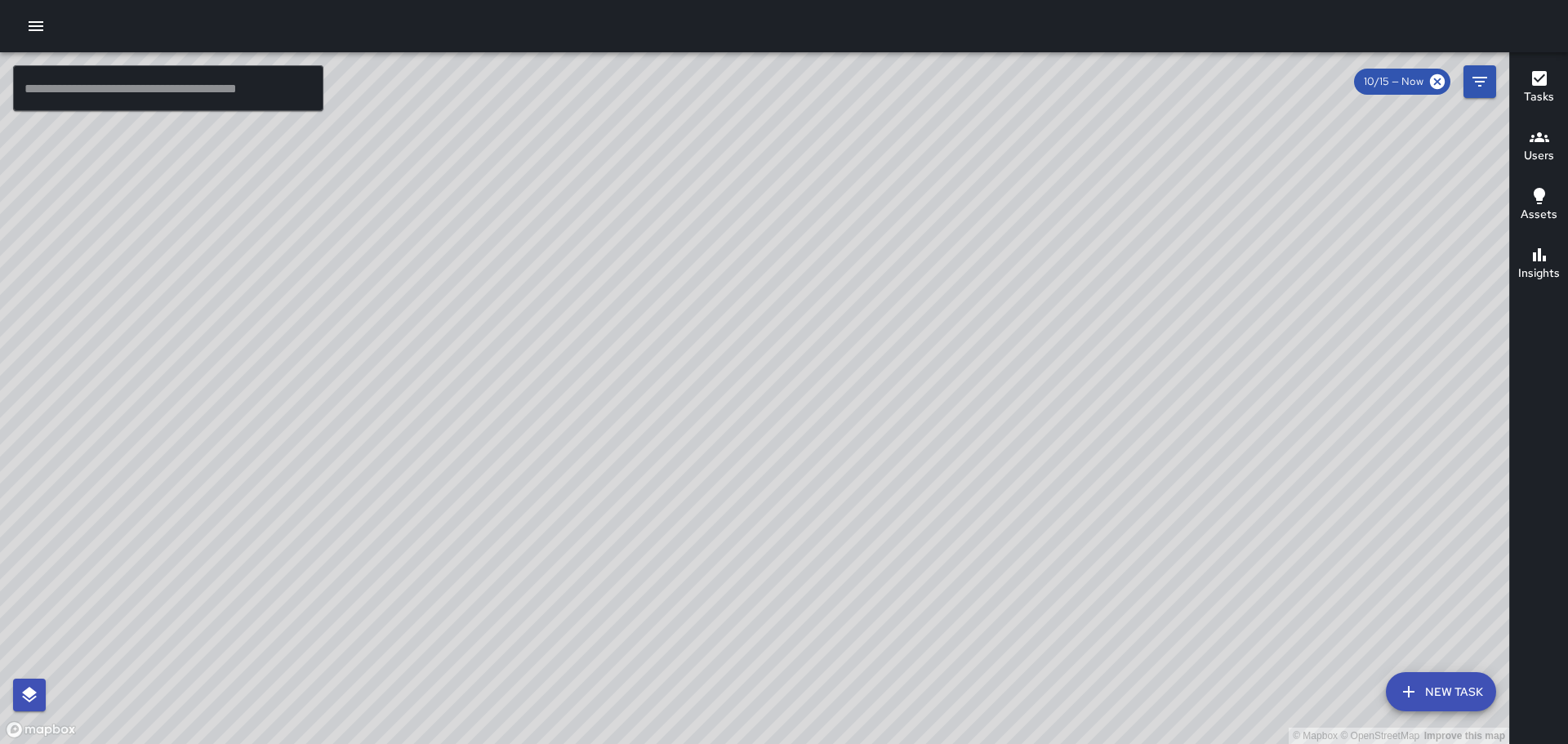
drag, startPoint x: 779, startPoint y: 258, endPoint x: 810, endPoint y: 346, distance: 93.3
click at [810, 346] on div "© Mapbox © OpenStreetMap Improve this map" at bounding box center [755, 398] width 1510 height 692
drag, startPoint x: 803, startPoint y: 253, endPoint x: 825, endPoint y: 251, distance: 22.1
click at [811, 262] on div "© Mapbox © OpenStreetMap Improve this map" at bounding box center [755, 398] width 1510 height 692
click at [1029, 327] on div "© Mapbox © OpenStreetMap Improve this map" at bounding box center [755, 398] width 1510 height 692
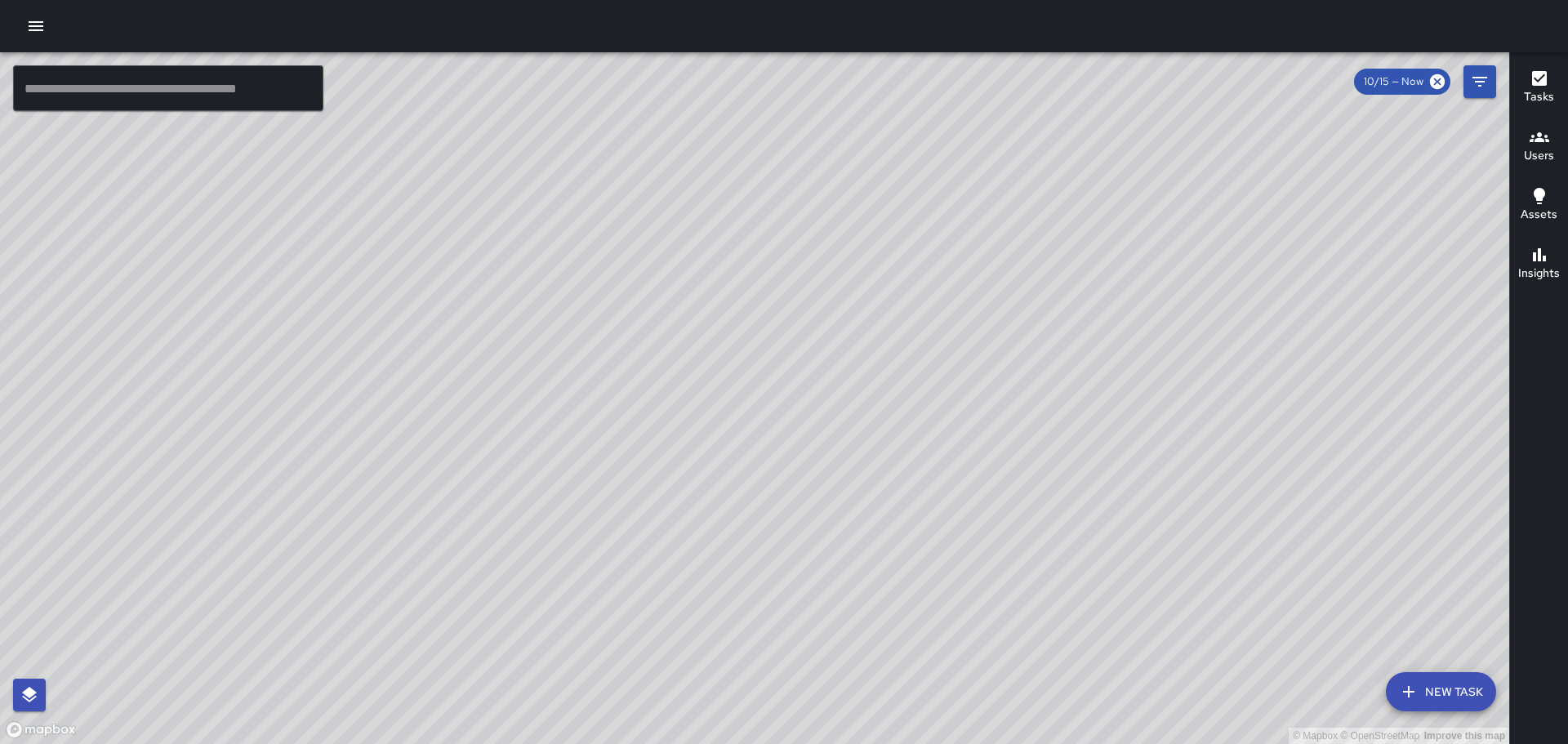
drag, startPoint x: 1054, startPoint y: 274, endPoint x: 1207, endPoint y: 476, distance: 253.4
click at [1207, 476] on div "© Mapbox © OpenStreetMap Improve this map" at bounding box center [755, 398] width 1510 height 692
drag, startPoint x: 1116, startPoint y: 368, endPoint x: 1173, endPoint y: 357, distance: 58.1
click at [1221, 502] on div "© Mapbox © OpenStreetMap Improve this map" at bounding box center [755, 398] width 1510 height 692
drag, startPoint x: 1063, startPoint y: 550, endPoint x: 1092, endPoint y: 599, distance: 56.9
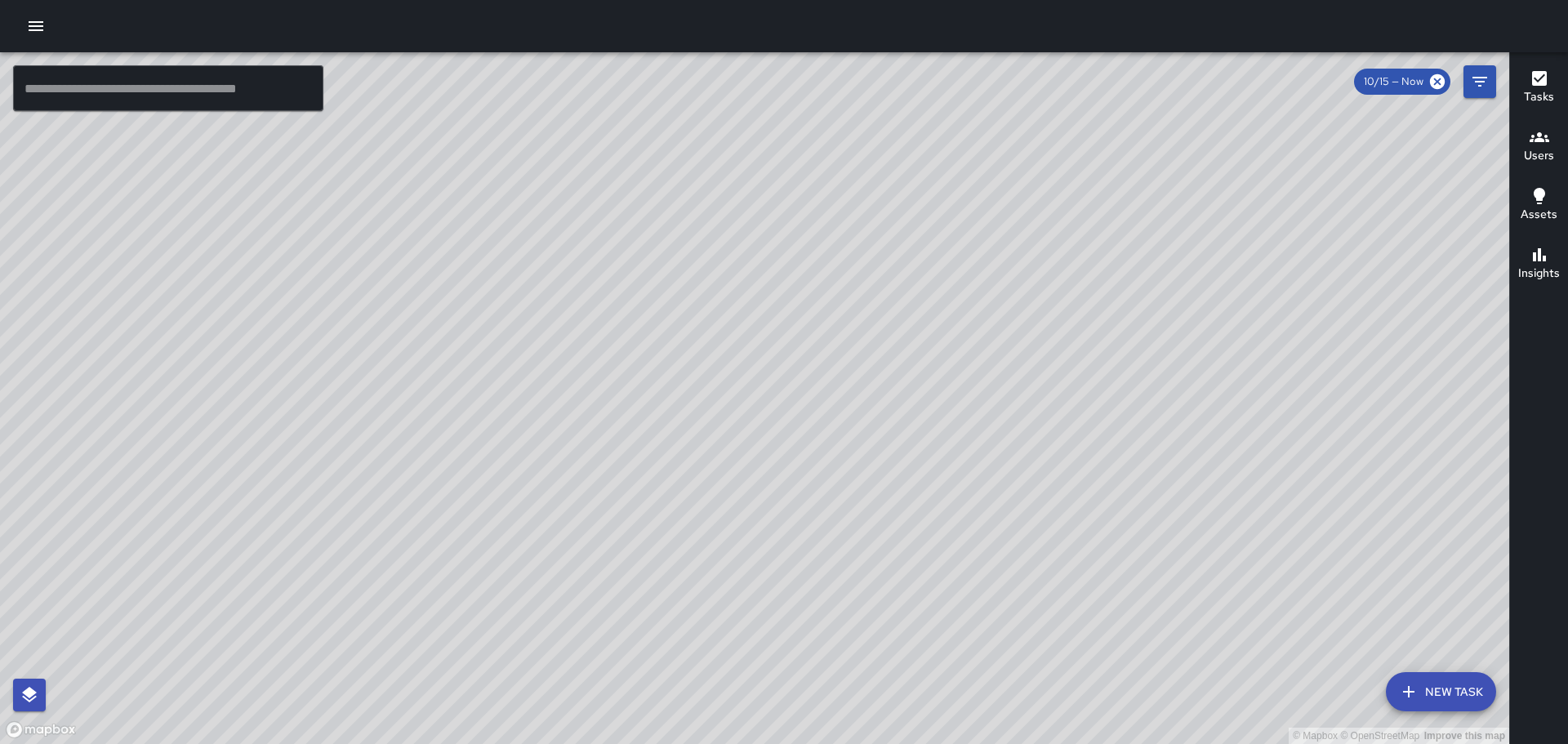
click at [1100, 619] on div "© Mapbox © OpenStreetMap Improve this map" at bounding box center [755, 398] width 1510 height 692
drag, startPoint x: 958, startPoint y: 475, endPoint x: 767, endPoint y: 313, distance: 250.4
click at [767, 314] on div "© Mapbox © OpenStreetMap Improve this map" at bounding box center [755, 398] width 1510 height 692
drag, startPoint x: 1235, startPoint y: 562, endPoint x: 1046, endPoint y: 285, distance: 335.3
click at [1047, 285] on div "© Mapbox © OpenStreetMap Improve this map" at bounding box center [755, 398] width 1510 height 692
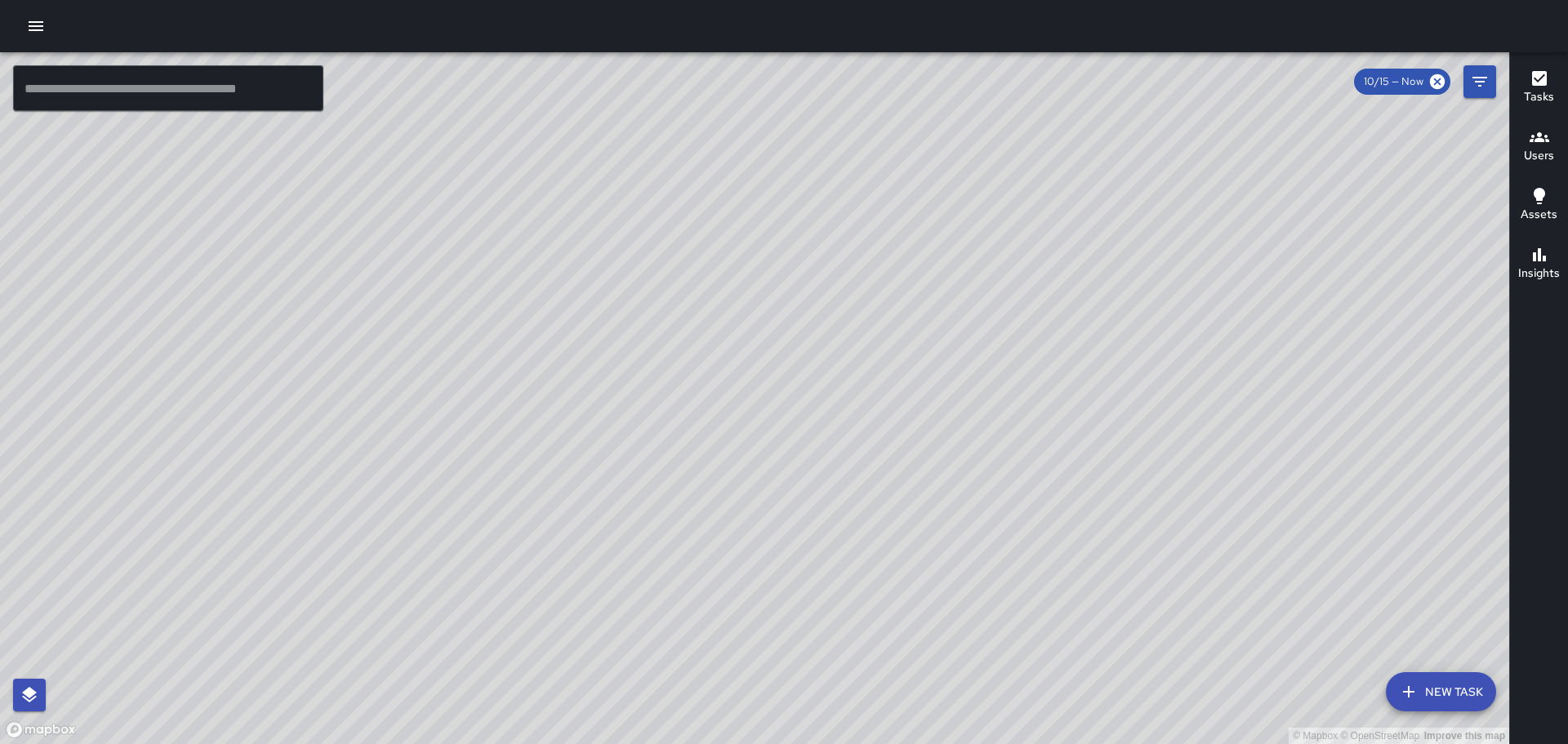
drag, startPoint x: 1128, startPoint y: 606, endPoint x: 1073, endPoint y: 431, distance: 183.4
click at [1055, 401] on div "© Mapbox © OpenStreetMap Improve this map" at bounding box center [755, 398] width 1510 height 692
drag, startPoint x: 901, startPoint y: 534, endPoint x: 978, endPoint y: 423, distance: 135.1
click at [973, 404] on div "© Mapbox © OpenStreetMap Improve this map" at bounding box center [755, 398] width 1510 height 692
drag, startPoint x: 613, startPoint y: 393, endPoint x: 1082, endPoint y: 641, distance: 530.5
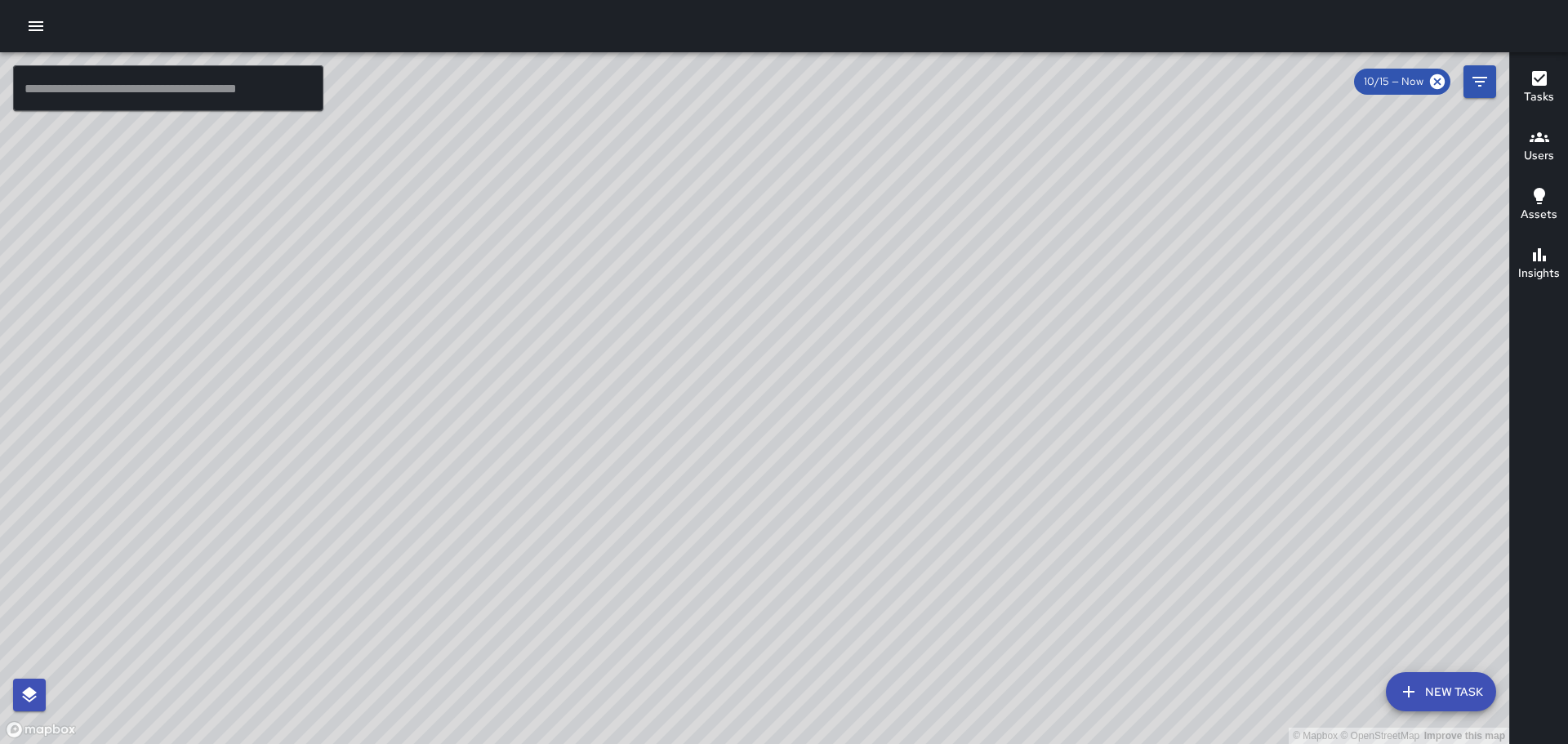
click at [1082, 644] on div "© Mapbox © OpenStreetMap Improve this map" at bounding box center [755, 398] width 1510 height 692
drag, startPoint x: 900, startPoint y: 391, endPoint x: 938, endPoint y: 340, distance: 63.6
click at [938, 339] on div "© Mapbox © OpenStreetMap Improve this map" at bounding box center [755, 398] width 1510 height 692
drag, startPoint x: 919, startPoint y: 390, endPoint x: 1009, endPoint y: 279, distance: 142.9
click at [1009, 279] on div "© Mapbox © OpenStreetMap Improve this map" at bounding box center [755, 398] width 1510 height 692
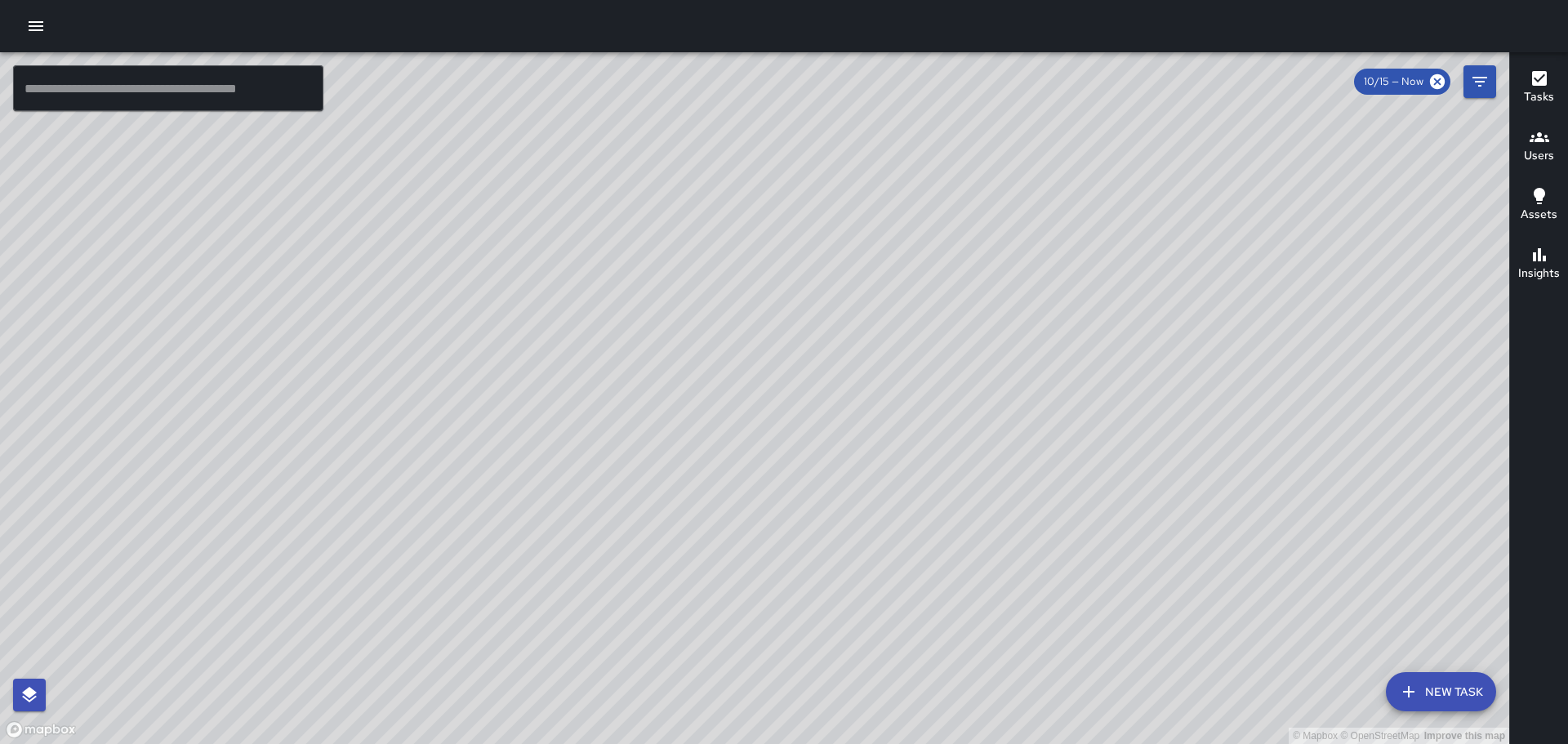
drag, startPoint x: 1226, startPoint y: 465, endPoint x: 1187, endPoint y: 336, distance: 134.8
click at [1187, 308] on div "© Mapbox © OpenStreetMap Improve this map" at bounding box center [755, 398] width 1510 height 692
drag, startPoint x: 1161, startPoint y: 353, endPoint x: 1212, endPoint y: 635, distance: 286.6
click at [1212, 638] on div "© Mapbox © OpenStreetMap Improve this map" at bounding box center [755, 398] width 1510 height 692
drag, startPoint x: 1172, startPoint y: 574, endPoint x: 1224, endPoint y: 209, distance: 368.7
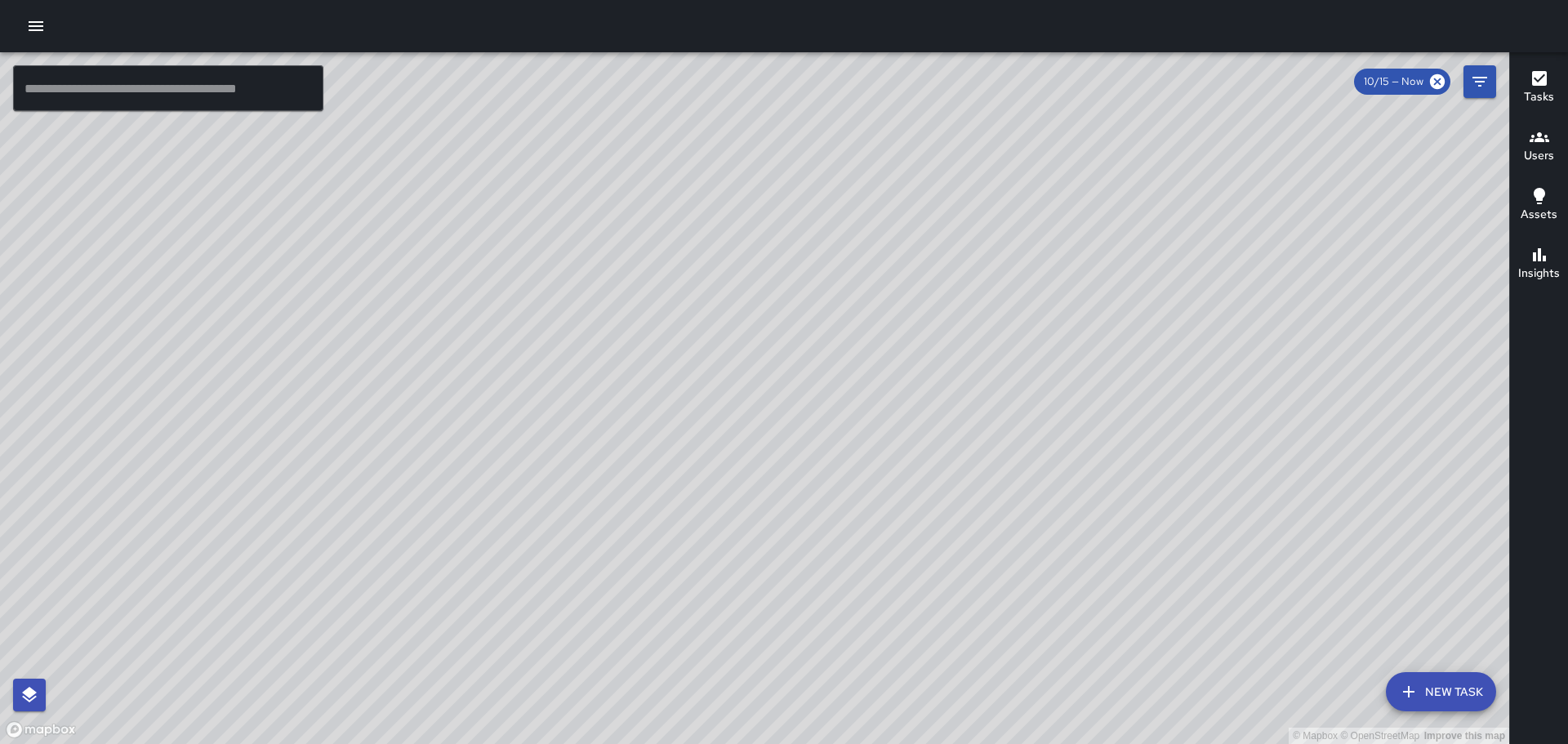
click at [1223, 220] on div "© Mapbox © OpenStreetMap Improve this map" at bounding box center [755, 398] width 1510 height 692
drag, startPoint x: 1105, startPoint y: 512, endPoint x: 1129, endPoint y: 285, distance: 228.3
click at [1128, 286] on div "© Mapbox © OpenStreetMap Improve this map" at bounding box center [755, 398] width 1510 height 692
drag, startPoint x: 1038, startPoint y: 545, endPoint x: 1090, endPoint y: 280, distance: 270.1
click at [1089, 282] on div "© Mapbox © OpenStreetMap Improve this map" at bounding box center [755, 398] width 1510 height 692
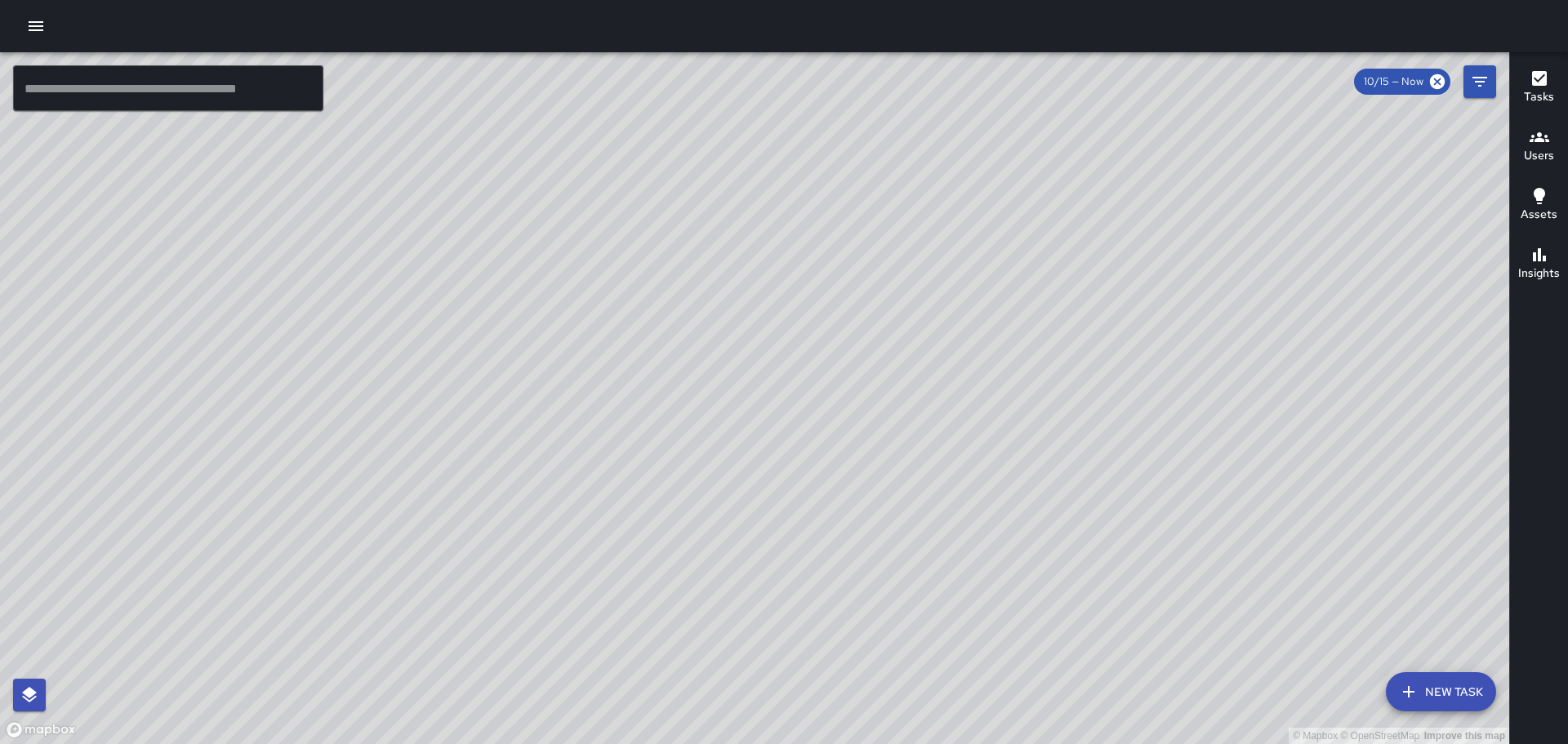
drag, startPoint x: 640, startPoint y: 418, endPoint x: 1112, endPoint y: 415, distance: 472.0
click at [1110, 416] on div "© Mapbox © OpenStreetMap Improve this map" at bounding box center [755, 398] width 1510 height 692
drag, startPoint x: 1004, startPoint y: 413, endPoint x: 1085, endPoint y: 414, distance: 81.0
click at [1085, 414] on div "© Mapbox © OpenStreetMap Improve this map" at bounding box center [755, 398] width 1510 height 692
drag, startPoint x: 801, startPoint y: 347, endPoint x: 779, endPoint y: 469, distance: 124.0
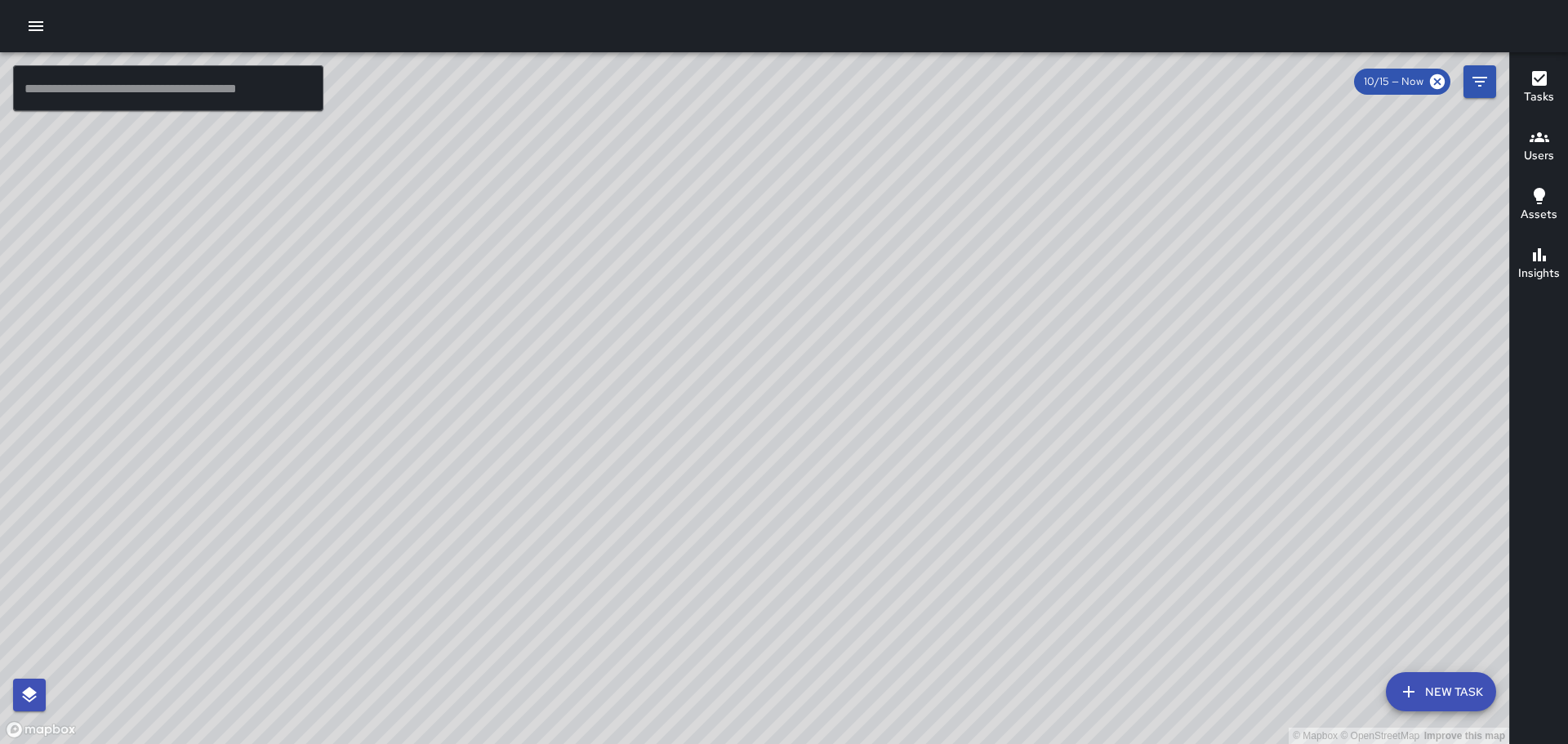
click at [773, 492] on div "© Mapbox © OpenStreetMap Improve this map" at bounding box center [755, 398] width 1510 height 692
drag, startPoint x: 655, startPoint y: 431, endPoint x: 752, endPoint y: 389, distance: 105.7
click at [752, 389] on div "© Mapbox © OpenStreetMap Improve this map" at bounding box center [755, 398] width 1510 height 692
drag, startPoint x: 1071, startPoint y: 609, endPoint x: 1027, endPoint y: 486, distance: 130.6
click at [1032, 477] on div "© Mapbox © OpenStreetMap Improve this map" at bounding box center [755, 398] width 1510 height 692
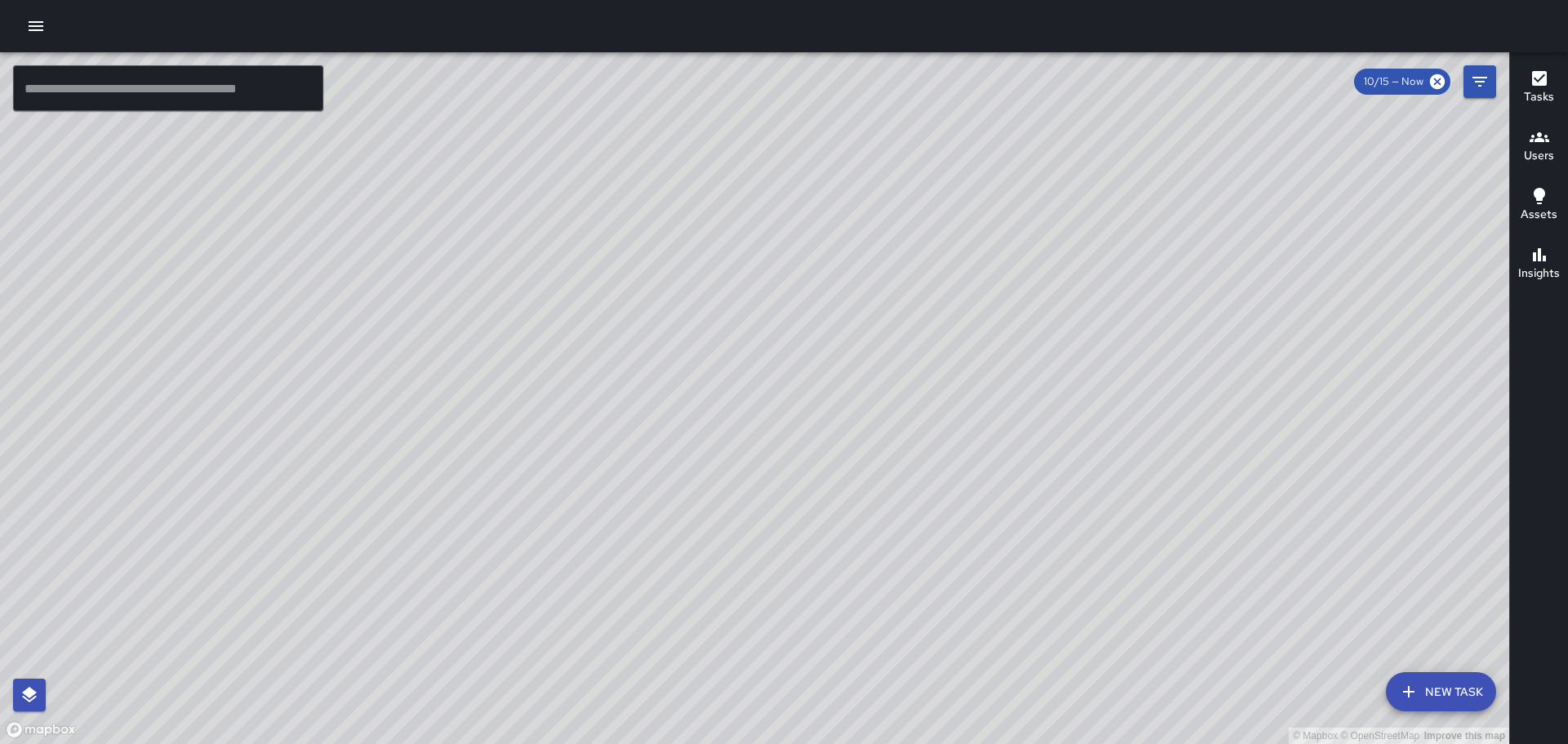
drag, startPoint x: 1065, startPoint y: 382, endPoint x: 1072, endPoint y: 406, distance: 25.0
click at [1072, 406] on div "© Mapbox © OpenStreetMap Improve this map" at bounding box center [755, 398] width 1510 height 692
drag, startPoint x: 1128, startPoint y: 468, endPoint x: 1051, endPoint y: 327, distance: 160.7
click at [1047, 324] on div "© Mapbox © OpenStreetMap Improve this map" at bounding box center [755, 398] width 1510 height 692
drag, startPoint x: 993, startPoint y: 371, endPoint x: 1047, endPoint y: 447, distance: 93.2
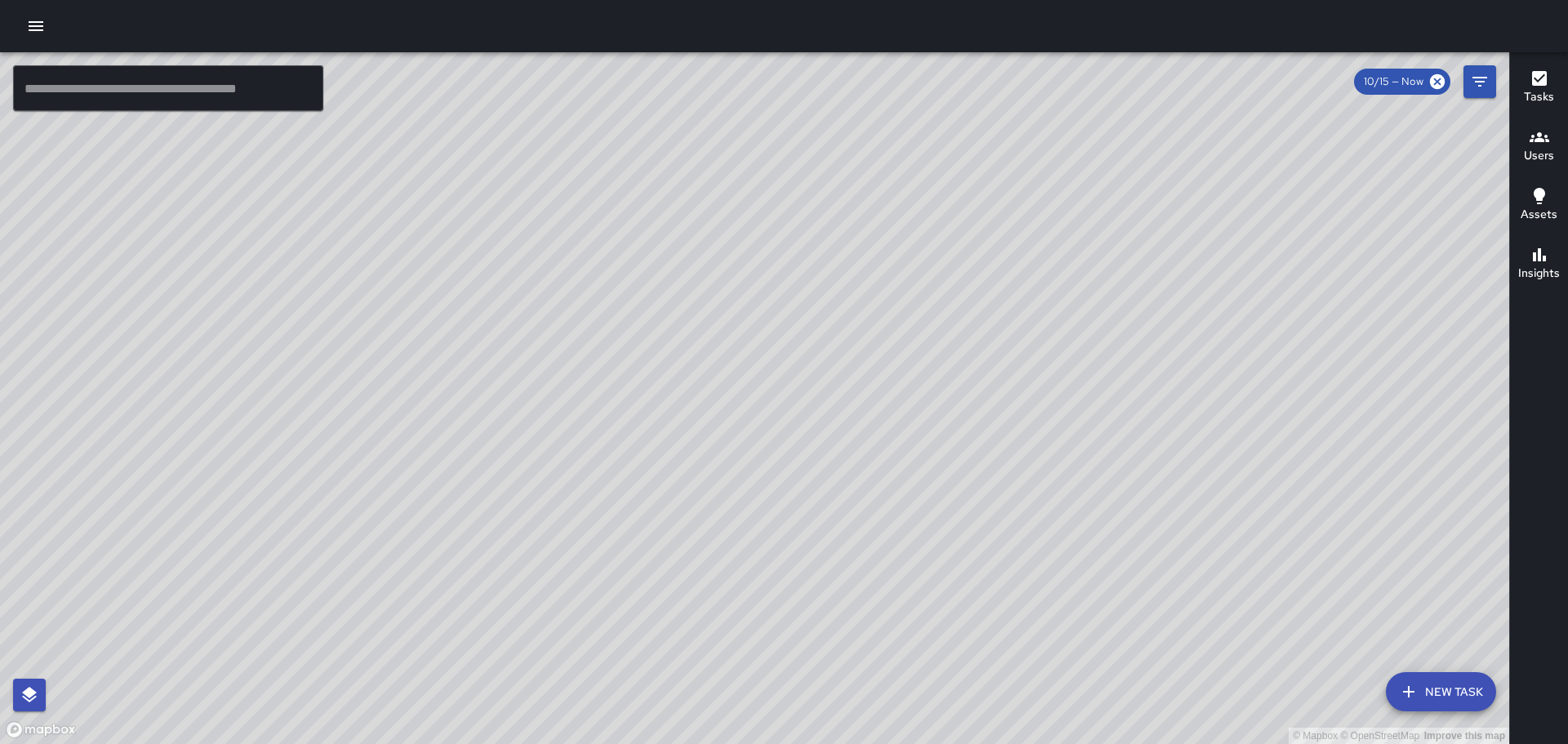
click at [1047, 447] on div "© Mapbox © OpenStreetMap Improve this map" at bounding box center [755, 398] width 1510 height 692
drag, startPoint x: 936, startPoint y: 404, endPoint x: 963, endPoint y: 429, distance: 36.8
click at [963, 450] on div "© Mapbox © OpenStreetMap Improve this map" at bounding box center [755, 398] width 1510 height 692
drag, startPoint x: 548, startPoint y: 333, endPoint x: 683, endPoint y: 292, distance: 141.1
click at [727, 470] on div "© Mapbox © OpenStreetMap Improve this map" at bounding box center [755, 398] width 1510 height 692
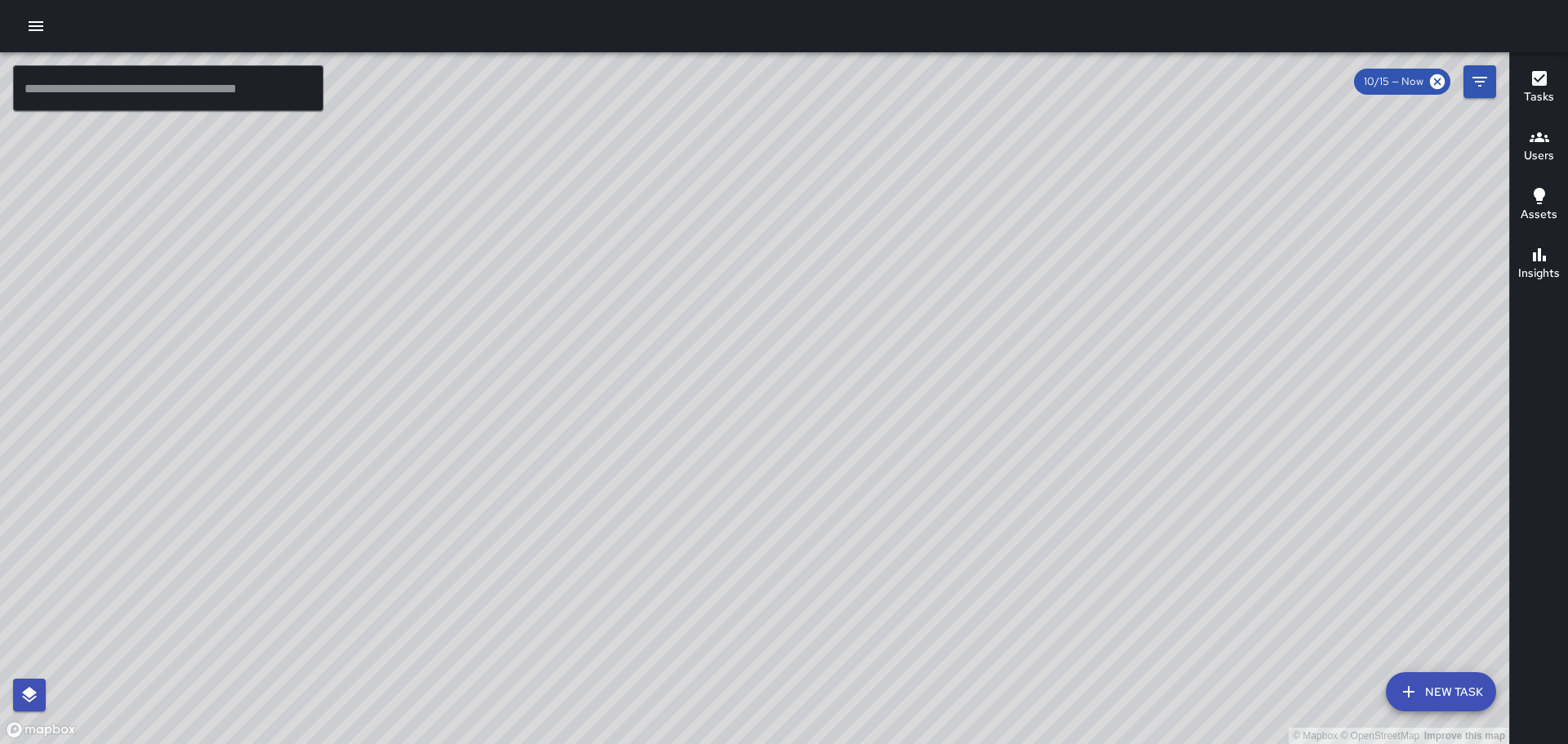
drag, startPoint x: 681, startPoint y: 283, endPoint x: 759, endPoint y: 468, distance: 200.8
click at [759, 468] on div "© Mapbox © OpenStreetMap Improve this map" at bounding box center [755, 398] width 1510 height 692
